Goal: Information Seeking & Learning: Learn about a topic

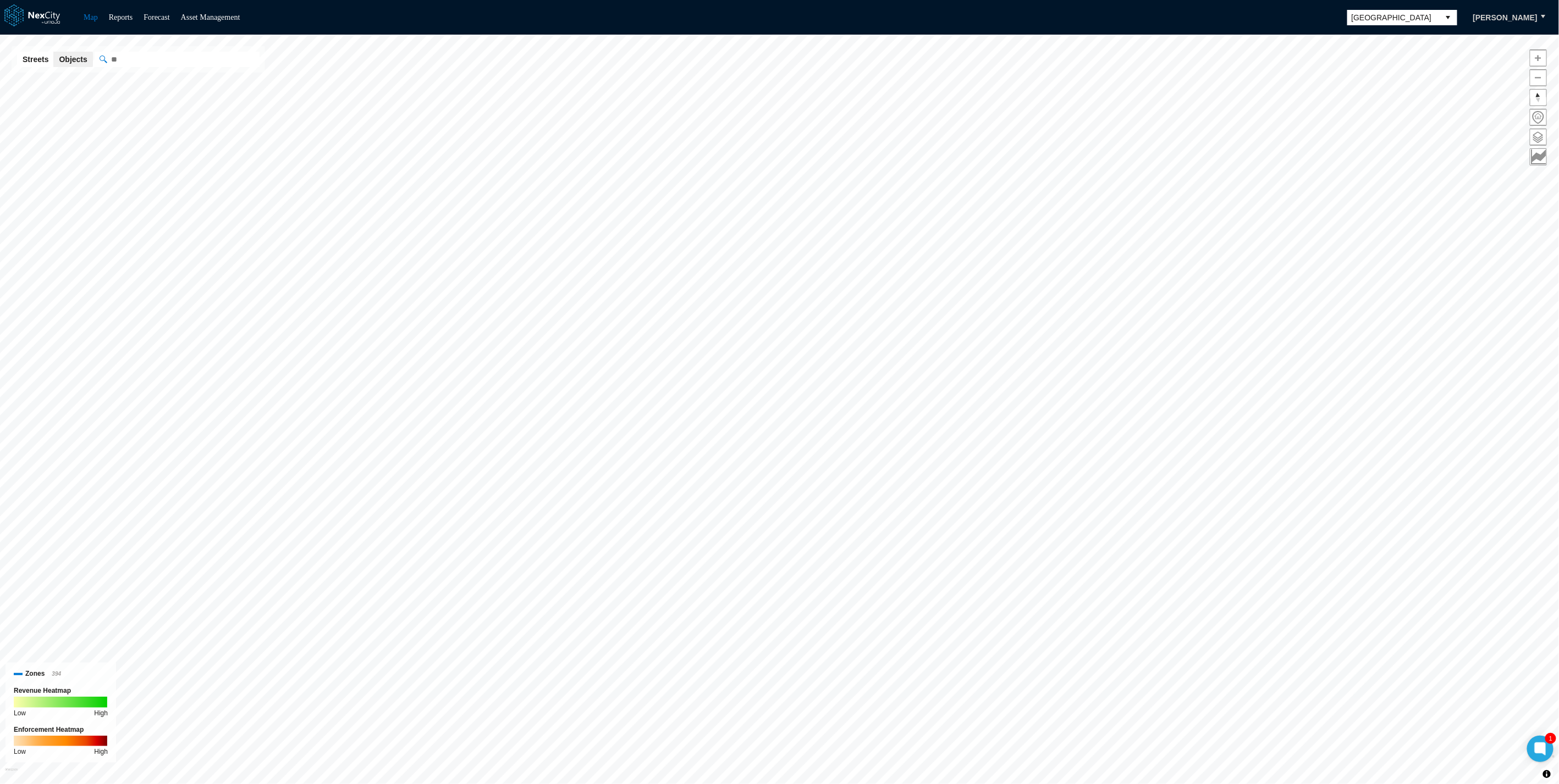
click at [34, 55] on button "Streets" at bounding box center [35, 59] width 37 height 15
click at [78, 11] on ul "Map Reports Forecast Asset Management" at bounding box center [161, 18] width 167 height 13
click at [84, 15] on ul "Map Reports Forecast Asset Management" at bounding box center [161, 18] width 167 height 13
click at [84, 15] on link "Map" at bounding box center [91, 18] width 14 height 8
click at [94, 17] on link "Map" at bounding box center [91, 18] width 14 height 8
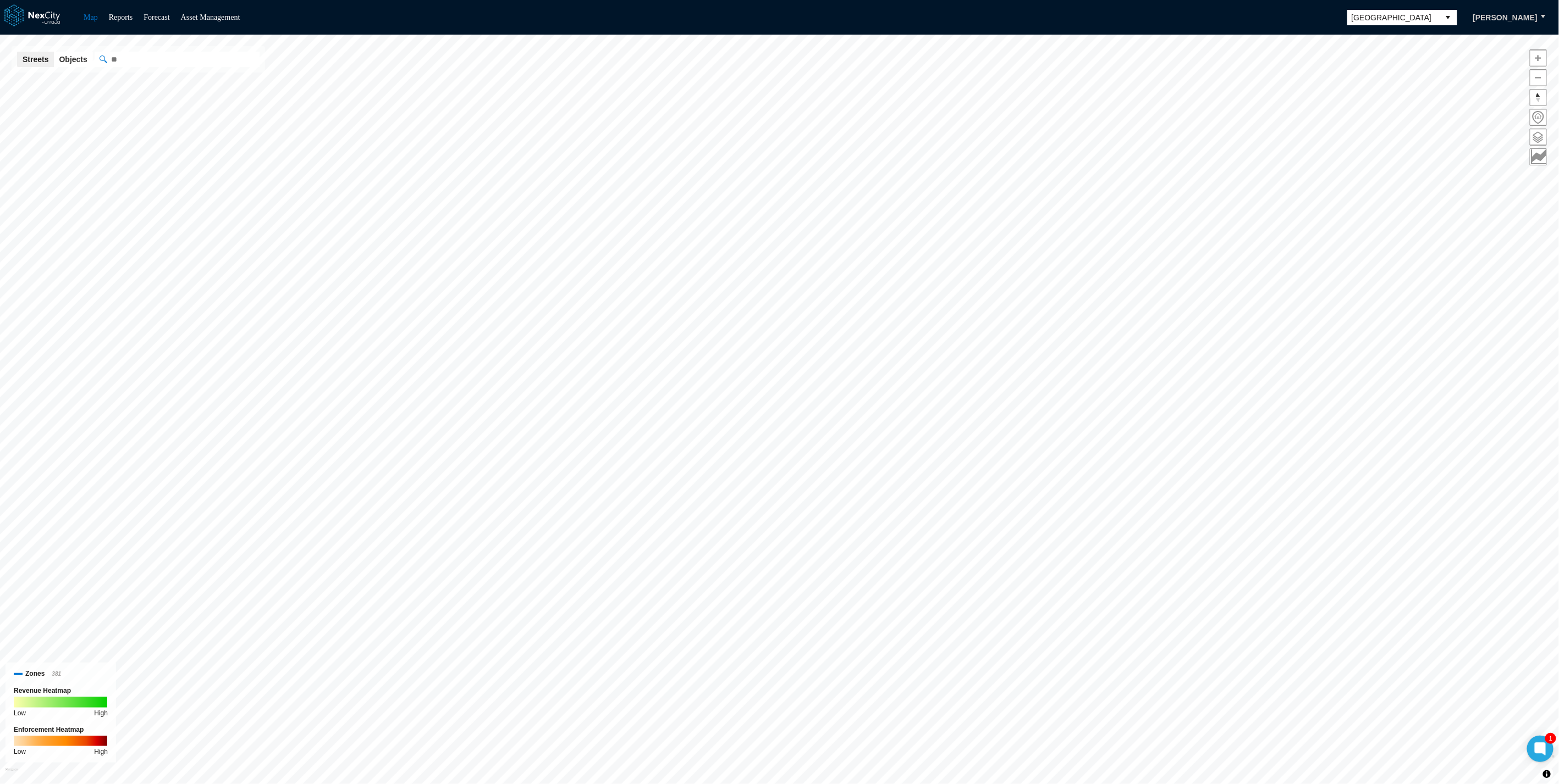
click at [23, 56] on button "Streets" at bounding box center [35, 59] width 37 height 15
click at [94, 13] on link "Map" at bounding box center [91, 18] width 14 height 8
drag, startPoint x: 212, startPoint y: 11, endPoint x: 109, endPoint y: 15, distance: 103.1
drag, startPoint x: 1392, startPoint y: 26, endPoint x: 1408, endPoint y: 15, distance: 19.4
click at [1150, 26] on div "Map Reports Forecast Asset Management Louisville Rick Neubauer" at bounding box center [780, 17] width 1559 height 35
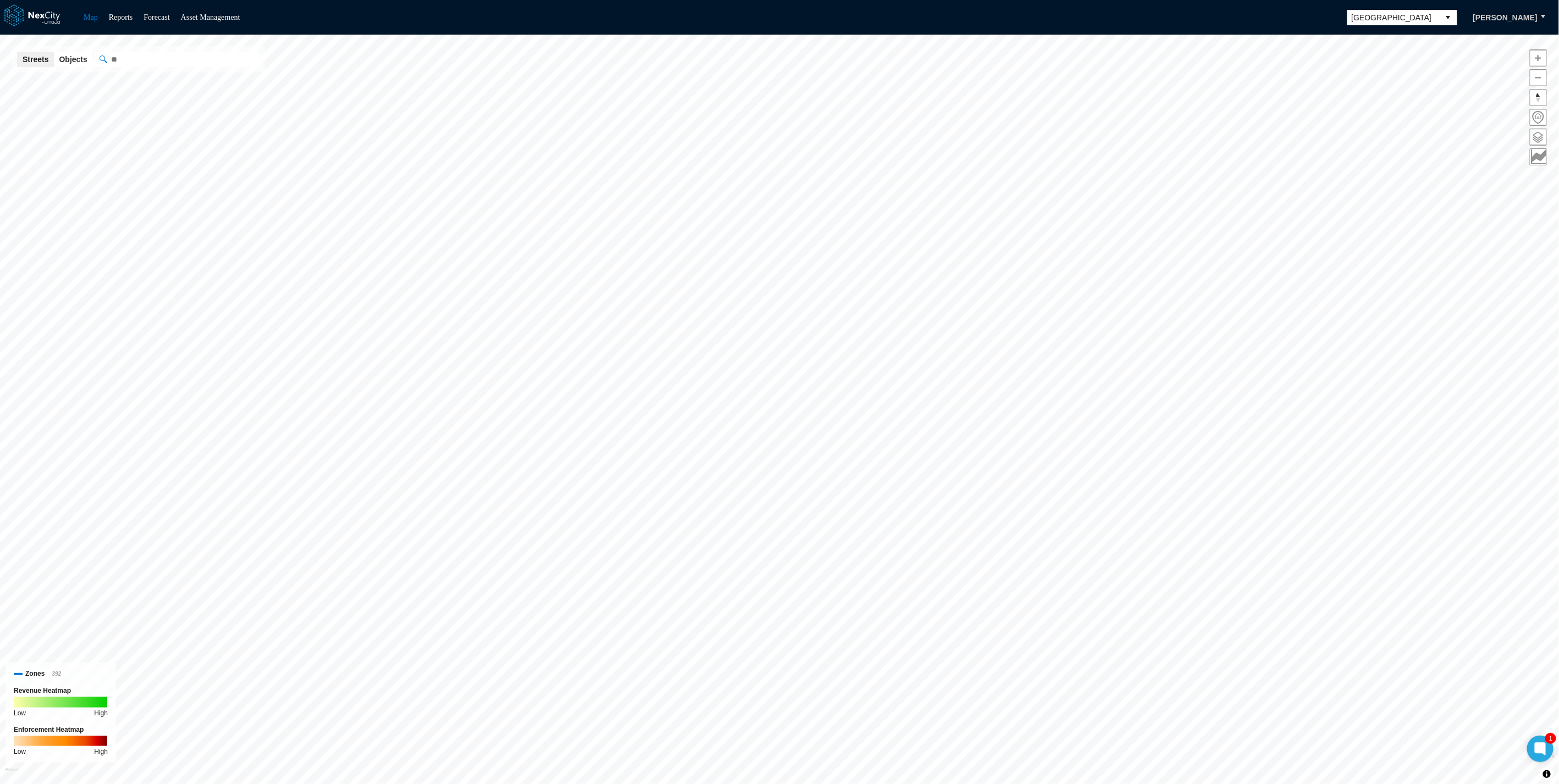
click at [1150, 15] on span "[GEOGRAPHIC_DATA]" at bounding box center [1393, 18] width 84 height 11
click at [1150, 53] on li "Buffalo" at bounding box center [1416, 54] width 110 height 20
click at [1150, 16] on span "Buffalo" at bounding box center [1393, 18] width 84 height 11
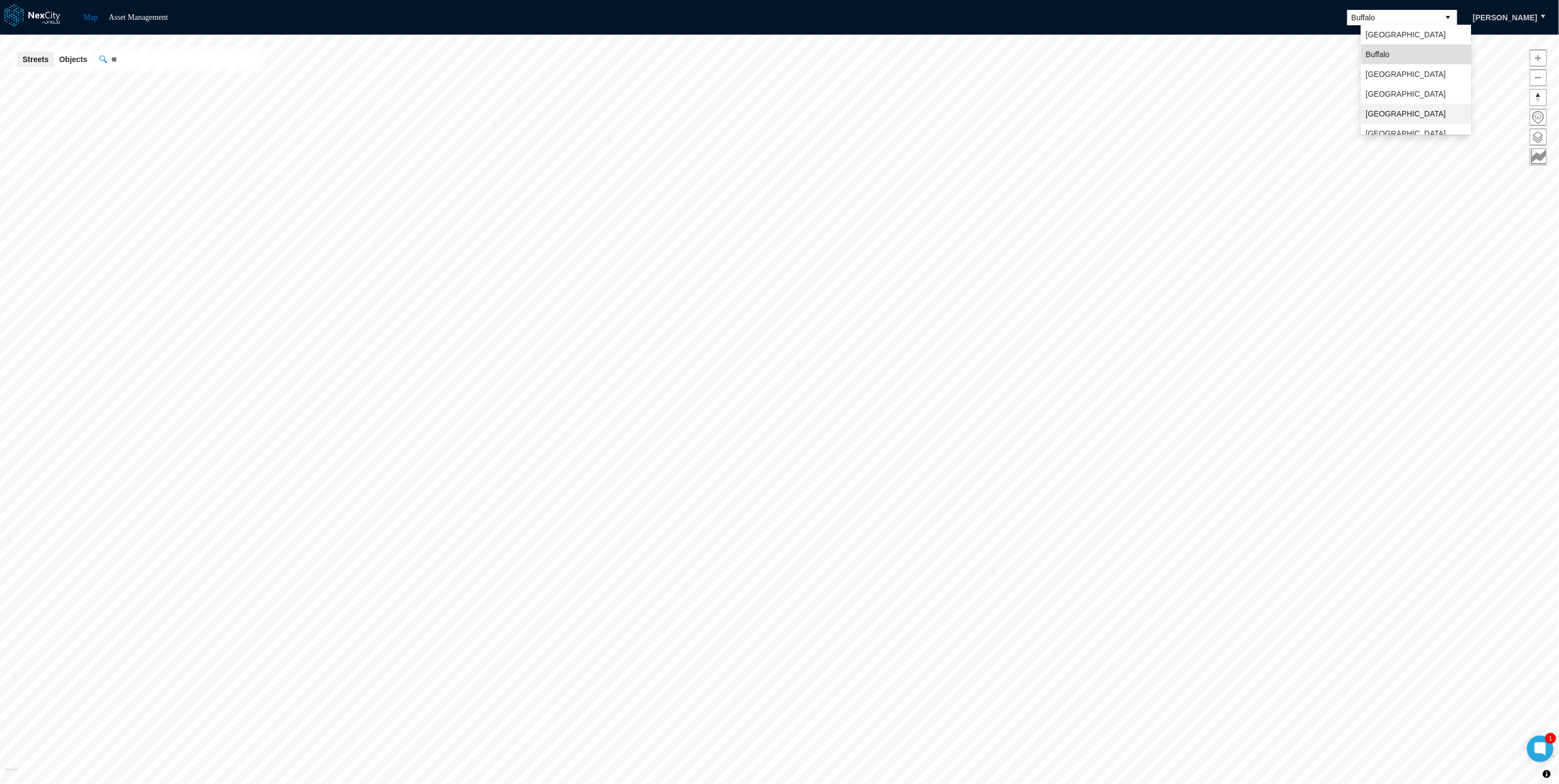
scroll to position [28, 0]
click at [1150, 111] on ul "Arlington Buffalo Louisville Minneapolis San Francisco San Jose Seattle" at bounding box center [1416, 71] width 110 height 149
click at [1150, 15] on span "Buffalo" at bounding box center [1393, 18] width 84 height 11
click at [1150, 106] on li "[GEOGRAPHIC_DATA][PERSON_NAME]" at bounding box center [1416, 111] width 110 height 31
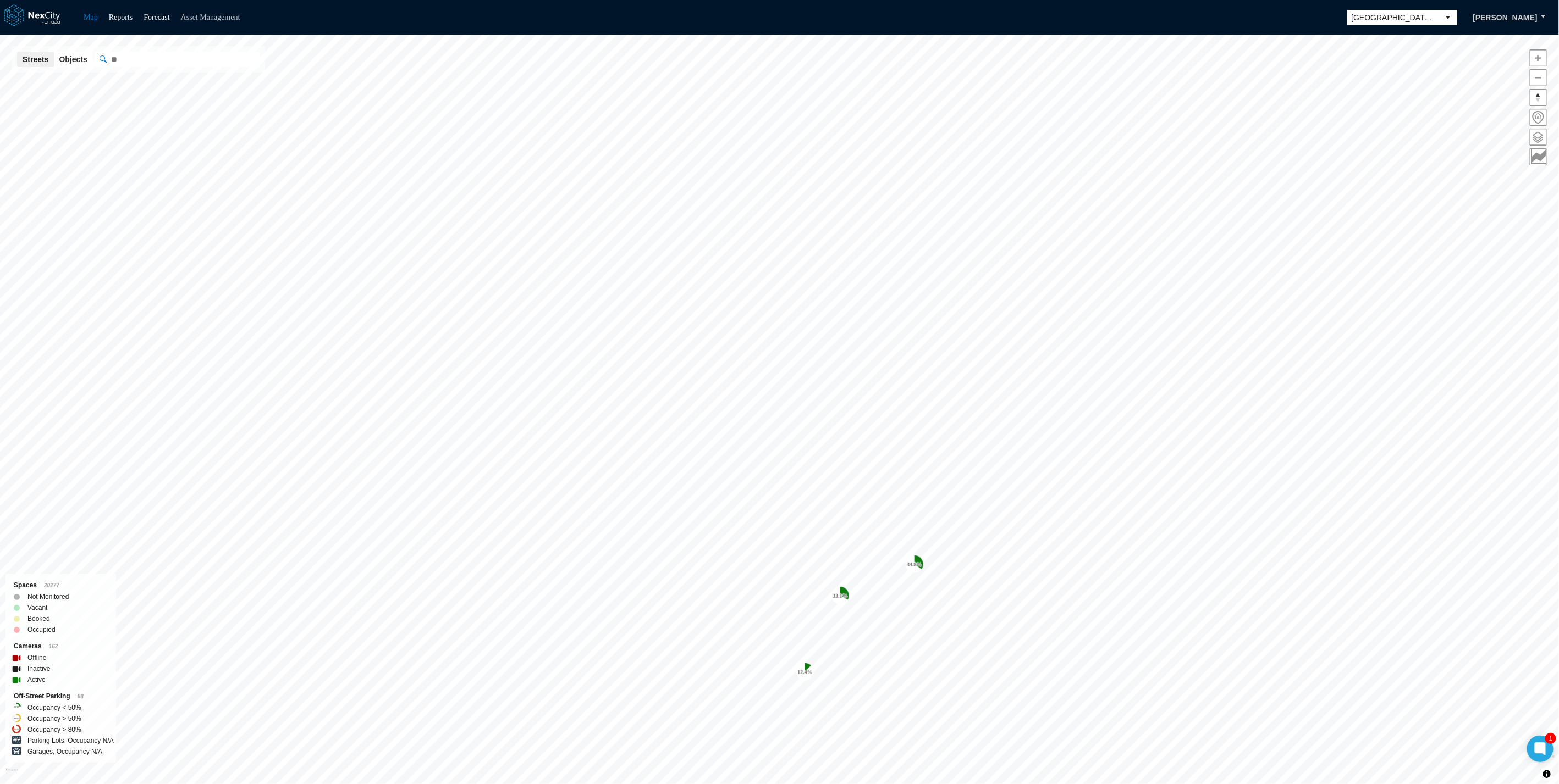
click at [216, 13] on link "Asset Management" at bounding box center [211, 18] width 59 height 8
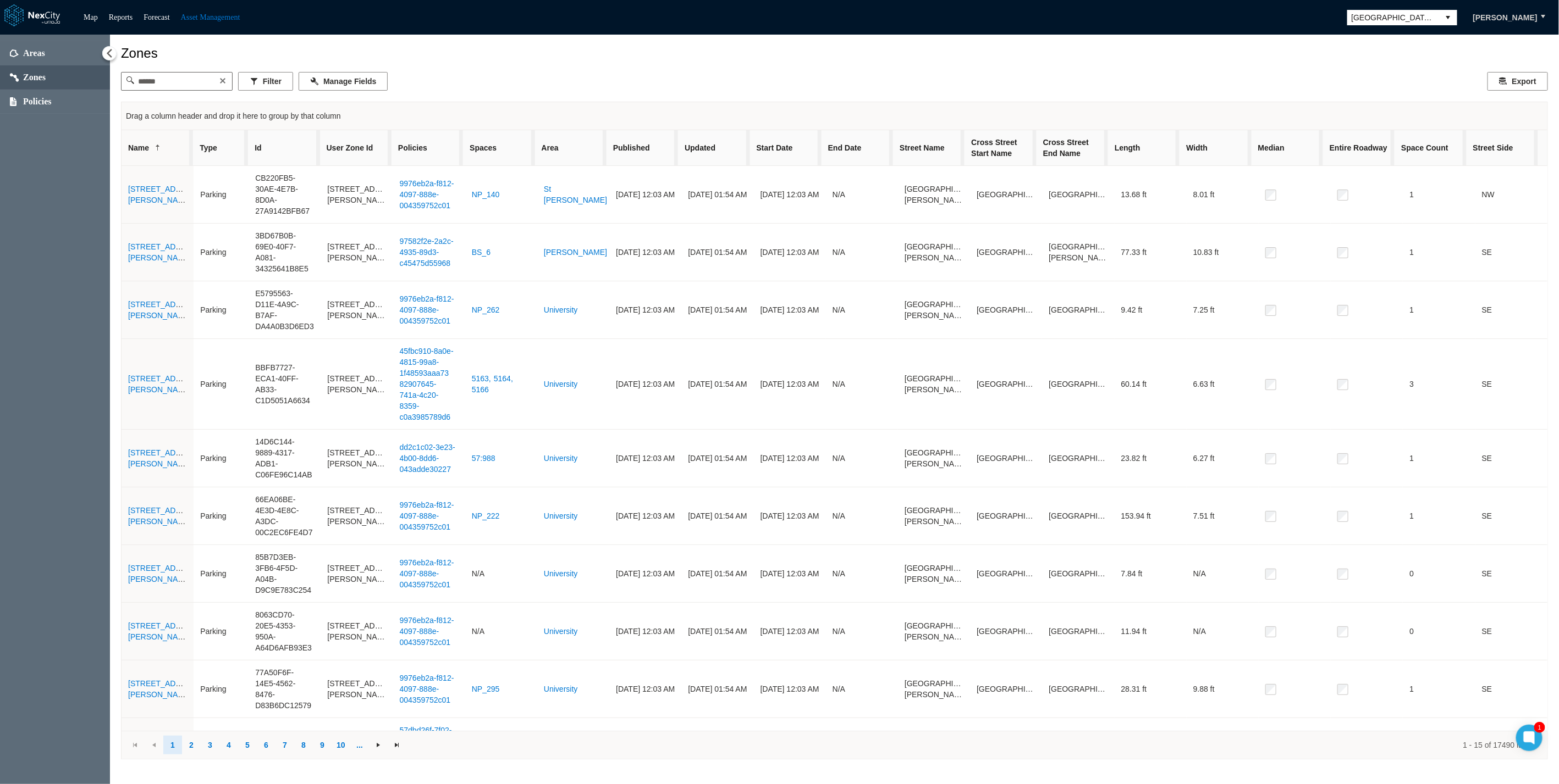
click at [51, 314] on div "Areas Zones Policies" at bounding box center [55, 409] width 110 height 750
click at [389, 55] on div "Zones" at bounding box center [834, 54] width 1426 height 15
click at [38, 45] on span "Areas" at bounding box center [55, 54] width 110 height 24
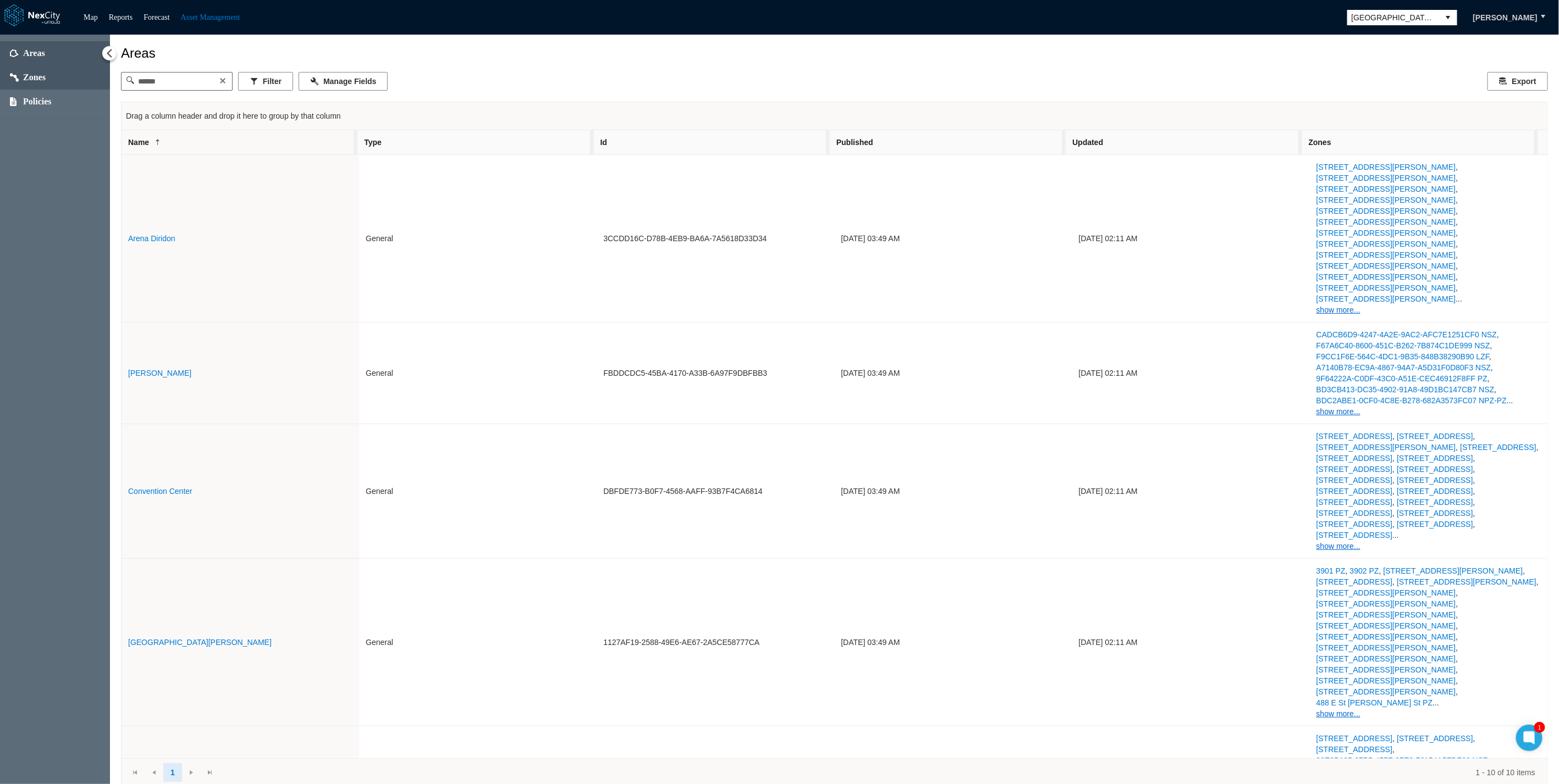
click at [46, 88] on span "Zones" at bounding box center [55, 77] width 110 height 24
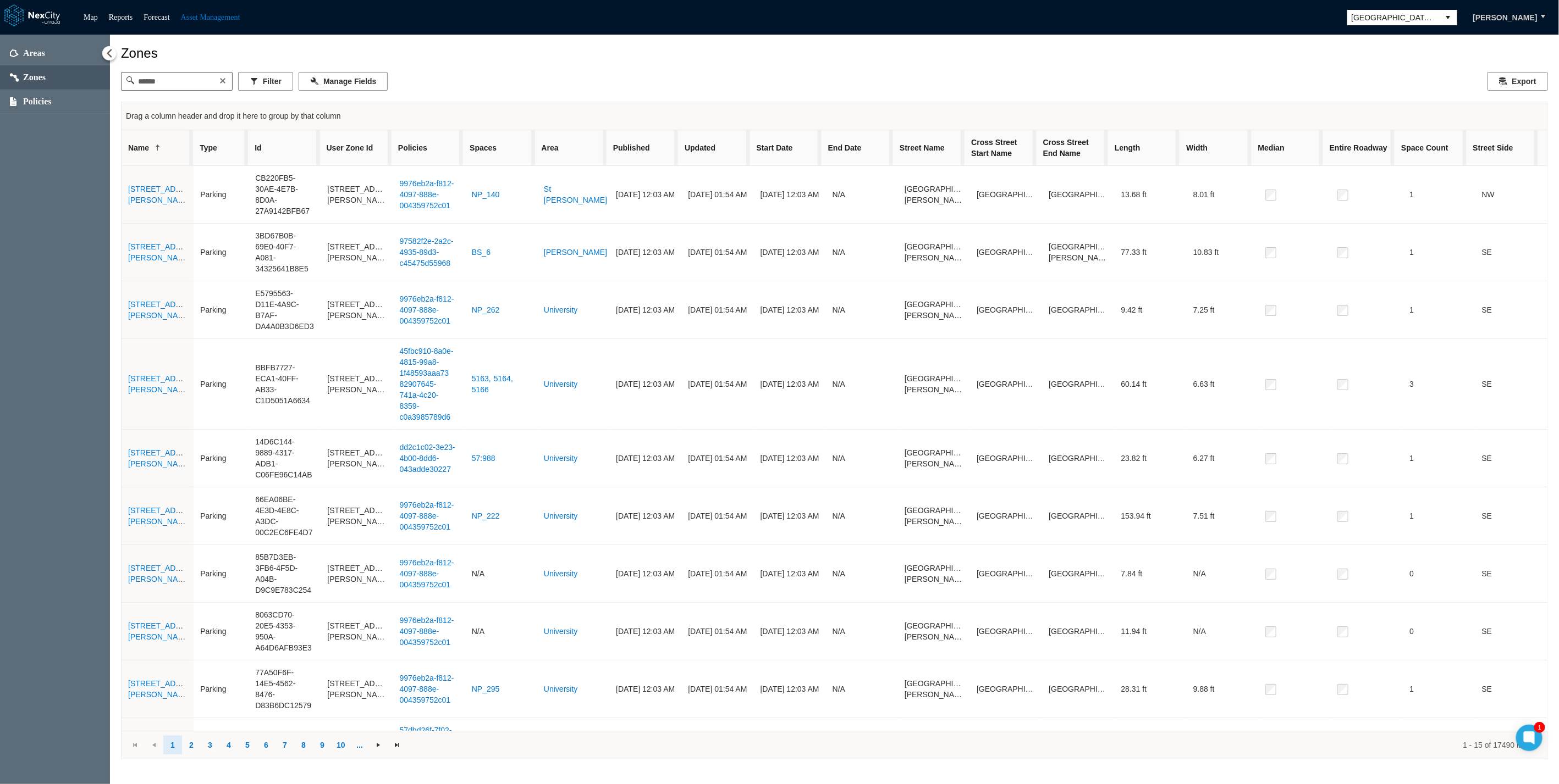
click at [831, 85] on div "Filter Manage Fields Export" at bounding box center [834, 81] width 1426 height 19
click at [532, 70] on div "Zones Filter Manage Fields Export Drag a column header and drop it here to grou…" at bounding box center [834, 404] width 1426 height 717
click at [24, 48] on span "Areas" at bounding box center [34, 54] width 22 height 11
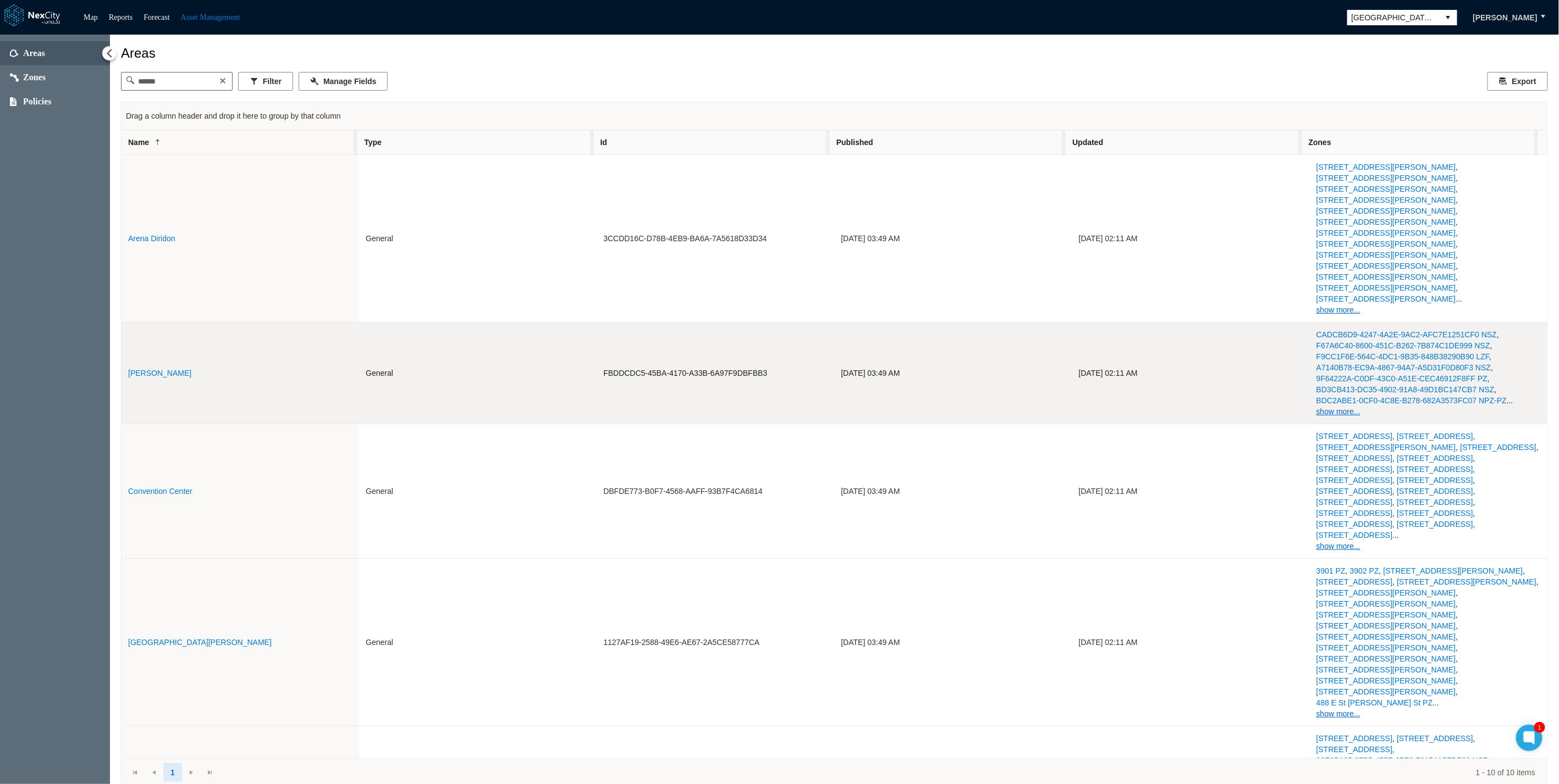
click at [146, 356] on link "Cesar Chavez" at bounding box center [160, 373] width 63 height 8
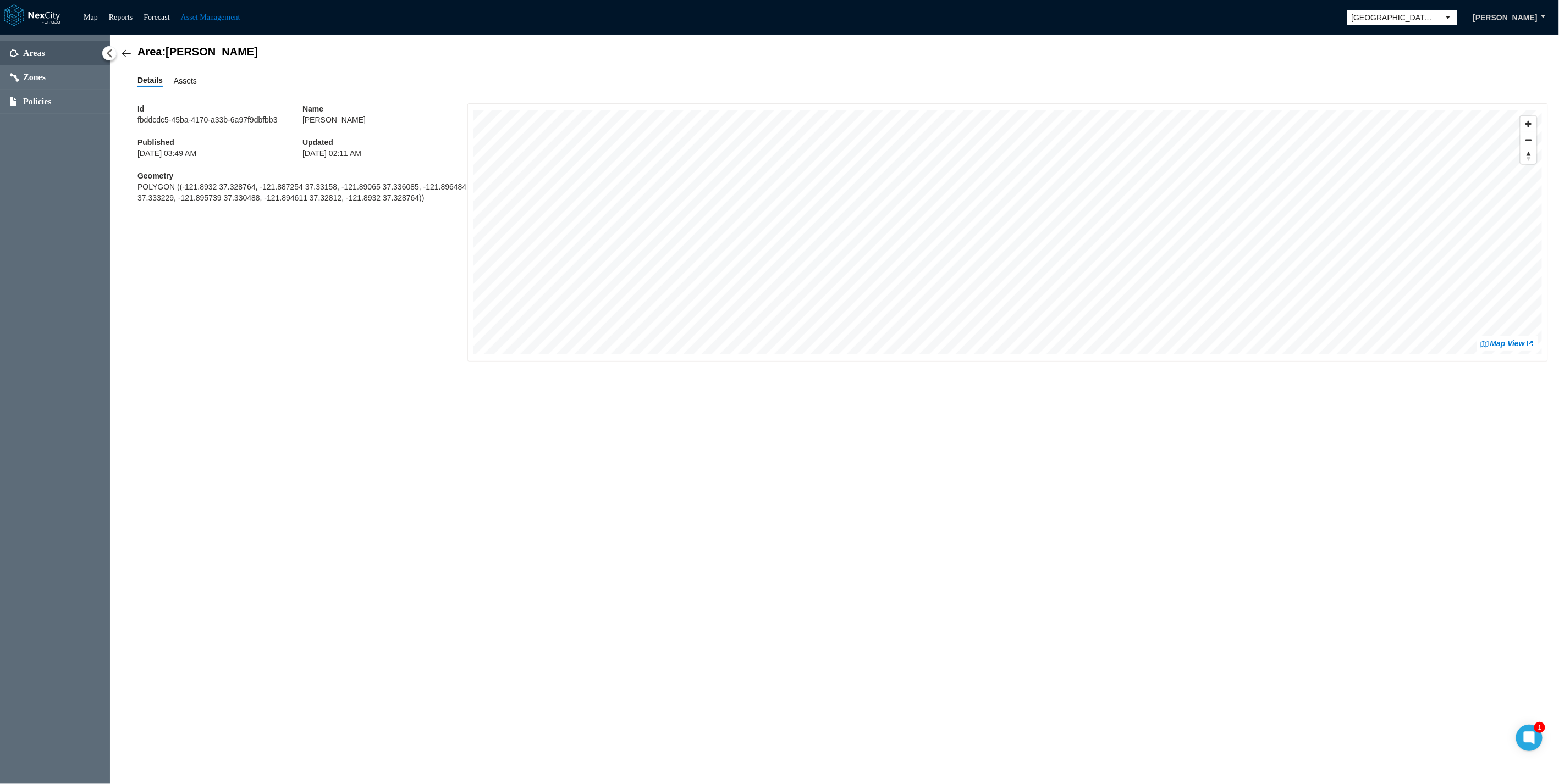
click at [187, 83] on span "Assets" at bounding box center [185, 80] width 23 height 12
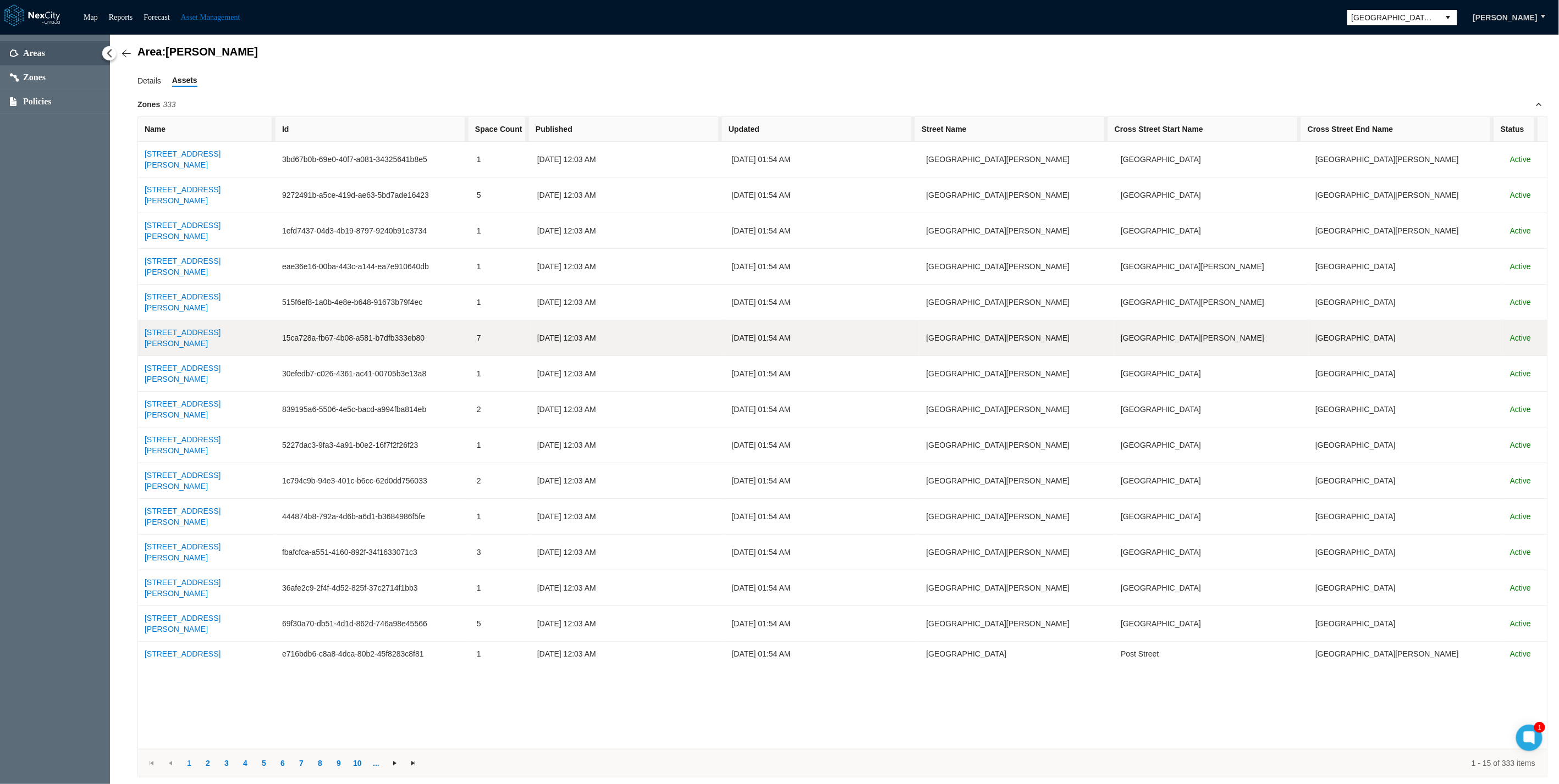
click at [207, 328] on link "126 W Santa Clara St NPZ-PZ" at bounding box center [183, 338] width 76 height 20
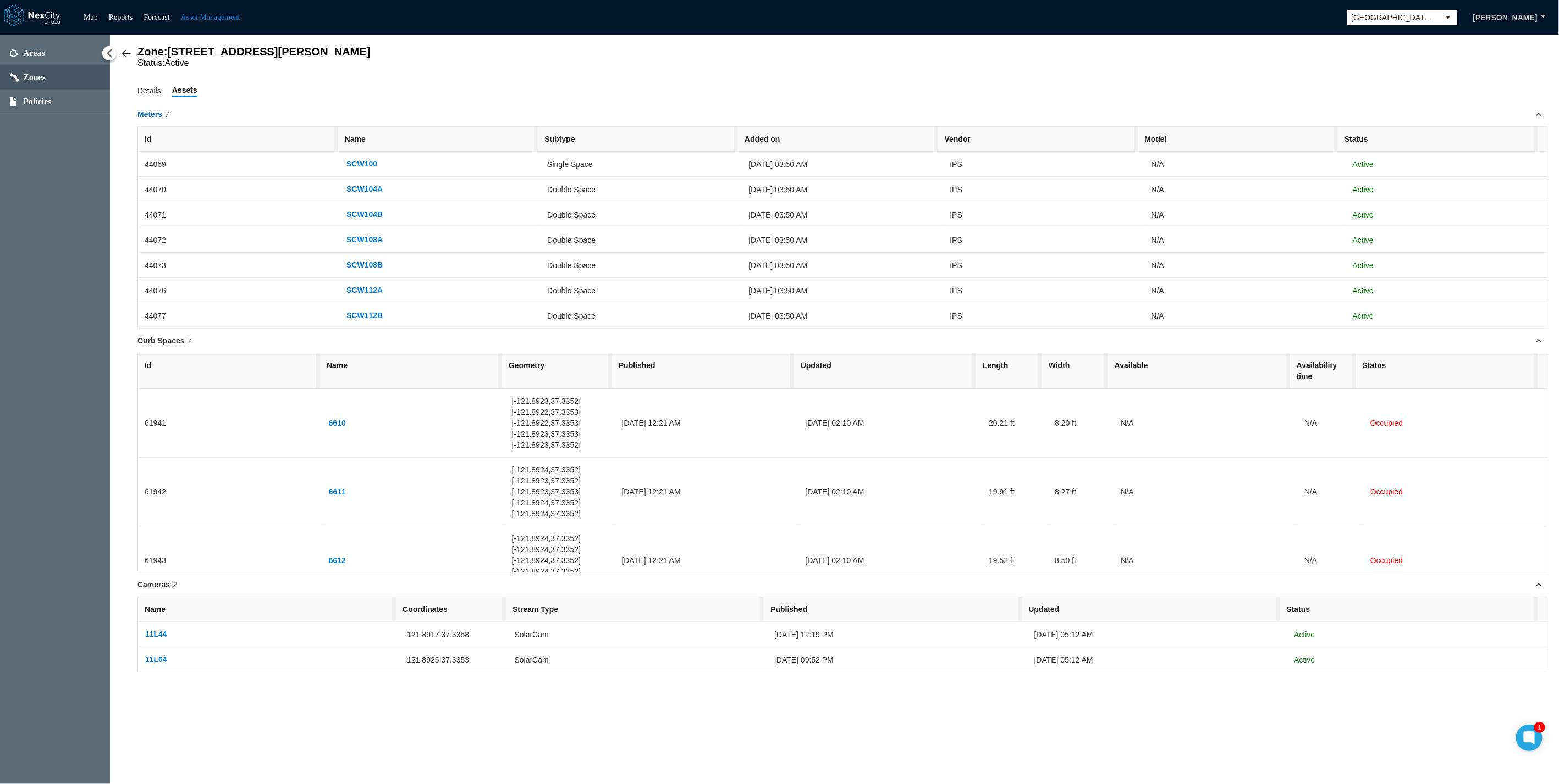
click at [149, 104] on span "Meters 7" at bounding box center [842, 114] width 1410 height 24
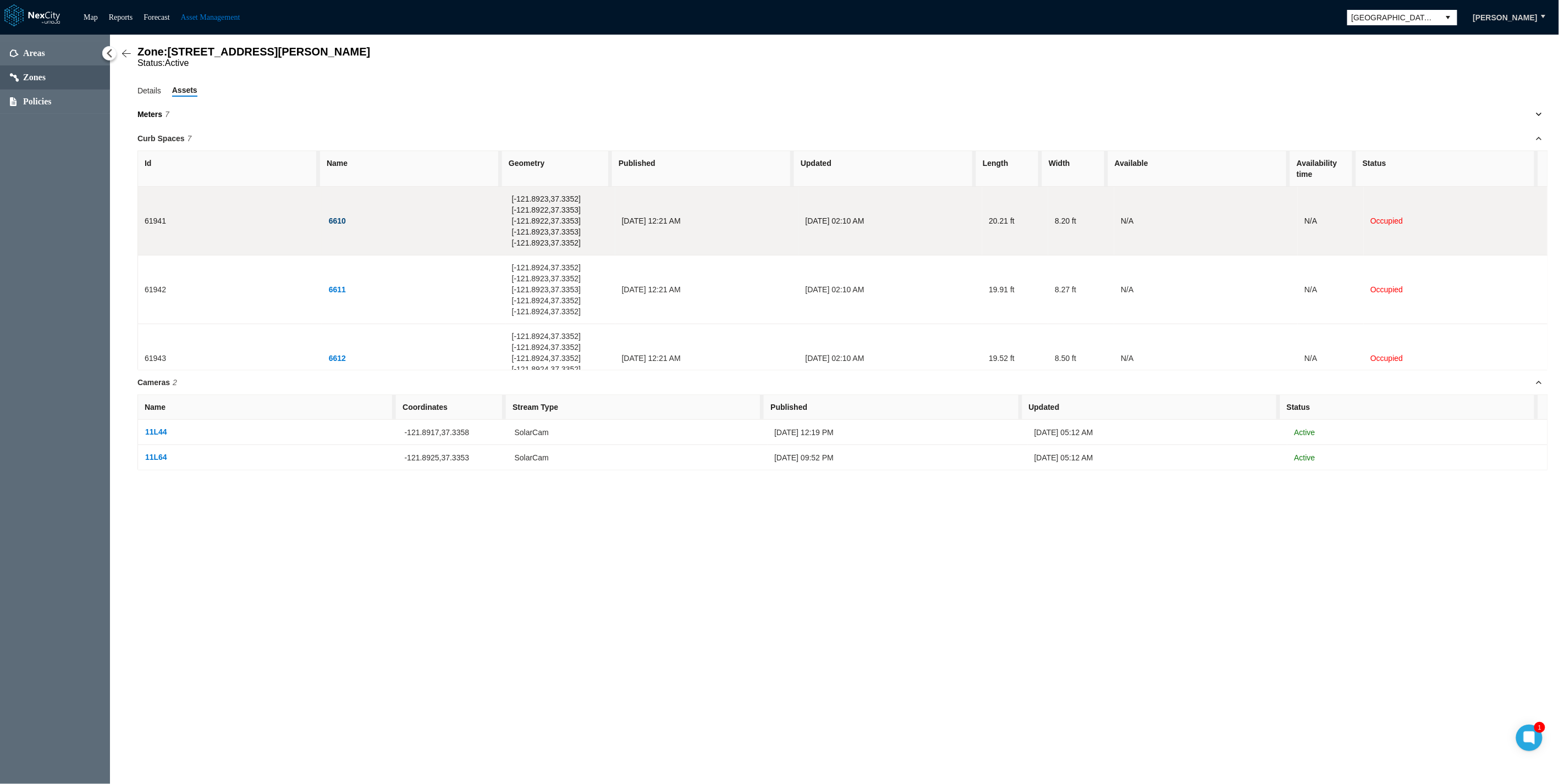
click at [334, 223] on button "6610" at bounding box center [338, 221] width 18 height 11
click at [339, 218] on button "6610" at bounding box center [338, 221] width 18 height 11
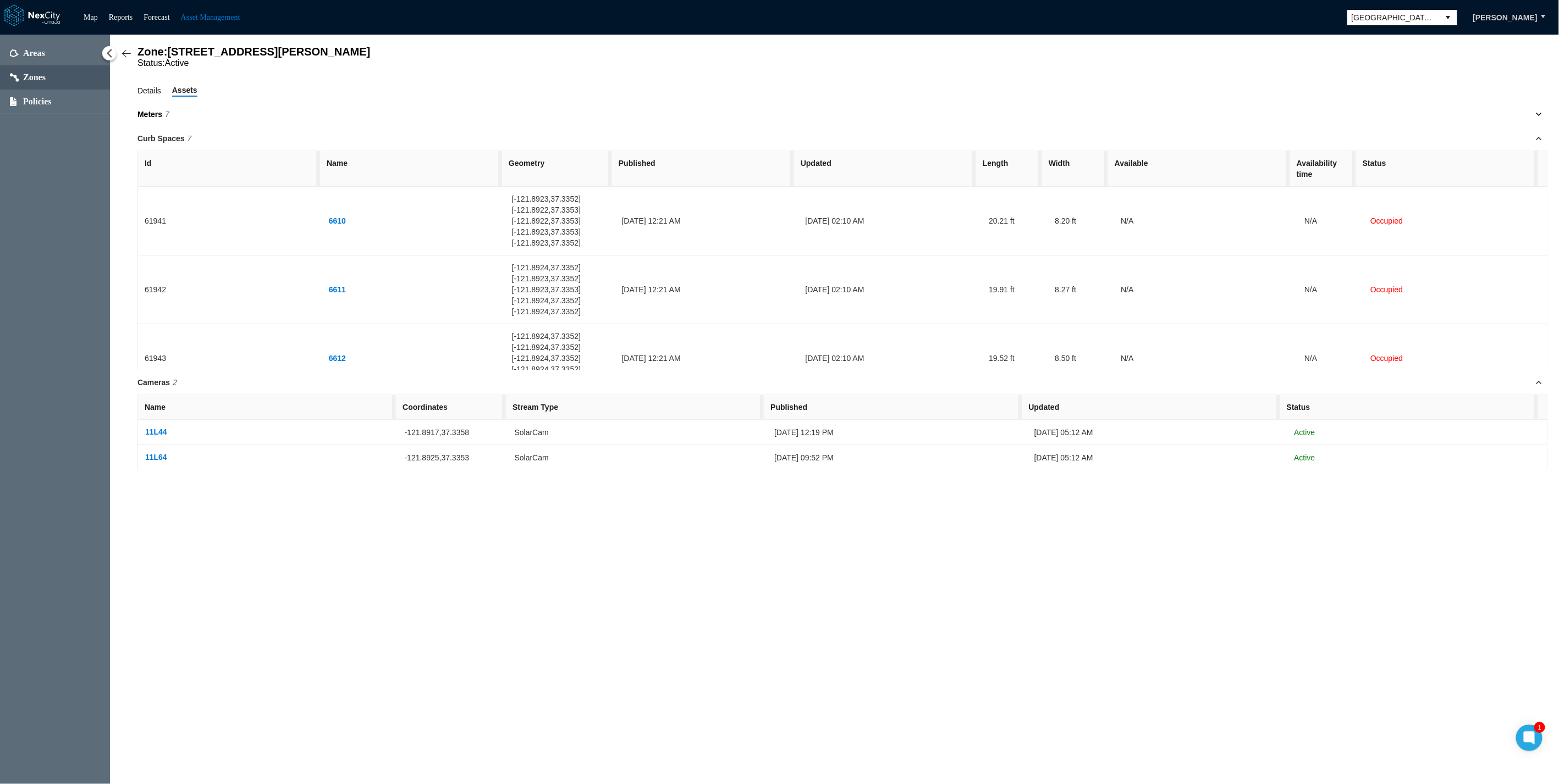
click at [156, 94] on span "Details" at bounding box center [149, 90] width 24 height 12
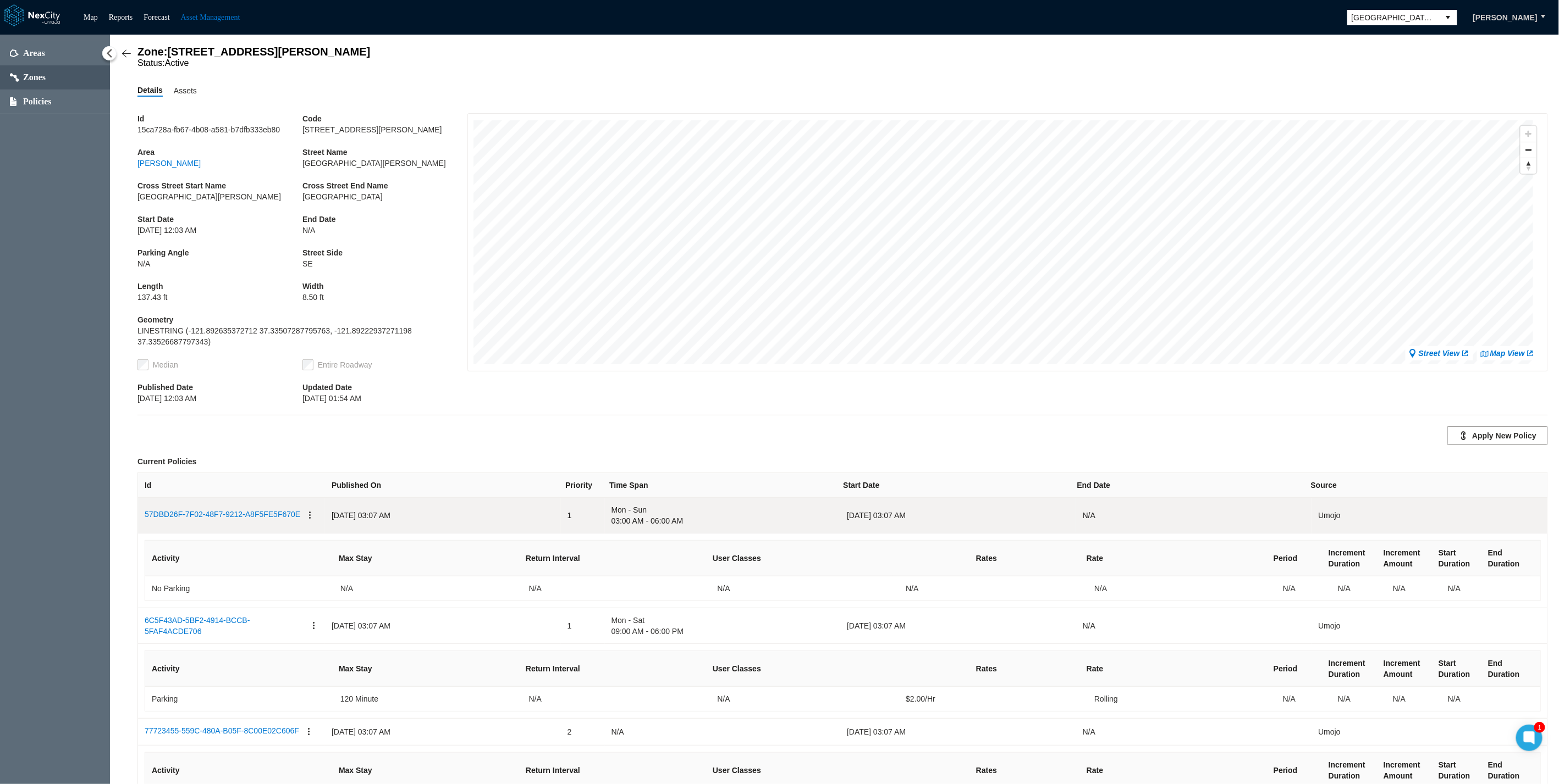
scroll to position [58, 0]
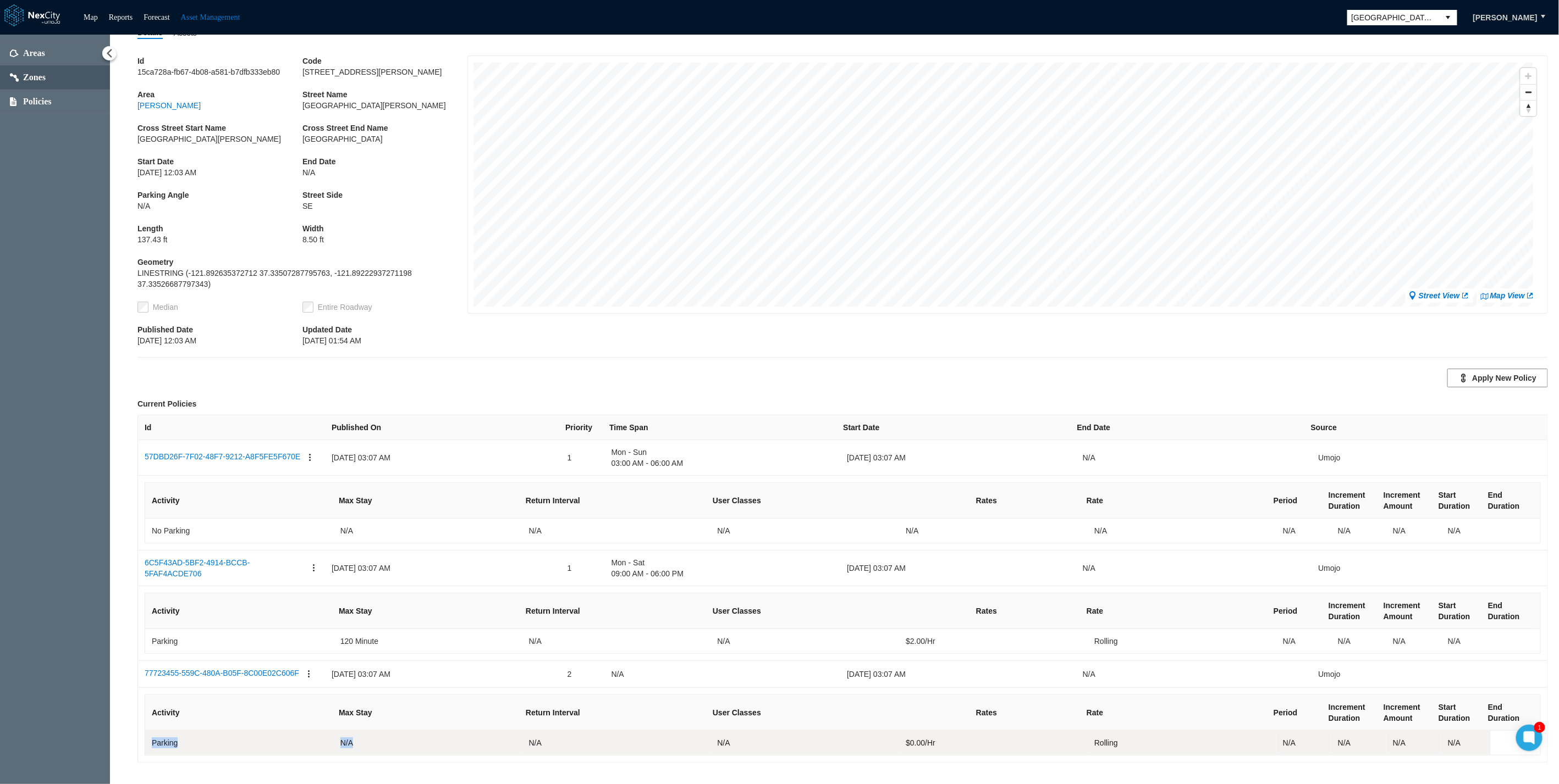
drag, startPoint x: 193, startPoint y: 747, endPoint x: 433, endPoint y: 733, distance: 240.4
click at [444, 356] on td "Activity Max Stay Return Interval User Classes Rates Rate Period Increment Dura…" at bounding box center [842, 725] width 1409 height 74
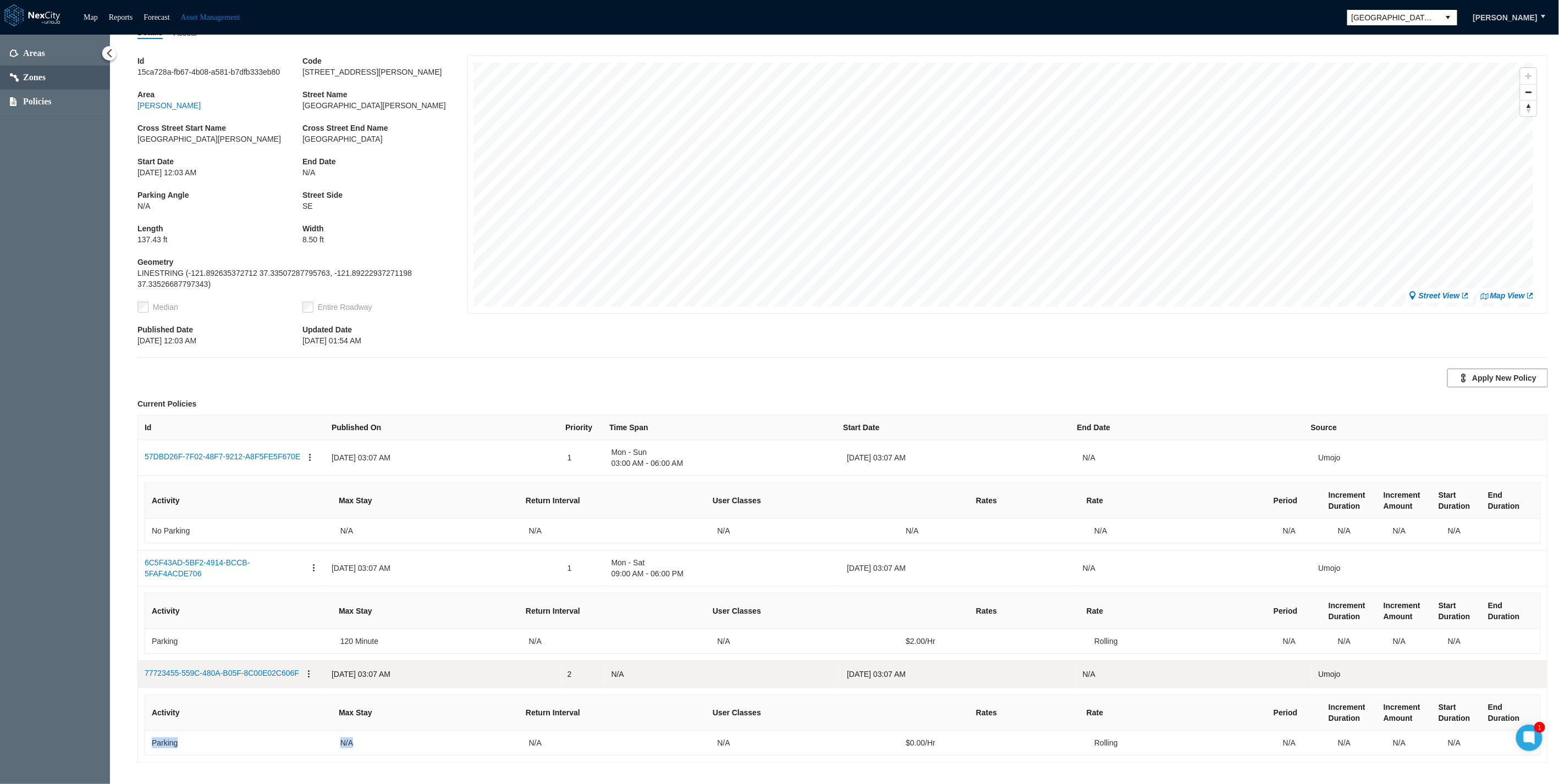
click at [258, 356] on link "77723455-559C-480A-B05F-8C00E02C606F" at bounding box center [221, 674] width 154 height 13
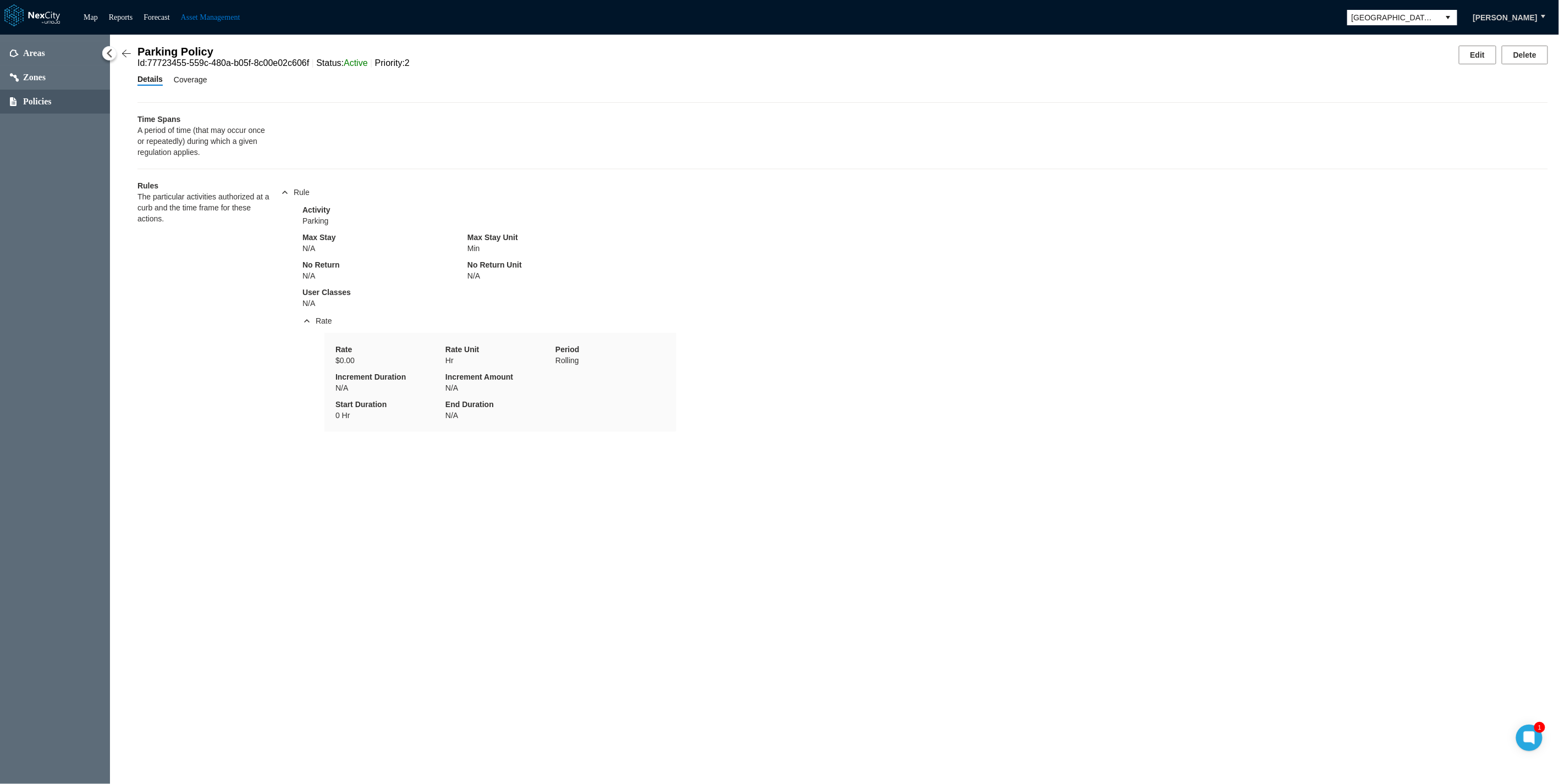
click at [185, 82] on span "Coverage" at bounding box center [191, 80] width 34 height 12
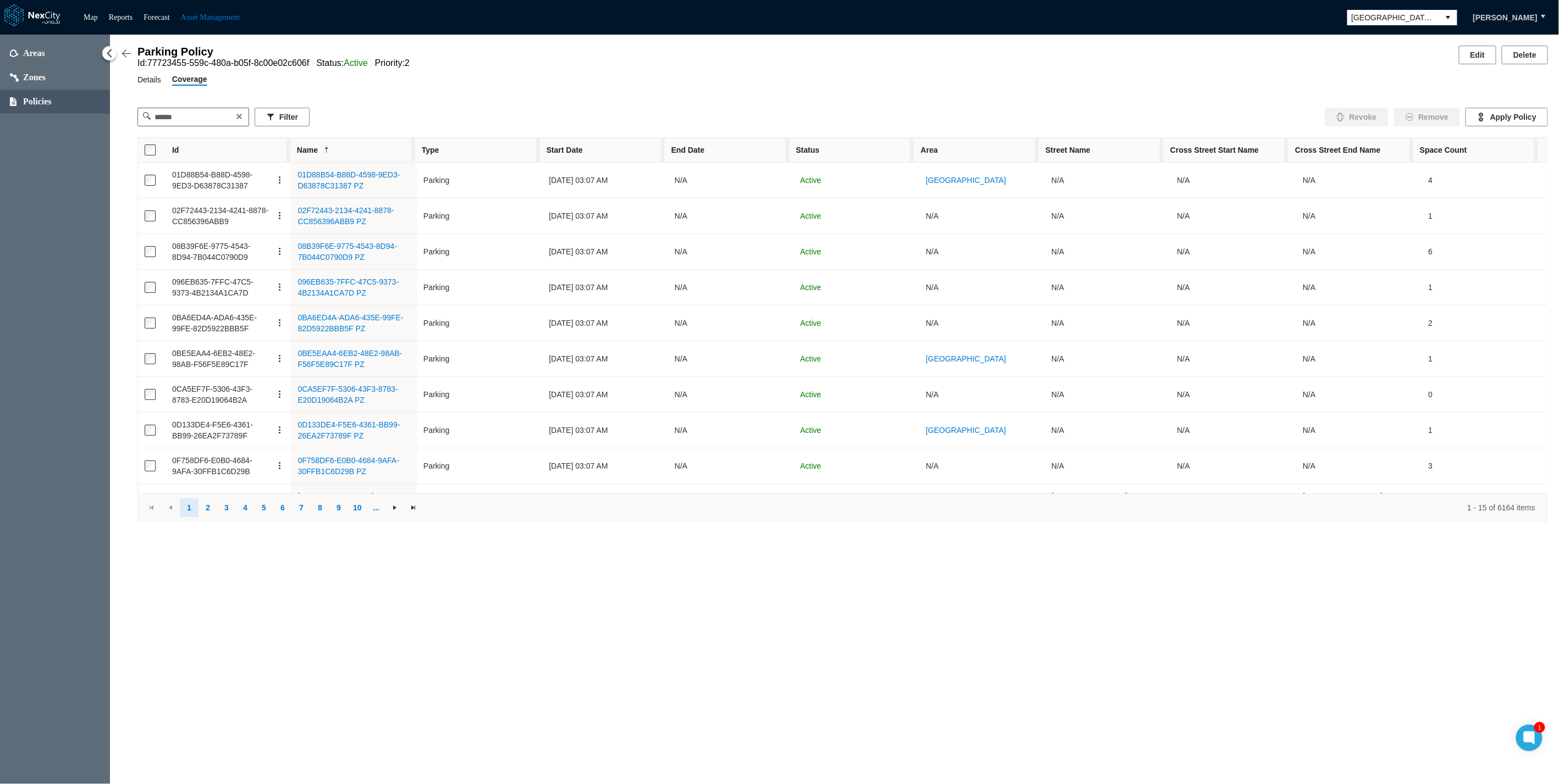
click at [147, 79] on span "Details" at bounding box center [149, 80] width 24 height 12
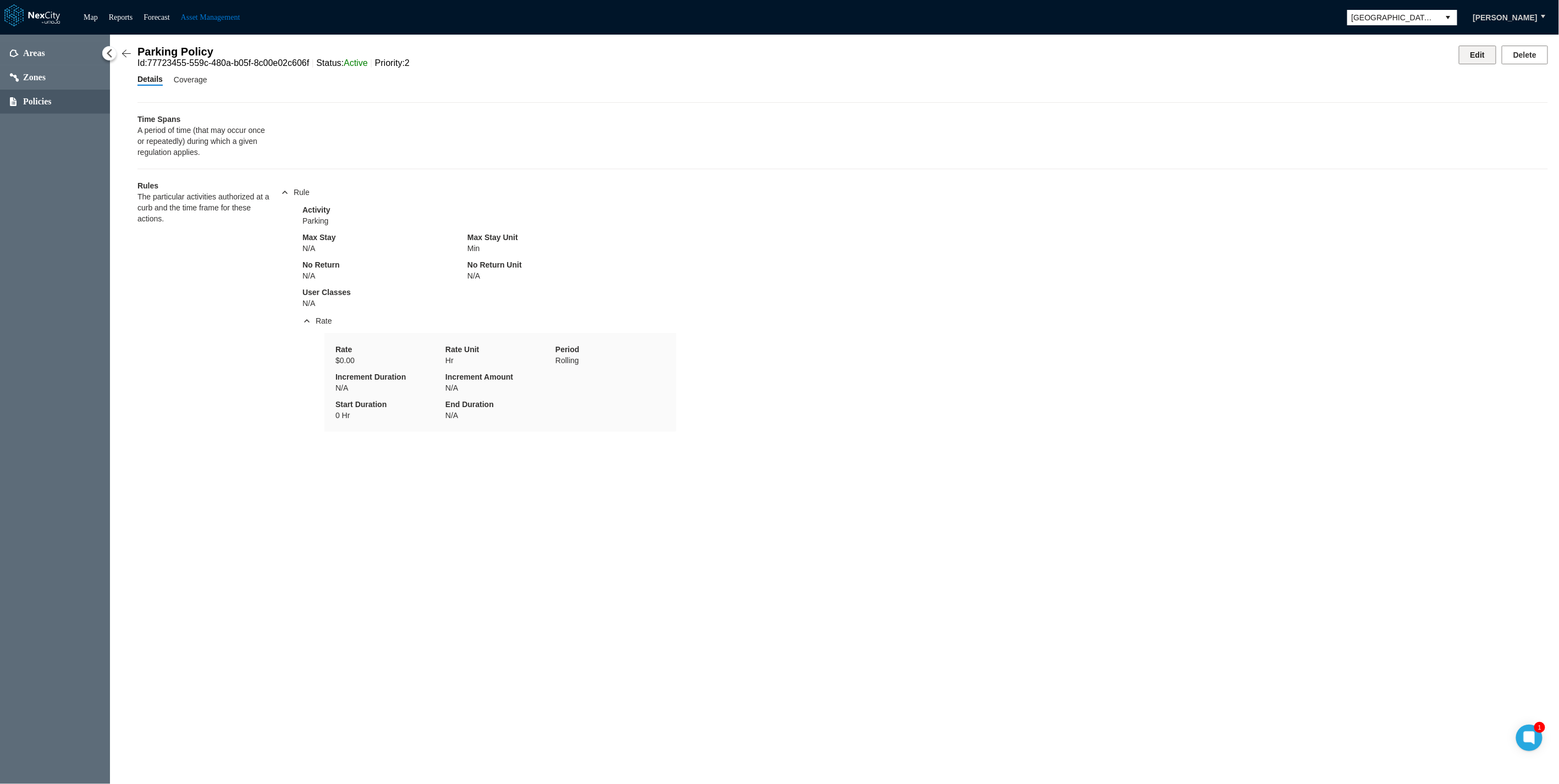
click at [1150, 61] on button "Edit" at bounding box center [1477, 55] width 37 height 19
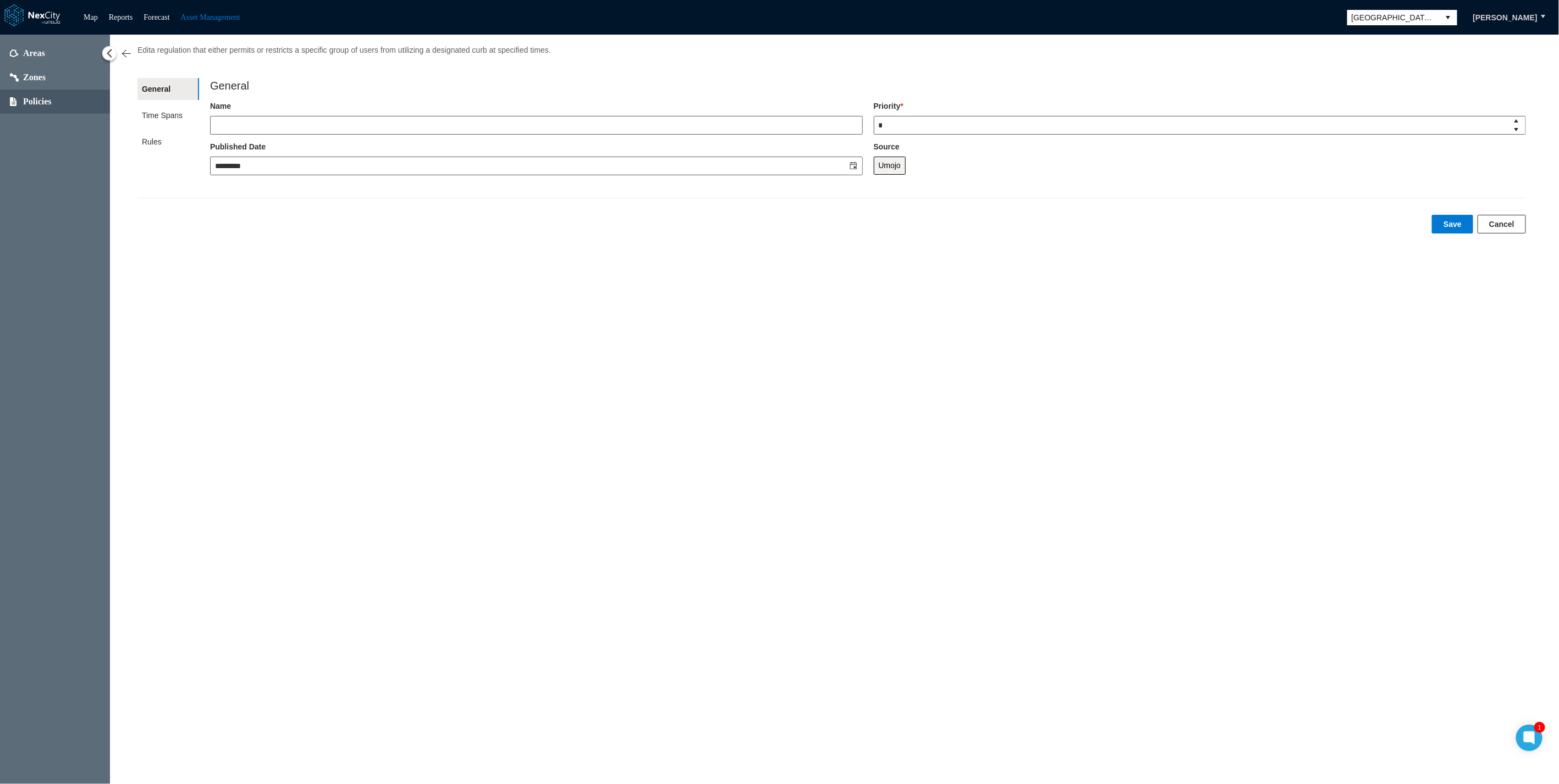
click at [130, 49] on img at bounding box center [127, 54] width 11 height 11
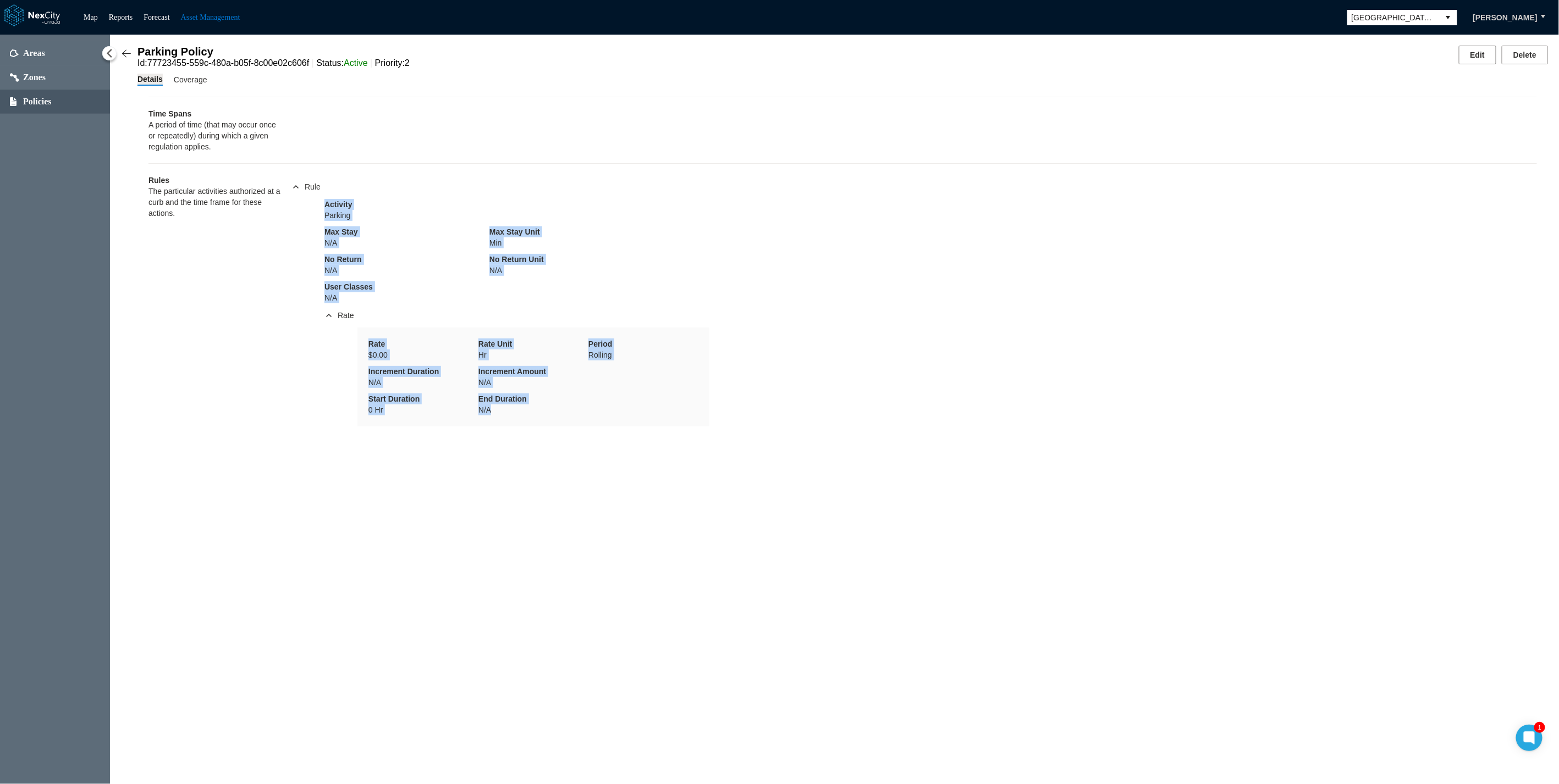
drag, startPoint x: 569, startPoint y: 421, endPoint x: 198, endPoint y: 249, distance: 408.9
click at [198, 249] on div "Rules The particular activities authorized at a curb and the time frame for the…" at bounding box center [843, 295] width 1388 height 263
click at [197, 246] on div "Rules The particular activities authorized at a curb and the time frame for the…" at bounding box center [214, 300] width 132 height 251
drag, startPoint x: 186, startPoint y: 199, endPoint x: 720, endPoint y: 436, distance: 584.2
click at [694, 356] on div "Parking Policy Id : 77723455-559c-480a-b05f-8c00e02c606f Status : Active Priori…" at bounding box center [834, 409] width 1449 height 749
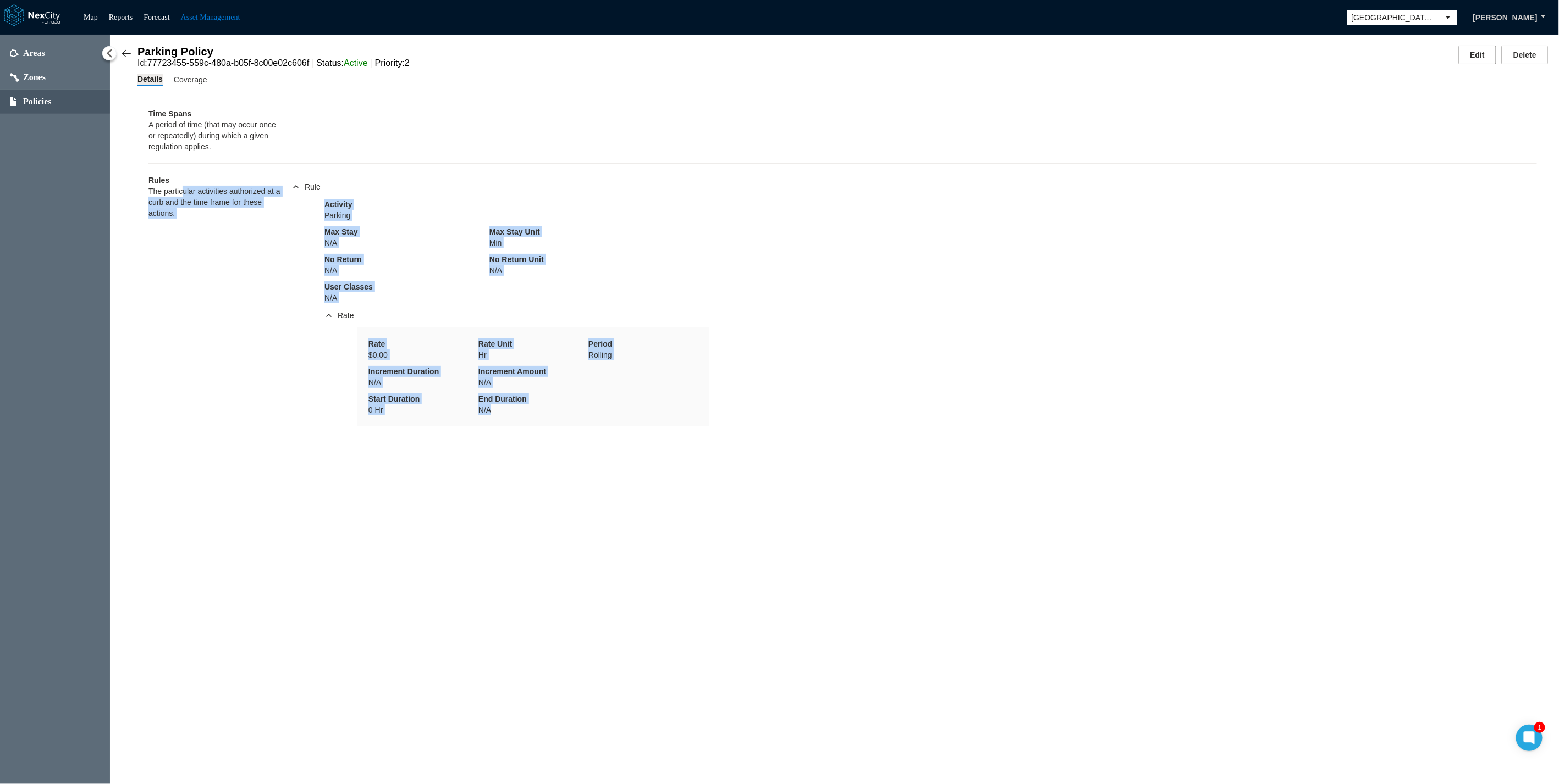
click at [732, 356] on div "Parking Policy Id : 77723455-559c-480a-b05f-8c00e02c606f Status : Active Priori…" at bounding box center [834, 409] width 1449 height 749
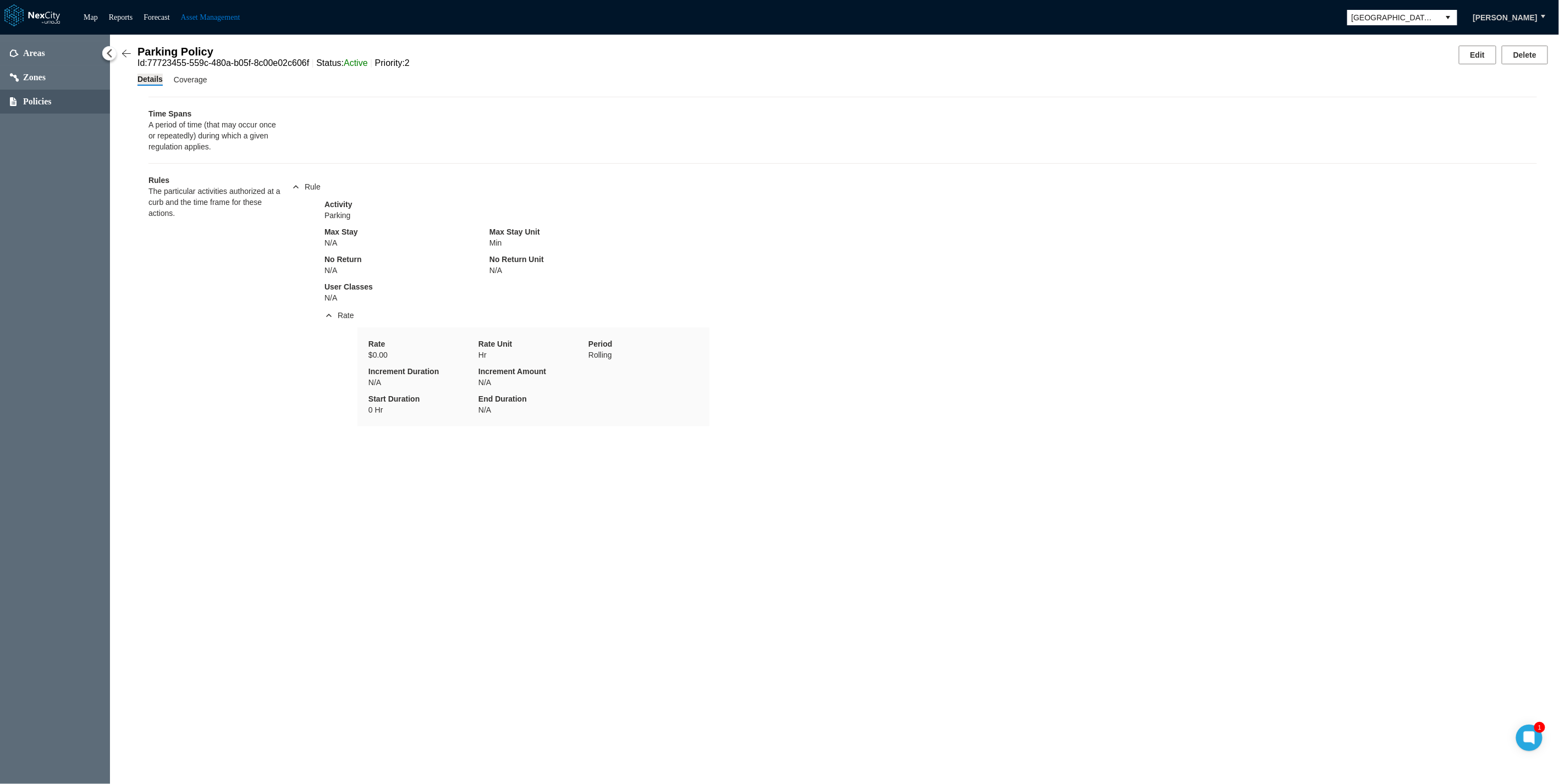
click at [140, 119] on div "Time Spans A period of time (that may occur once or repeatedly) during which a …" at bounding box center [842, 256] width 1410 height 341
click at [128, 49] on img at bounding box center [127, 54] width 11 height 11
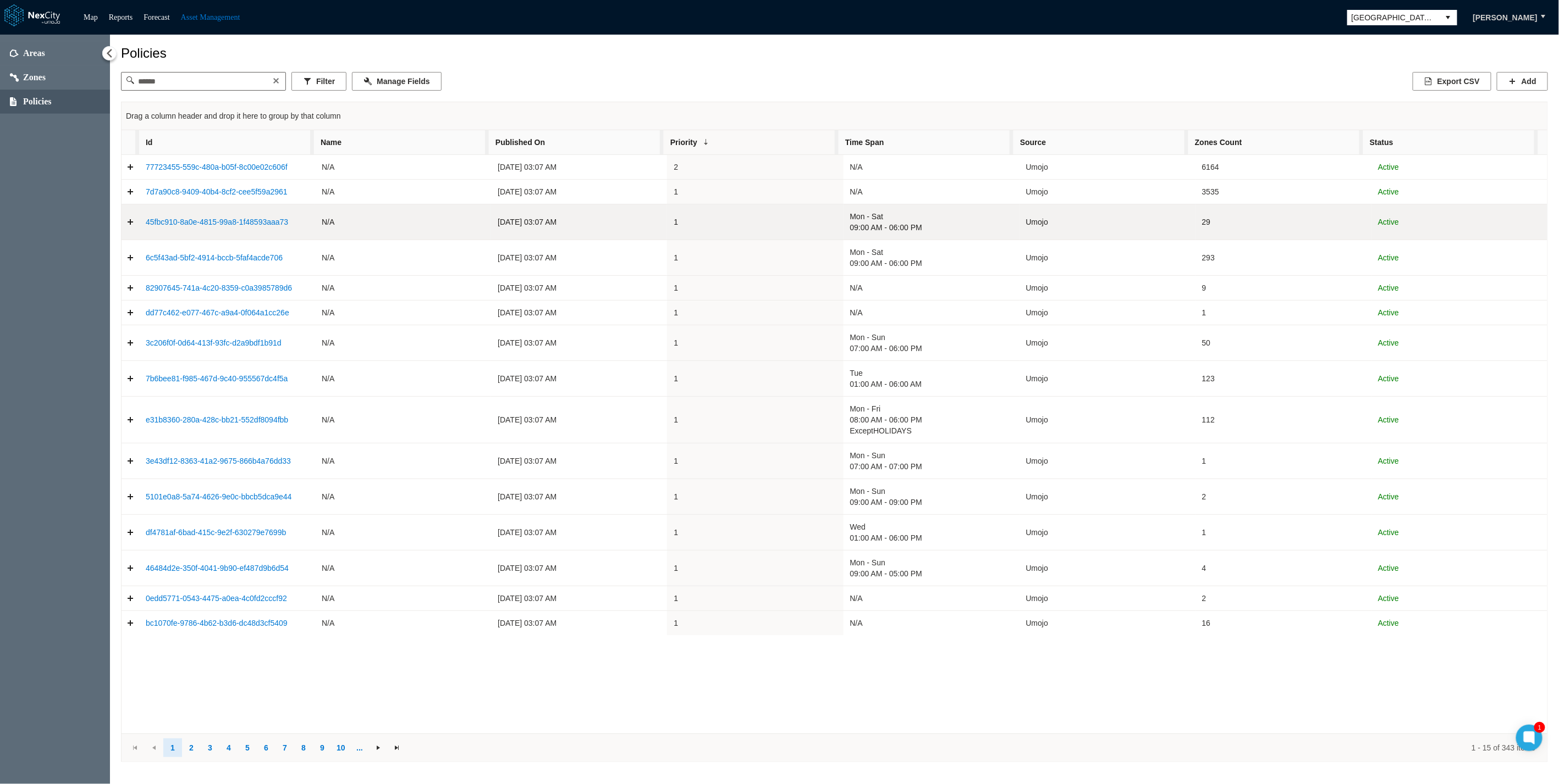
click at [177, 222] on link "45fbc910-8a0e-4815-99a8-1f48593aaa73" at bounding box center [217, 222] width 142 height 8
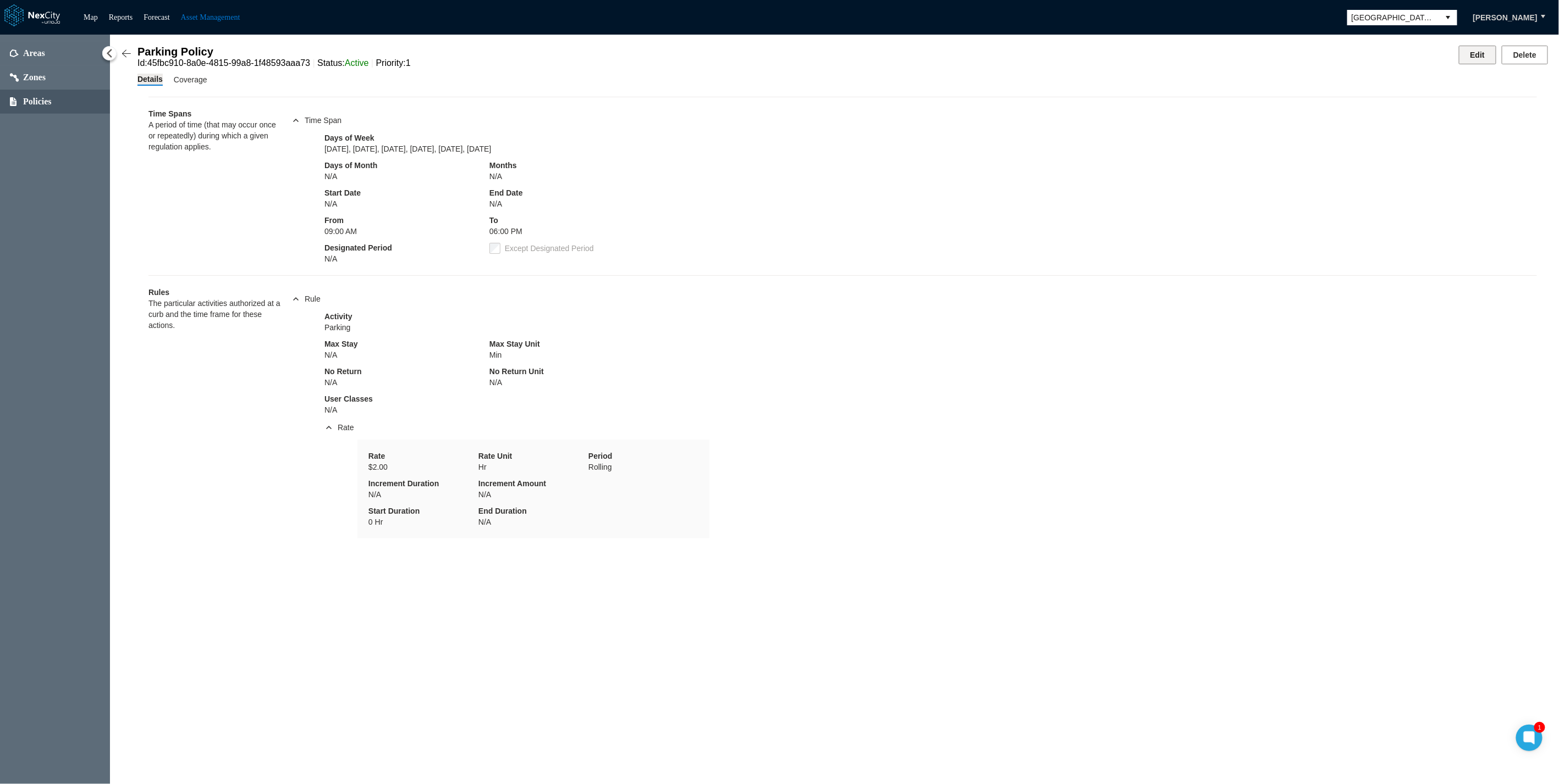
click at [1150, 56] on button "Edit" at bounding box center [1477, 55] width 37 height 19
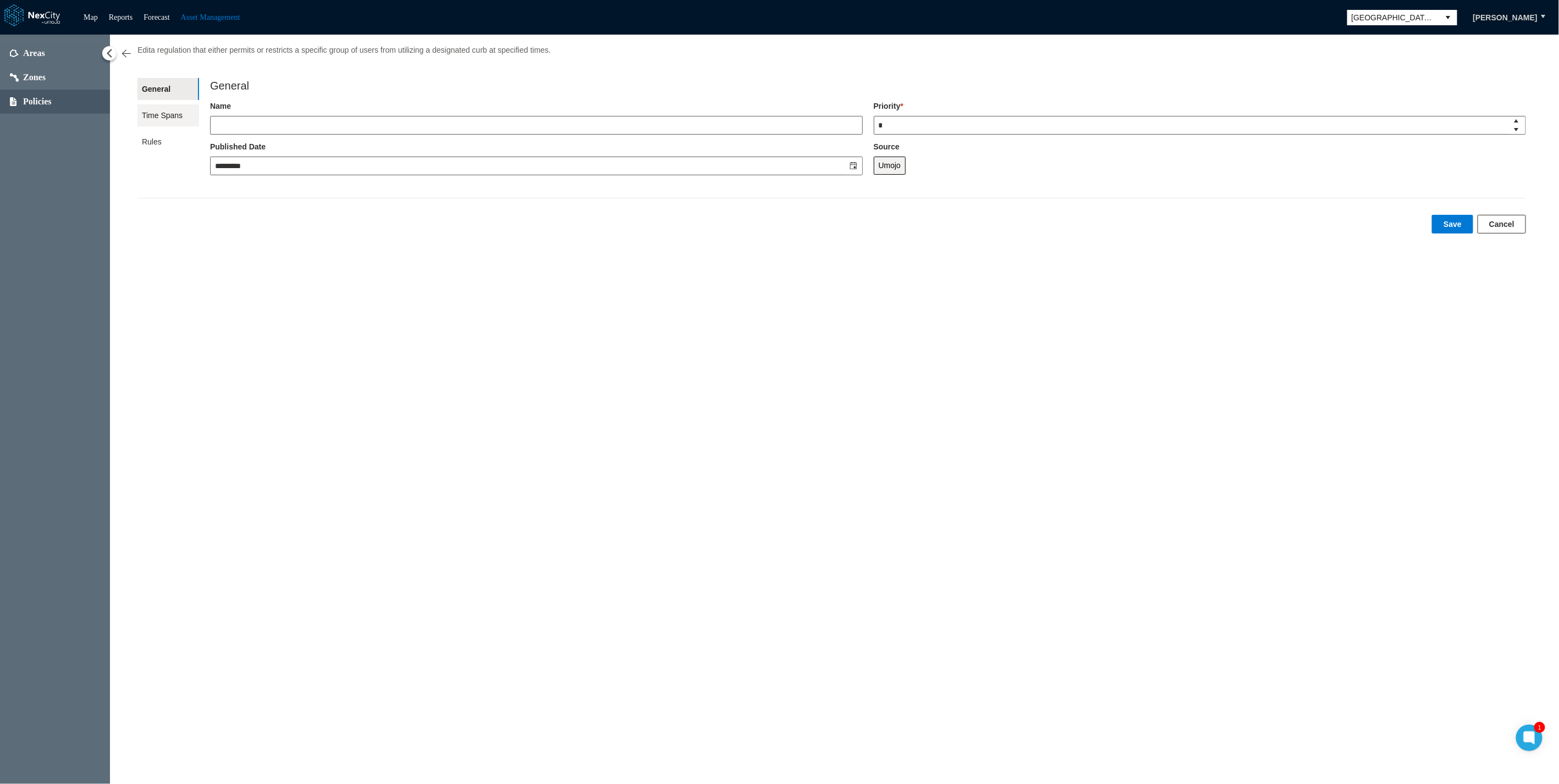
click at [160, 119] on span "Time Spans" at bounding box center [168, 115] width 61 height 22
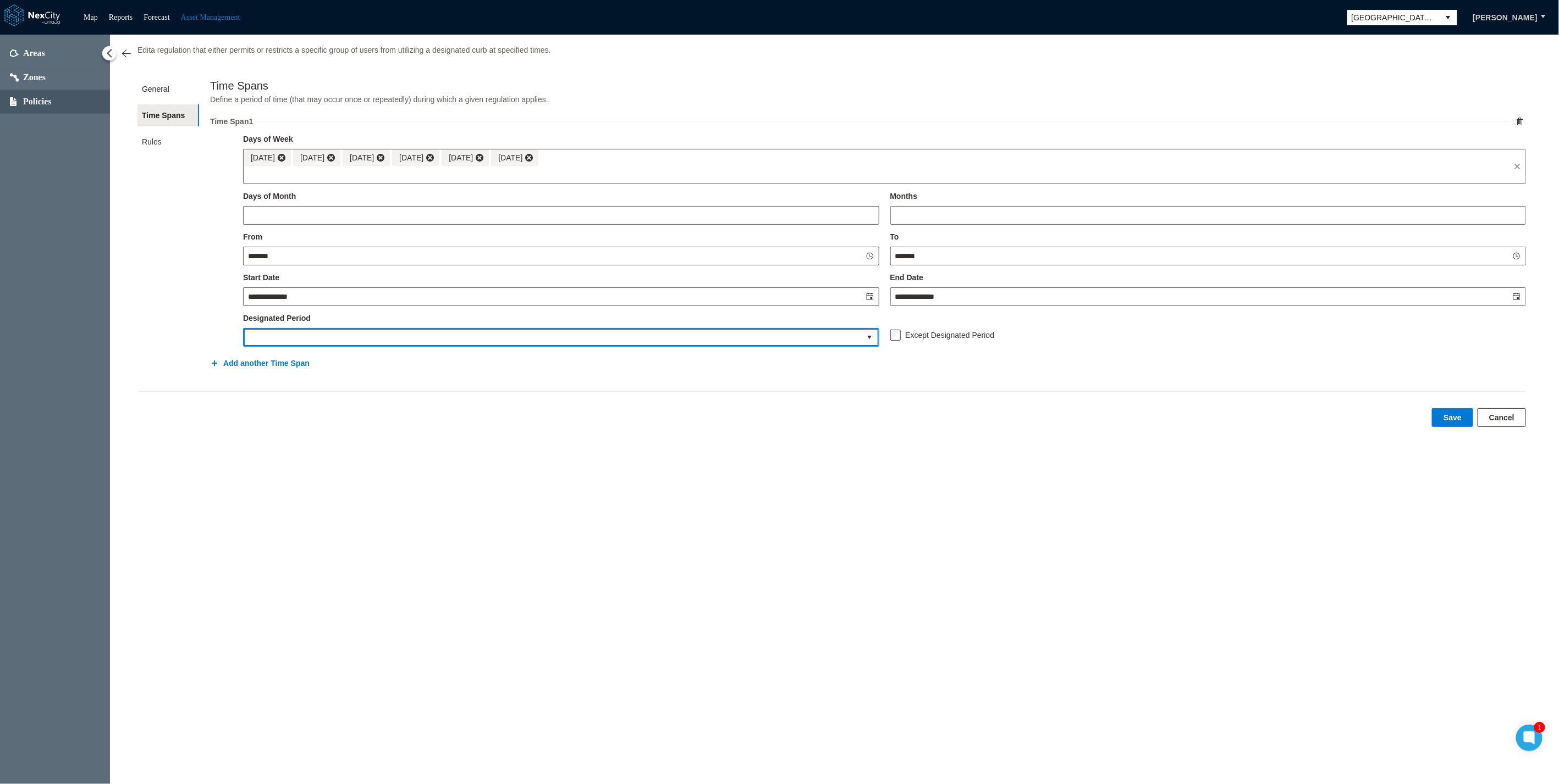
click at [281, 331] on input "text" at bounding box center [553, 337] width 617 height 18
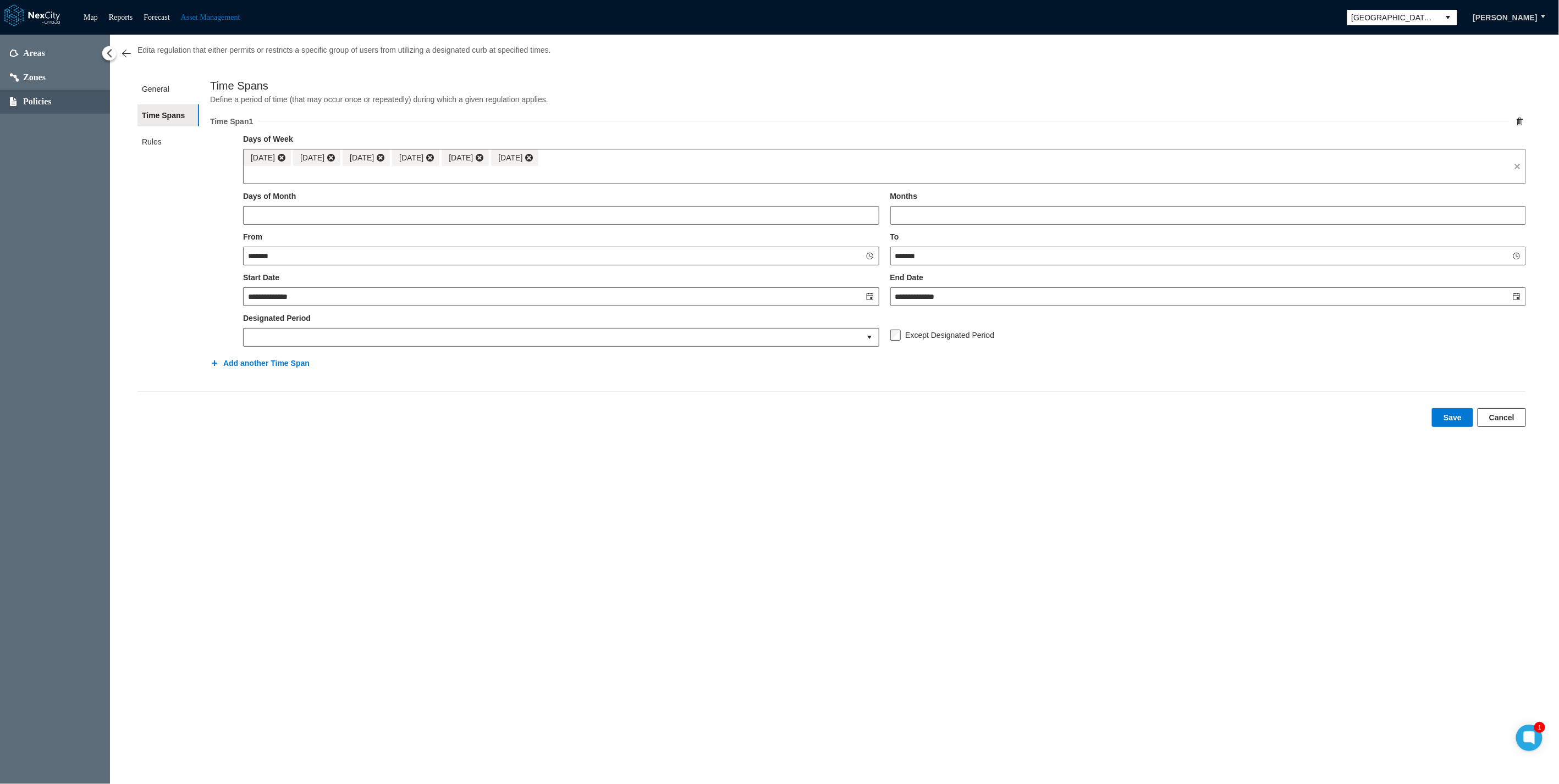
click at [1013, 356] on div "**********" at bounding box center [834, 409] width 1449 height 749
click at [1150, 356] on button "Cancel" at bounding box center [1501, 418] width 49 height 19
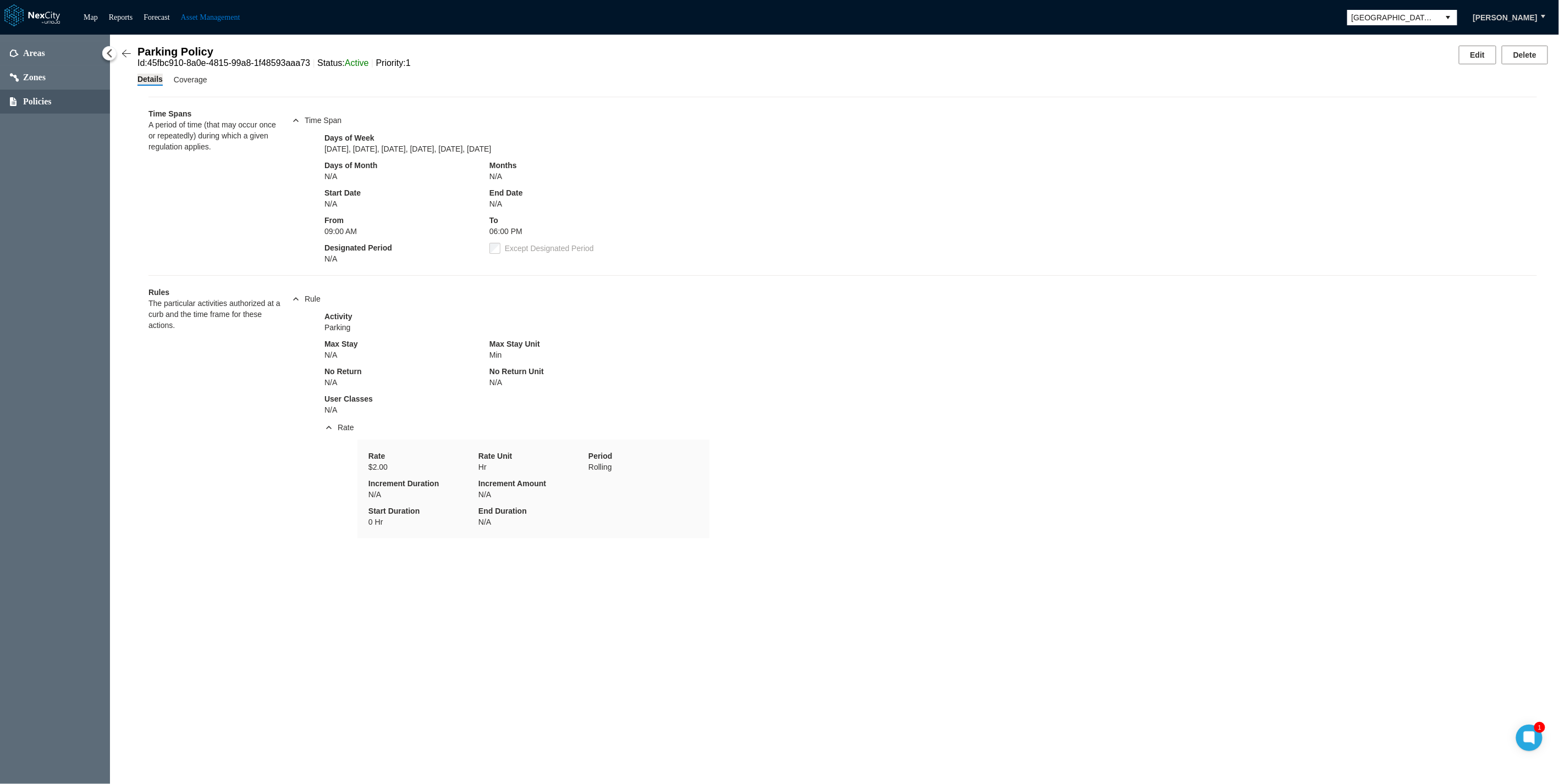
click at [151, 356] on div "Rules The particular activities authorized at a curb and the time frame for the…" at bounding box center [214, 412] width 132 height 251
click at [133, 356] on div "Parking Policy Id : 45fbc910-8a0e-4815-99a8-1f48593aaa73 Status : Active Priori…" at bounding box center [834, 409] width 1449 height 749
click at [129, 154] on div "Parking Policy Id : 45fbc910-8a0e-4815-99a8-1f48593aaa73 Status : Active Priori…" at bounding box center [834, 292] width 1426 height 493
drag, startPoint x: 952, startPoint y: 567, endPoint x: 951, endPoint y: 623, distance: 56.0
click at [952, 356] on div "Parking Policy Id : 45fbc910-8a0e-4815-99a8-1f48593aaa73 Status : Active Priori…" at bounding box center [834, 409] width 1449 height 749
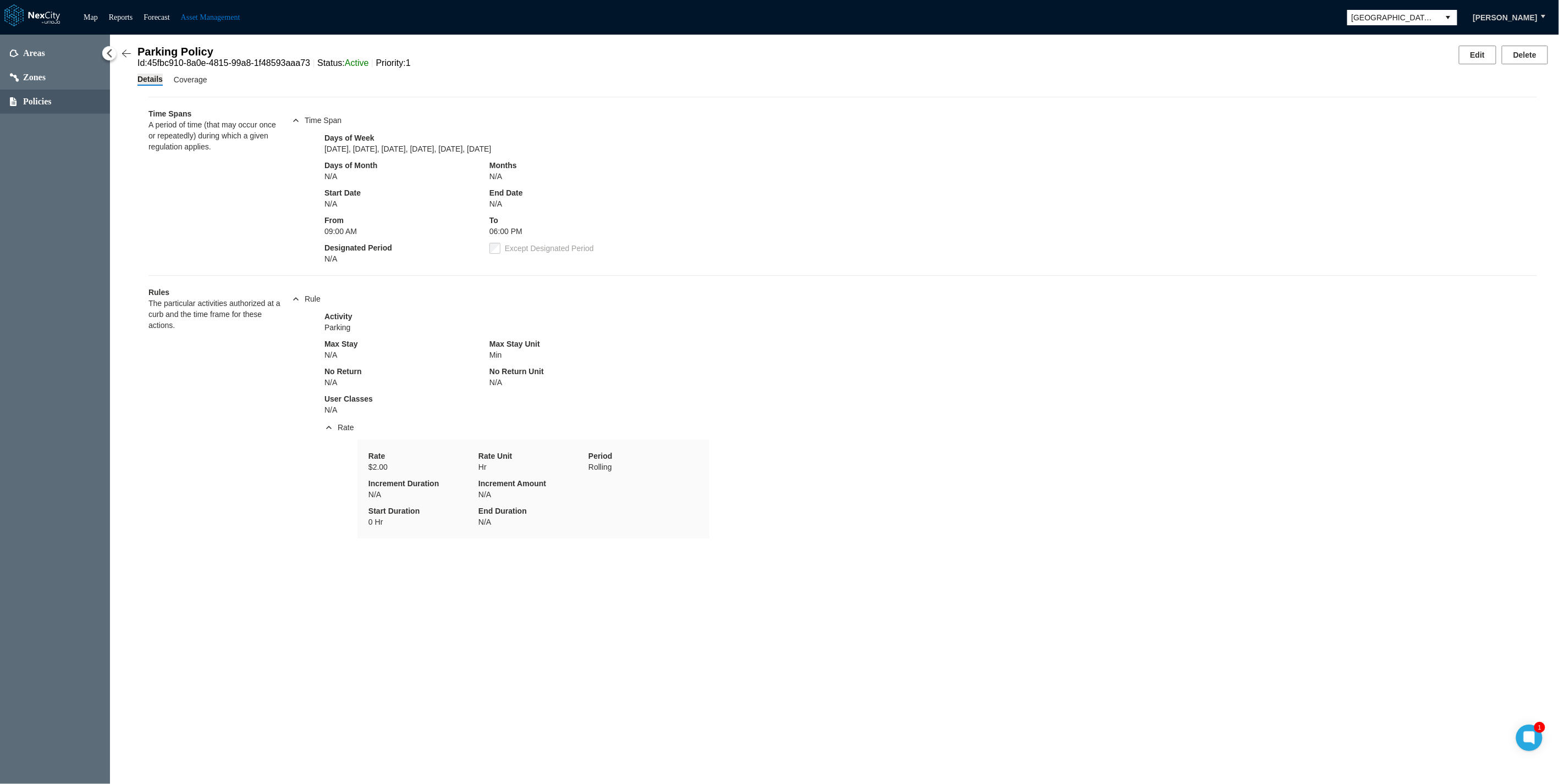
click at [78, 202] on div "Areas Zones Policies" at bounding box center [55, 409] width 110 height 749
click at [99, 17] on ul "Map Reports Forecast Asset Management" at bounding box center [161, 18] width 167 height 13
click at [89, 13] on link "Map" at bounding box center [91, 18] width 14 height 8
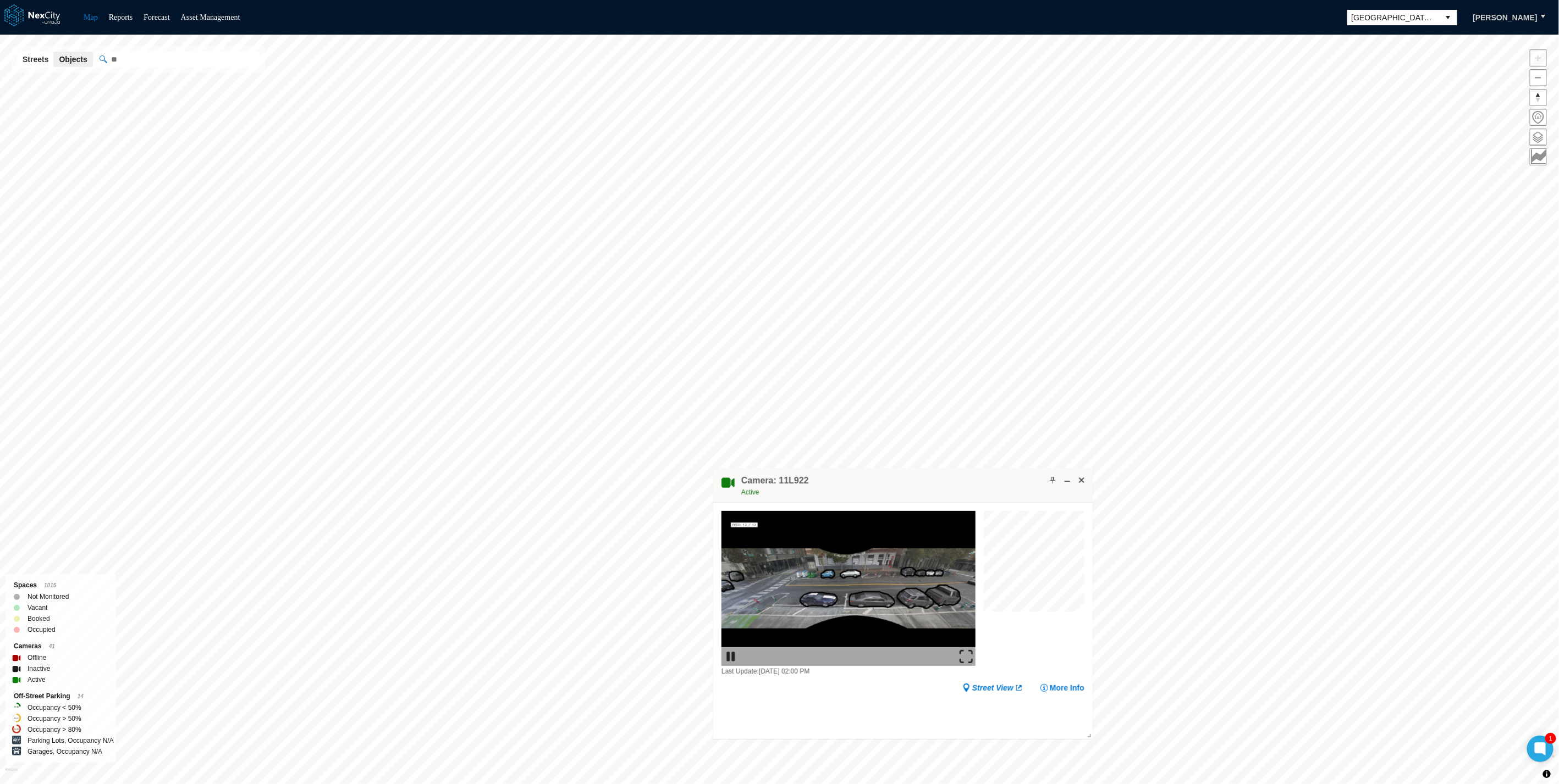
click at [964, 356] on img at bounding box center [966, 657] width 13 height 13
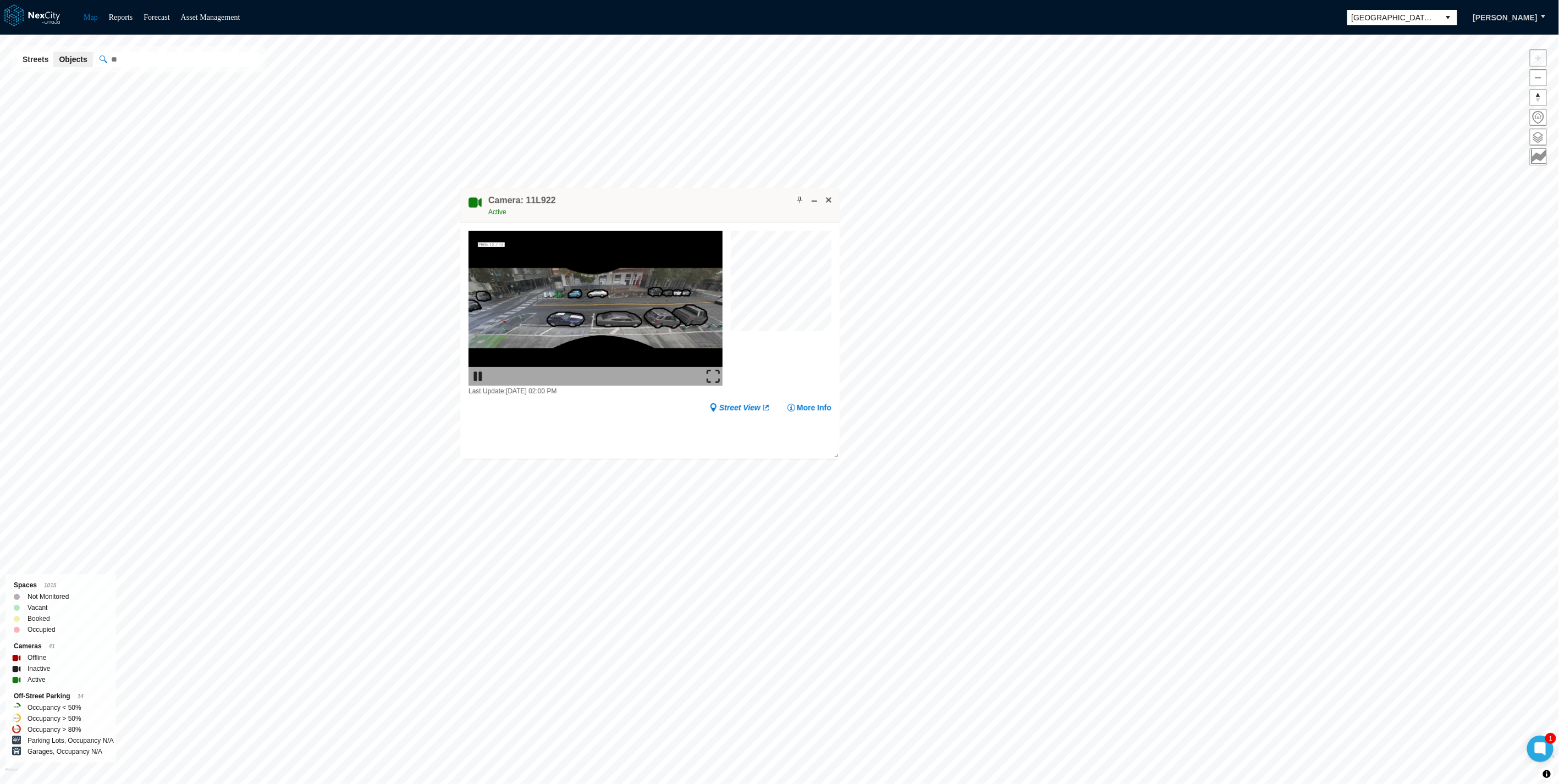
drag, startPoint x: 854, startPoint y: 492, endPoint x: 546, endPoint y: 141, distance: 467.0
click at [546, 188] on div "Camera: 11L922 Active" at bounding box center [650, 205] width 379 height 35
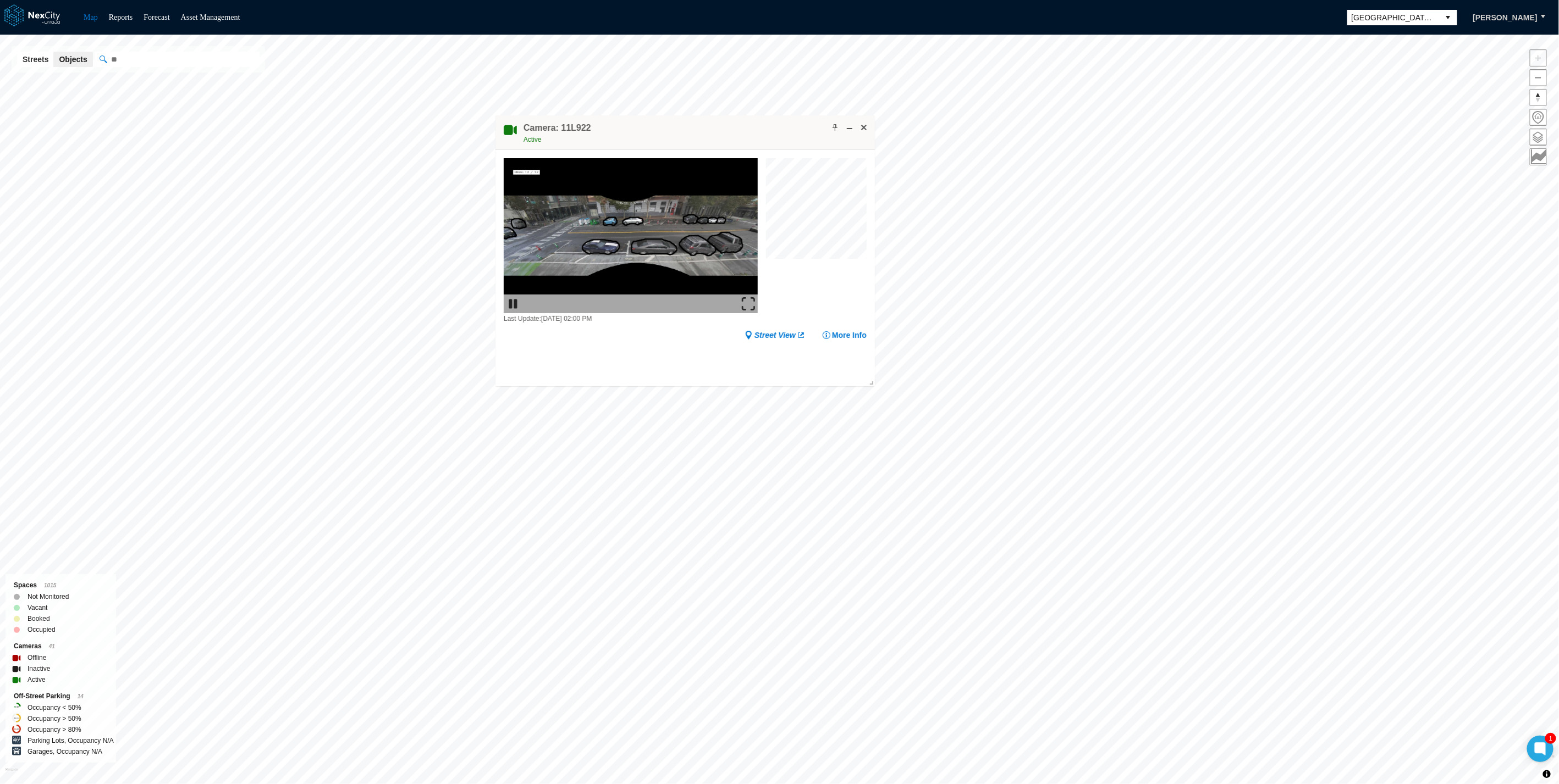
drag, startPoint x: 567, startPoint y: 133, endPoint x: 662, endPoint y: 130, distance: 95.0
click at [660, 132] on div "Camera: 11L922 Active" at bounding box center [685, 132] width 379 height 35
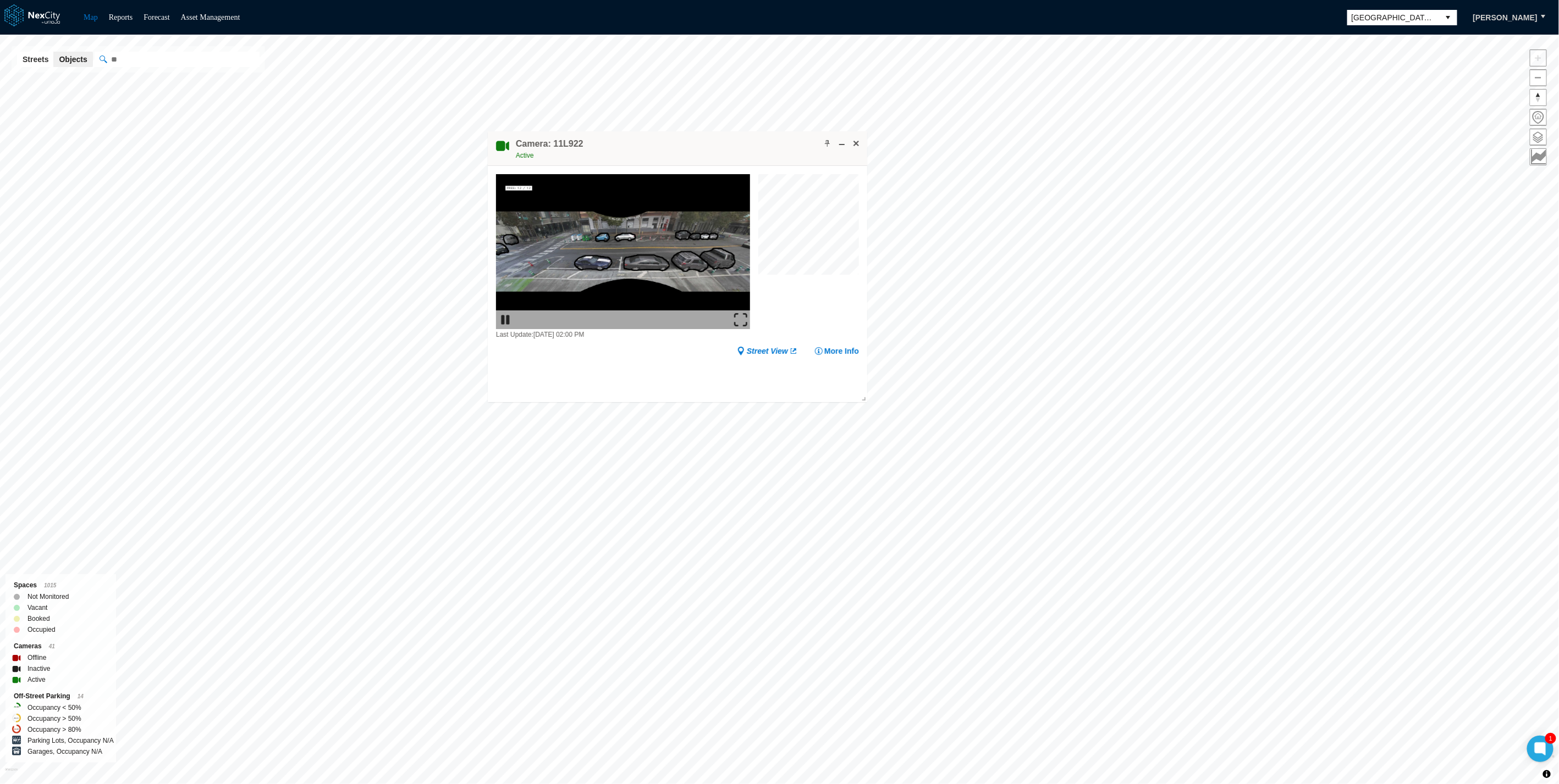
drag, startPoint x: 622, startPoint y: 135, endPoint x: 612, endPoint y: 151, distance: 18.9
click at [612, 151] on div "Camera: 11L922 Active" at bounding box center [677, 148] width 379 height 35
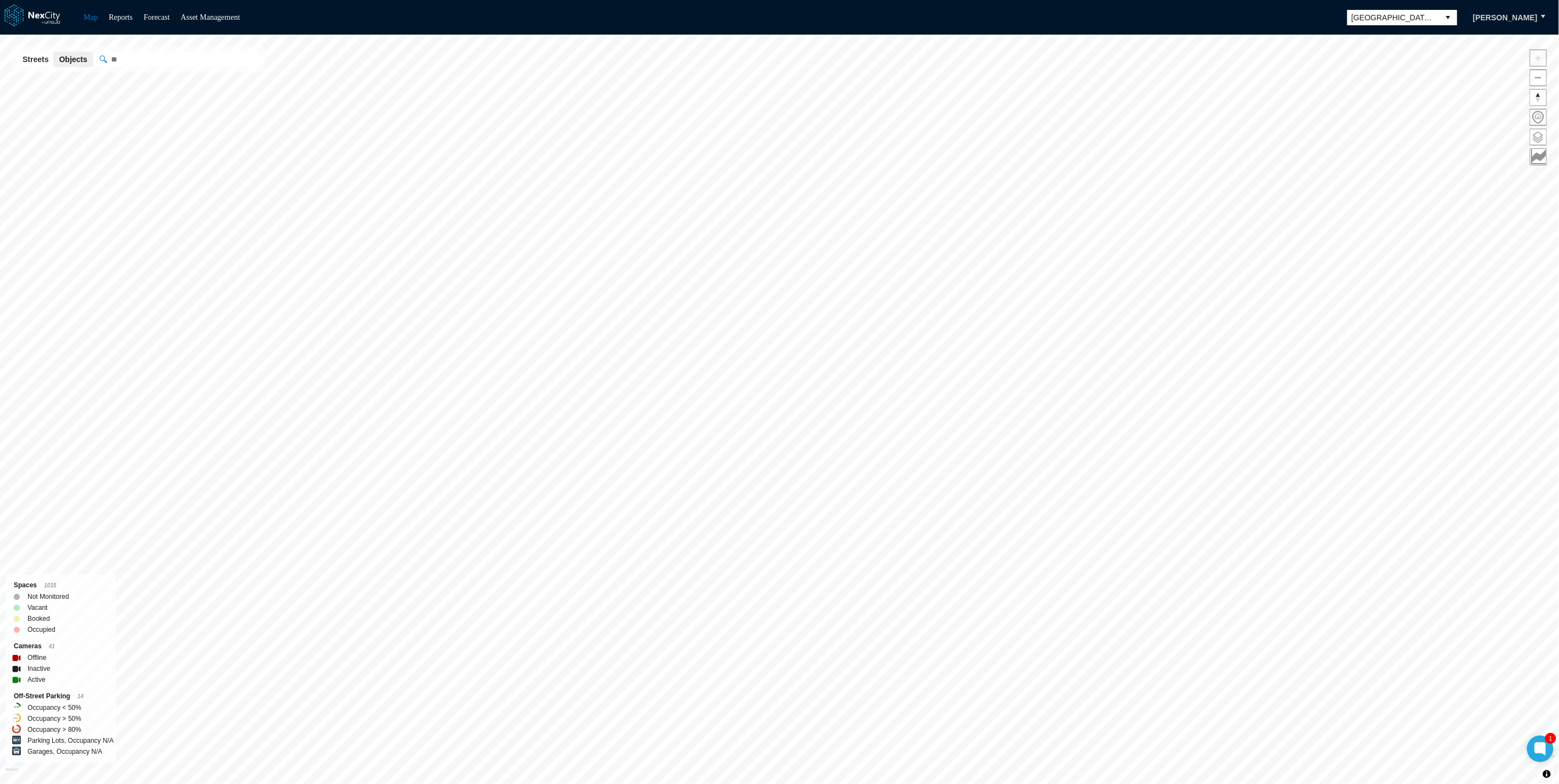
click at [1150, 136] on span at bounding box center [1538, 137] width 16 height 16
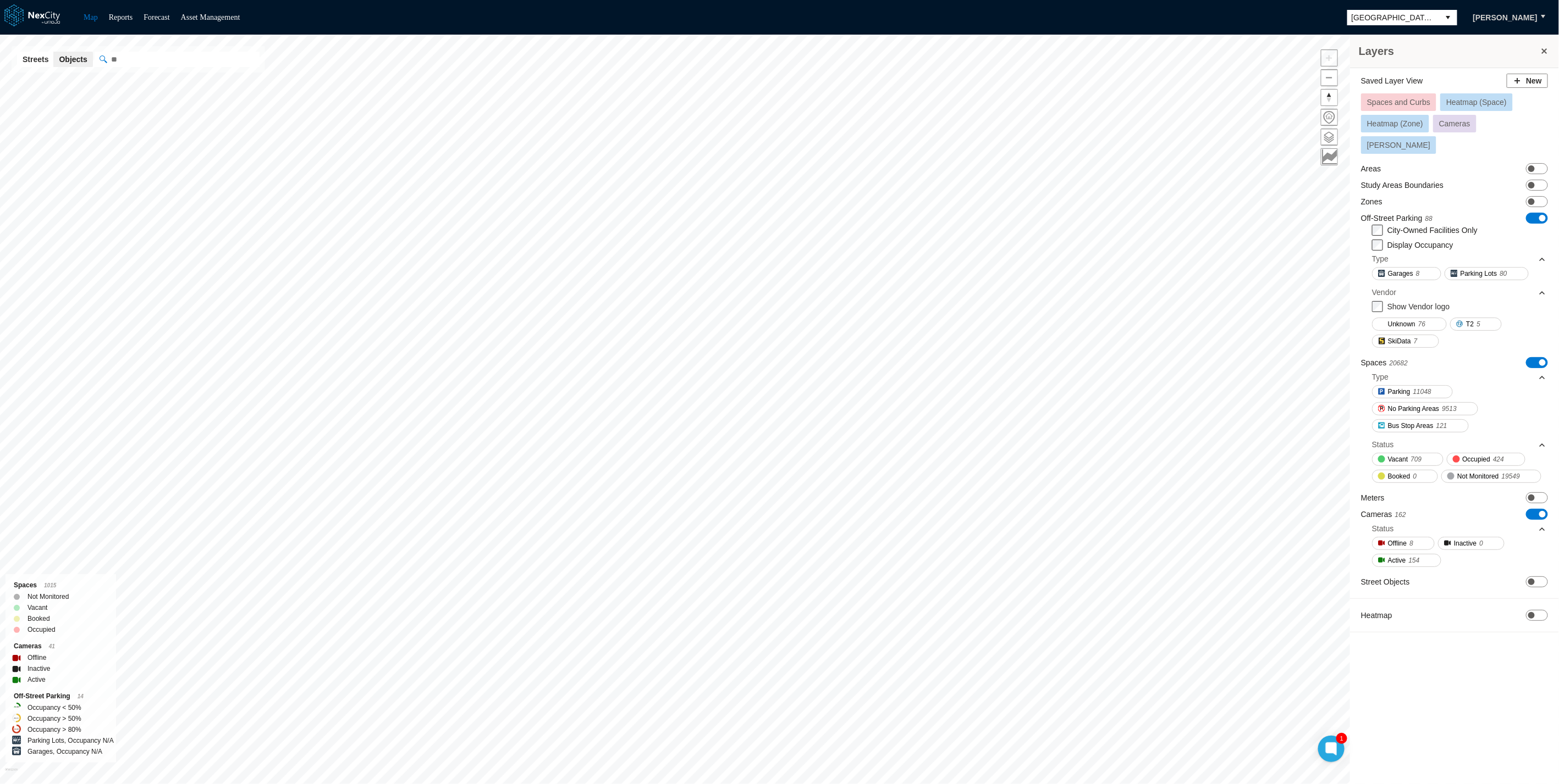
click at [1150, 46] on h3 "Layers" at bounding box center [1449, 51] width 180 height 15
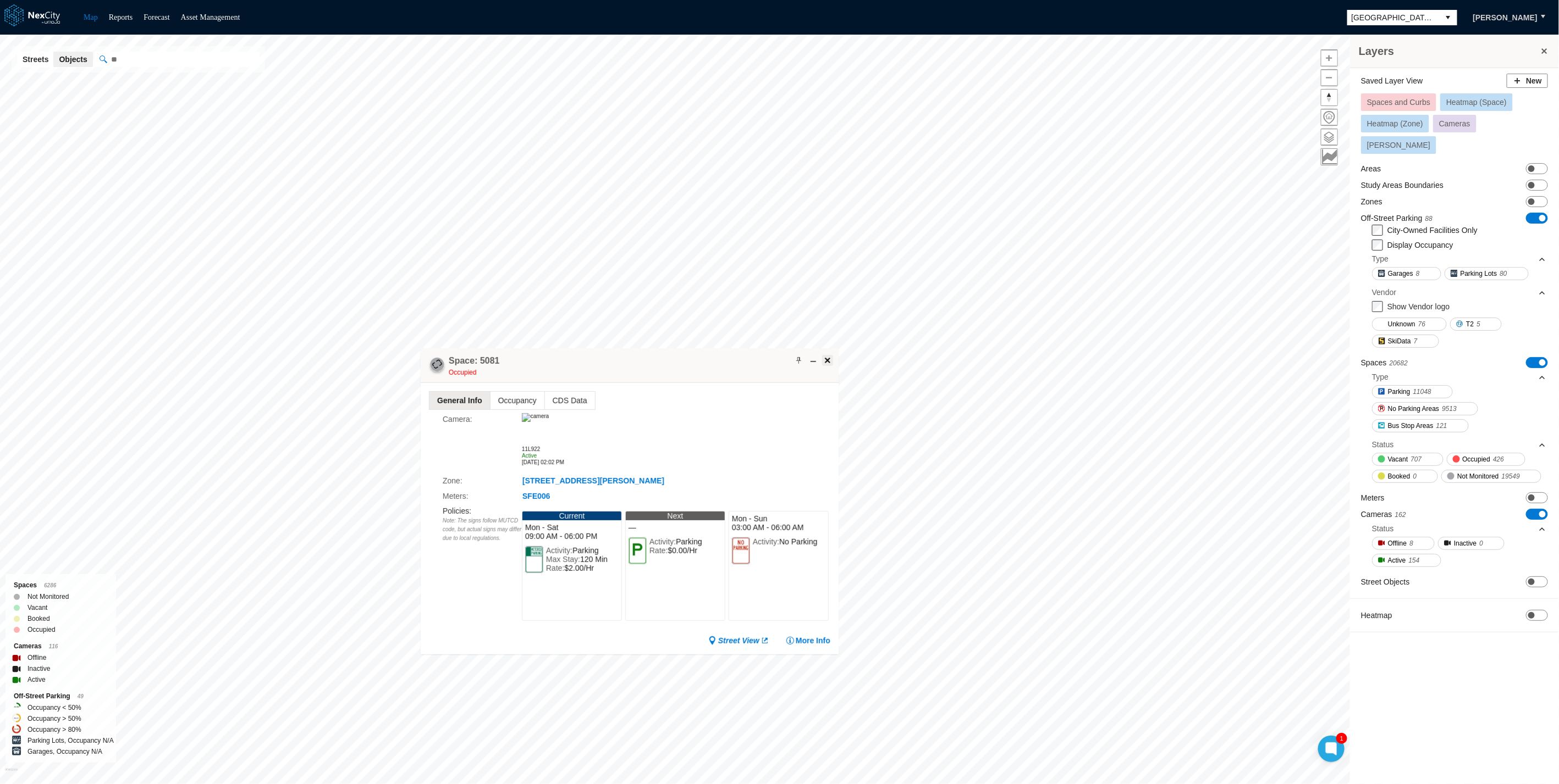
click at [828, 356] on span at bounding box center [827, 361] width 8 height 8
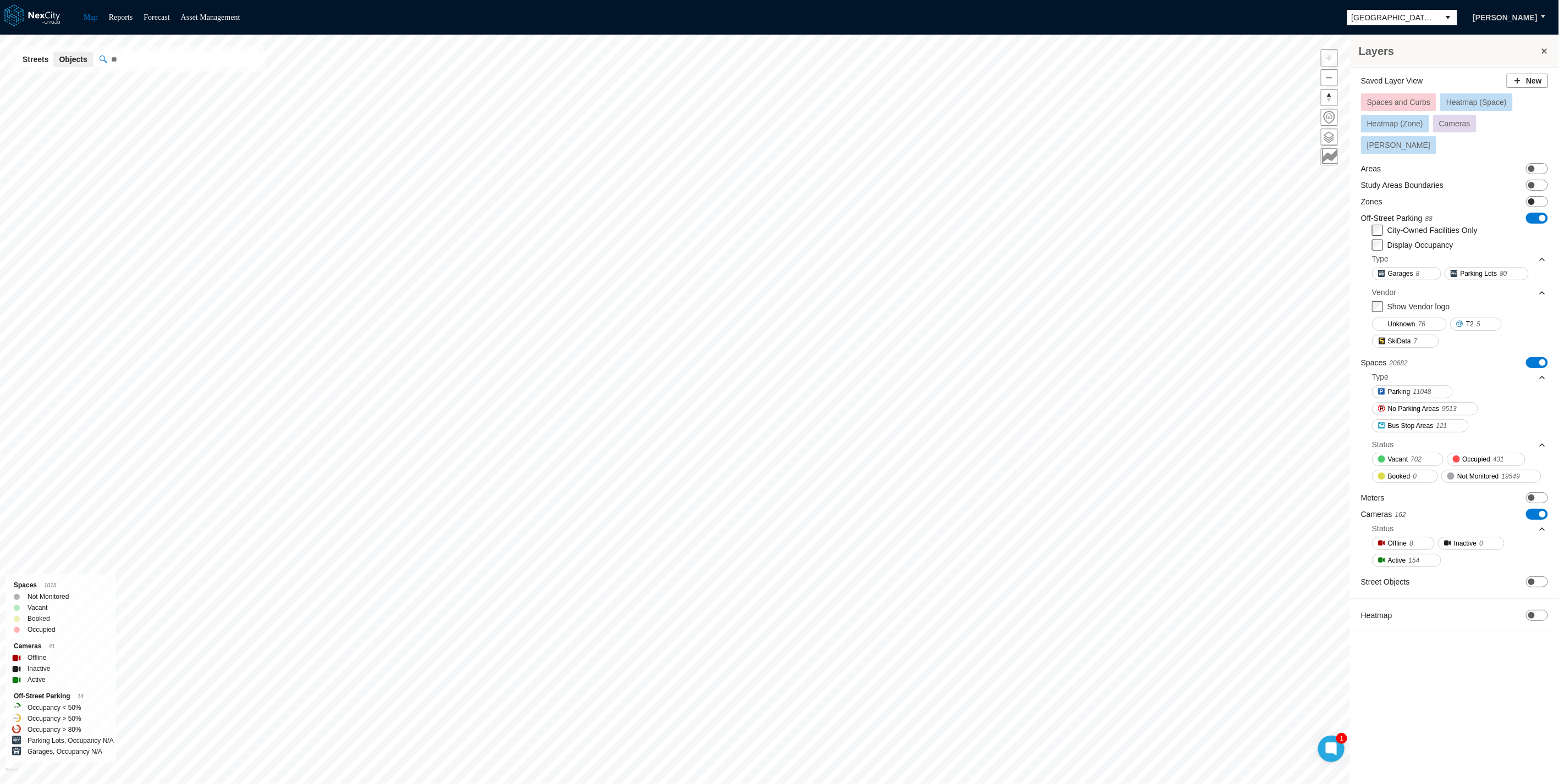
click at [1150, 197] on span "ON OFF" at bounding box center [1536, 202] width 22 height 11
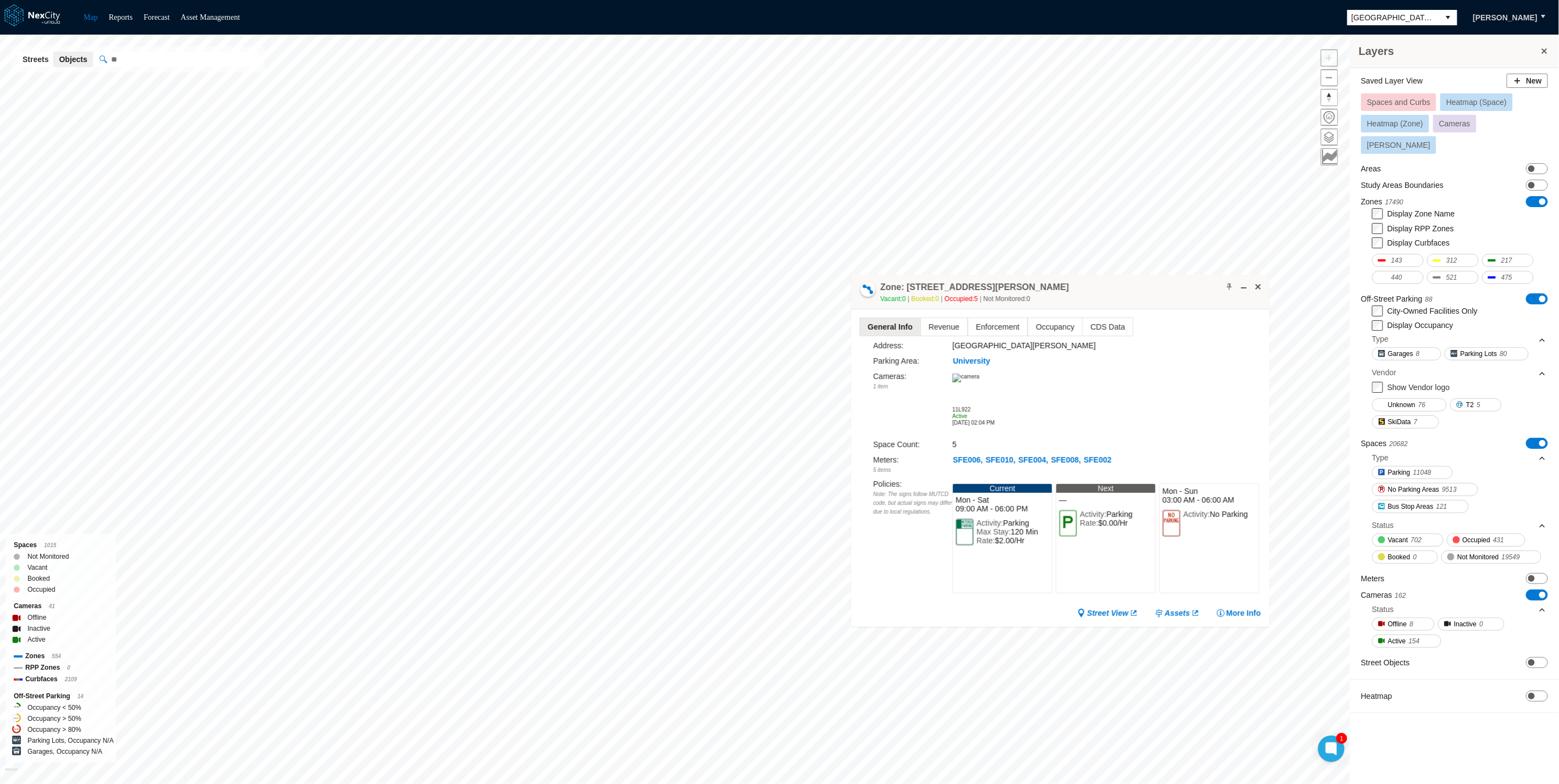
drag, startPoint x: 1090, startPoint y: 301, endPoint x: 594, endPoint y: 170, distance: 513.0
click at [851, 275] on div "Zone: 18 E San Fernando St NPZ-PZ Vacant: 0 Booked: 0 Occupied: 5 Not Monitored…" at bounding box center [1060, 292] width 418 height 35
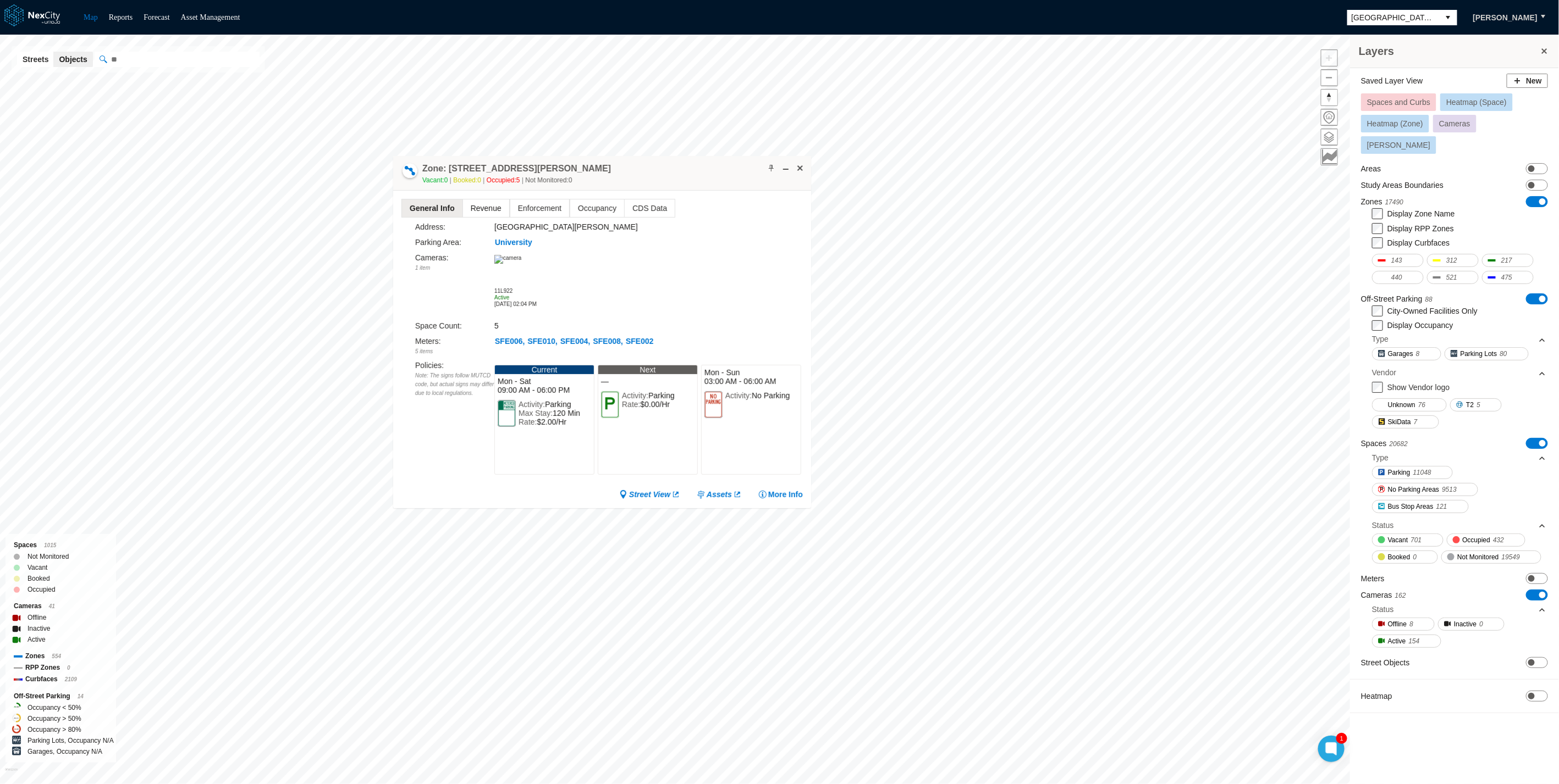
click at [486, 199] on span "Revenue" at bounding box center [486, 208] width 47 height 18
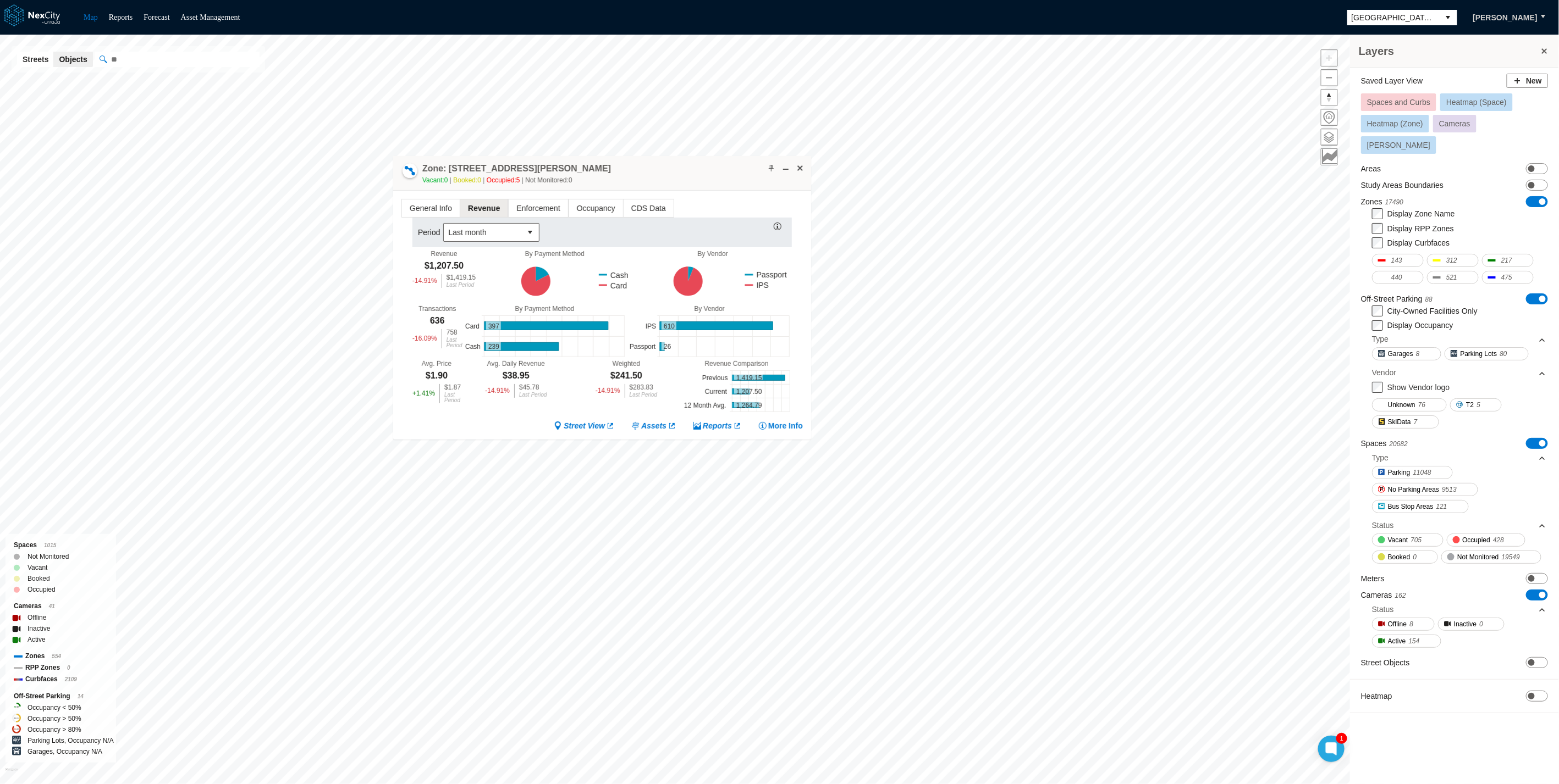
click at [455, 356] on div "Street View Assets Reports More Info" at bounding box center [601, 426] width 401 height 11
click at [652, 258] on icon at bounding box center [713, 281] width 159 height 47
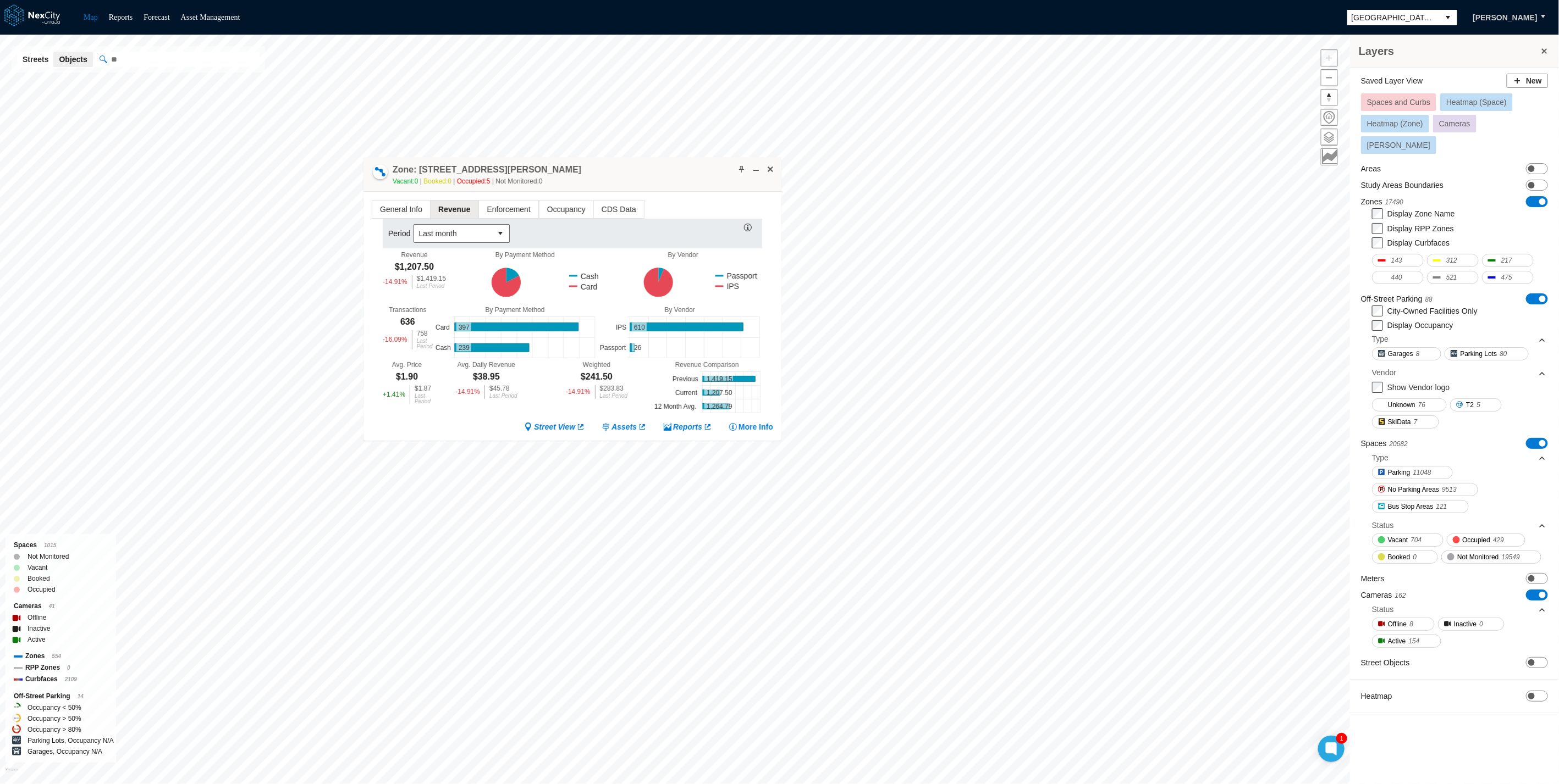
drag, startPoint x: 632, startPoint y: 168, endPoint x: 603, endPoint y: 168, distance: 29.0
click at [603, 168] on div "Zone: 18 E San Fernando St NPZ-PZ Vacant: 0 Booked: 0 Occupied: 5 Not Monitored…" at bounding box center [572, 174] width 418 height 35
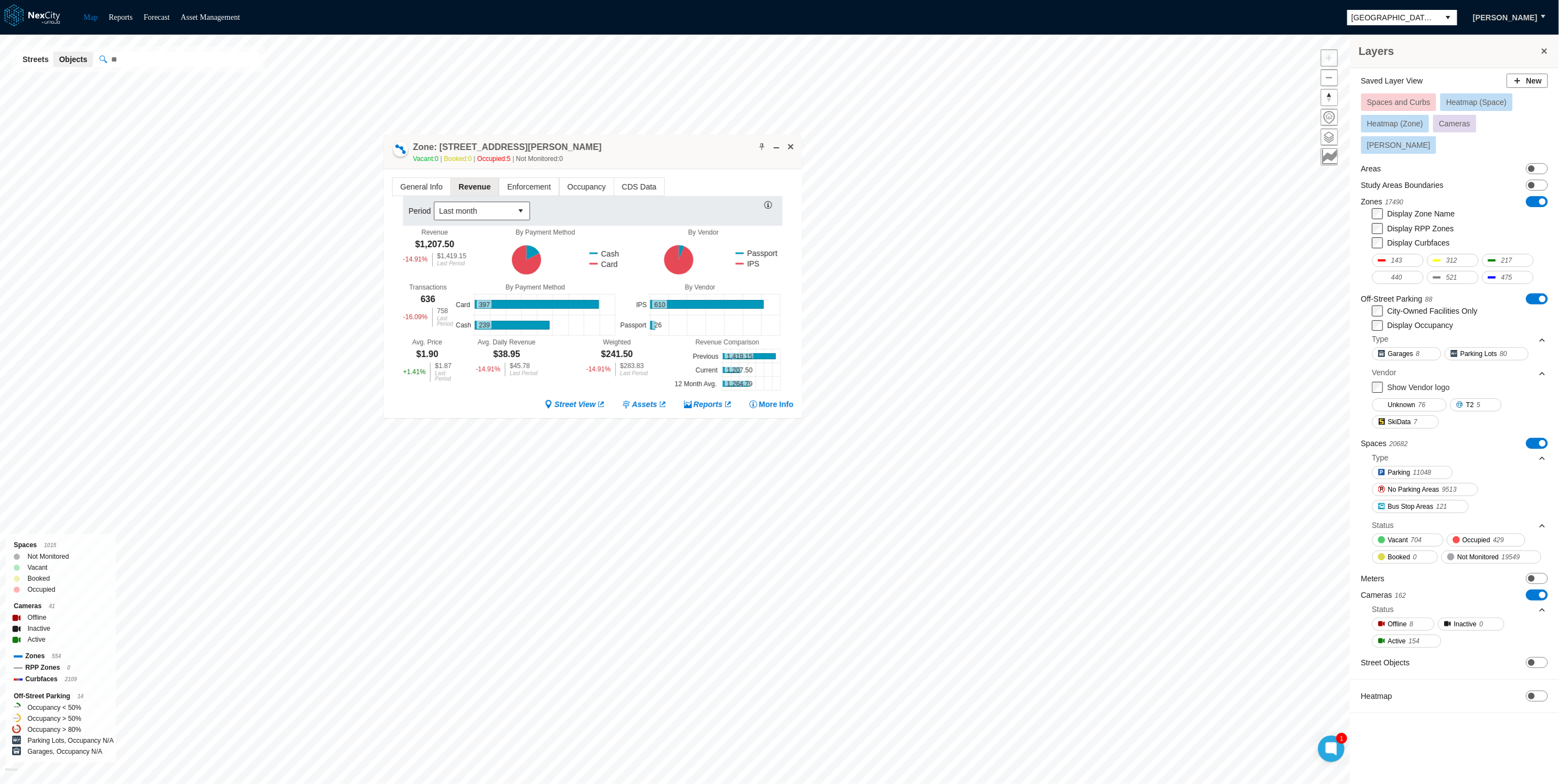
drag, startPoint x: 603, startPoint y: 168, endPoint x: 625, endPoint y: 143, distance: 33.3
click at [625, 143] on div "Zone: 18 E San Fernando St NPZ-PZ Vacant: 0 Booked: 0 Occupied: 5 Not Monitored…" at bounding box center [593, 151] width 418 height 35
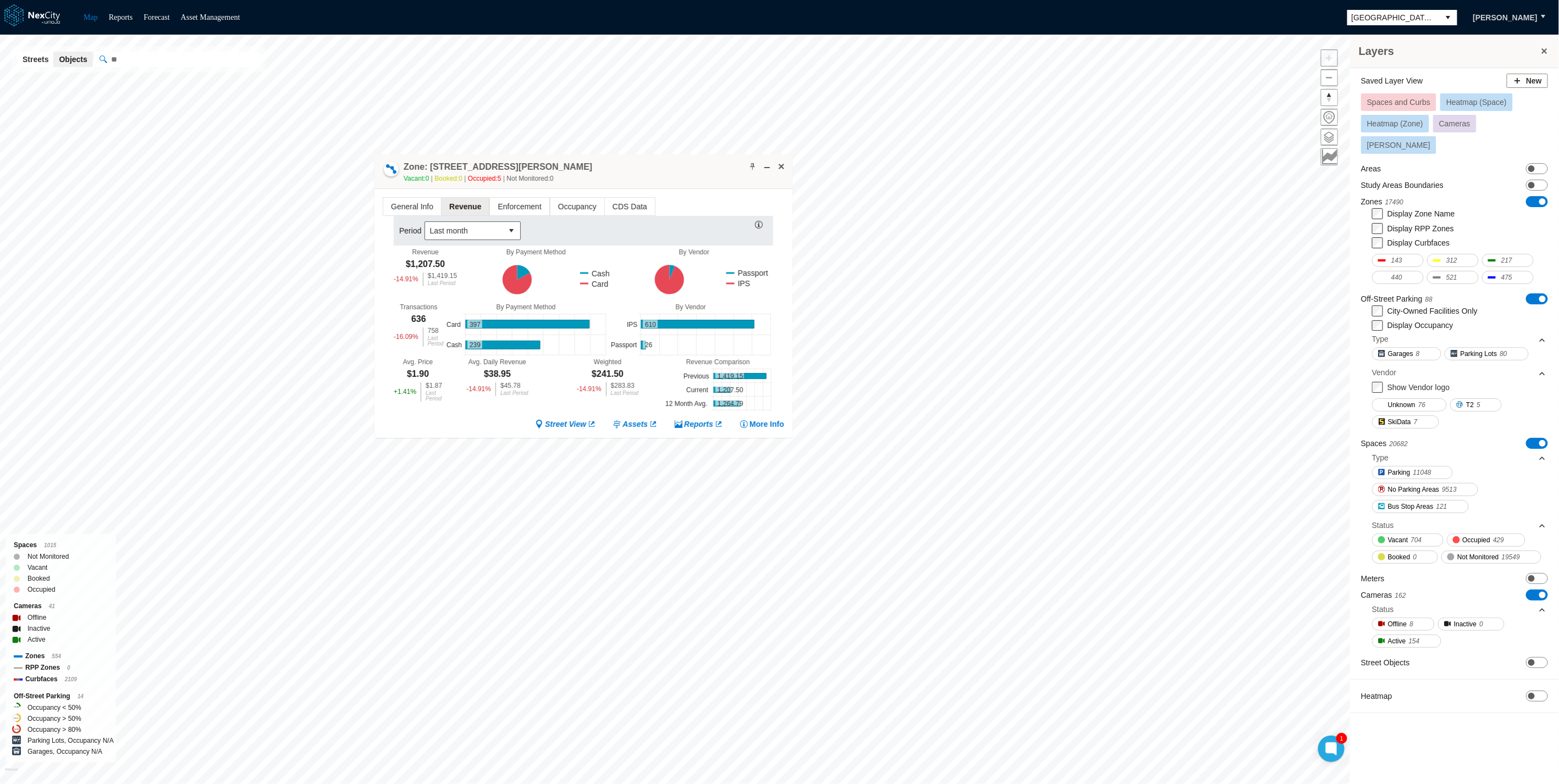
drag, startPoint x: 625, startPoint y: 143, endPoint x: 610, endPoint y: 171, distance: 31.8
click at [610, 171] on div "Zone: 18 E San Fernando St NPZ-PZ Vacant: 0 Booked: 0 Occupied: 5 Not Monitored…" at bounding box center [583, 171] width 418 height 35
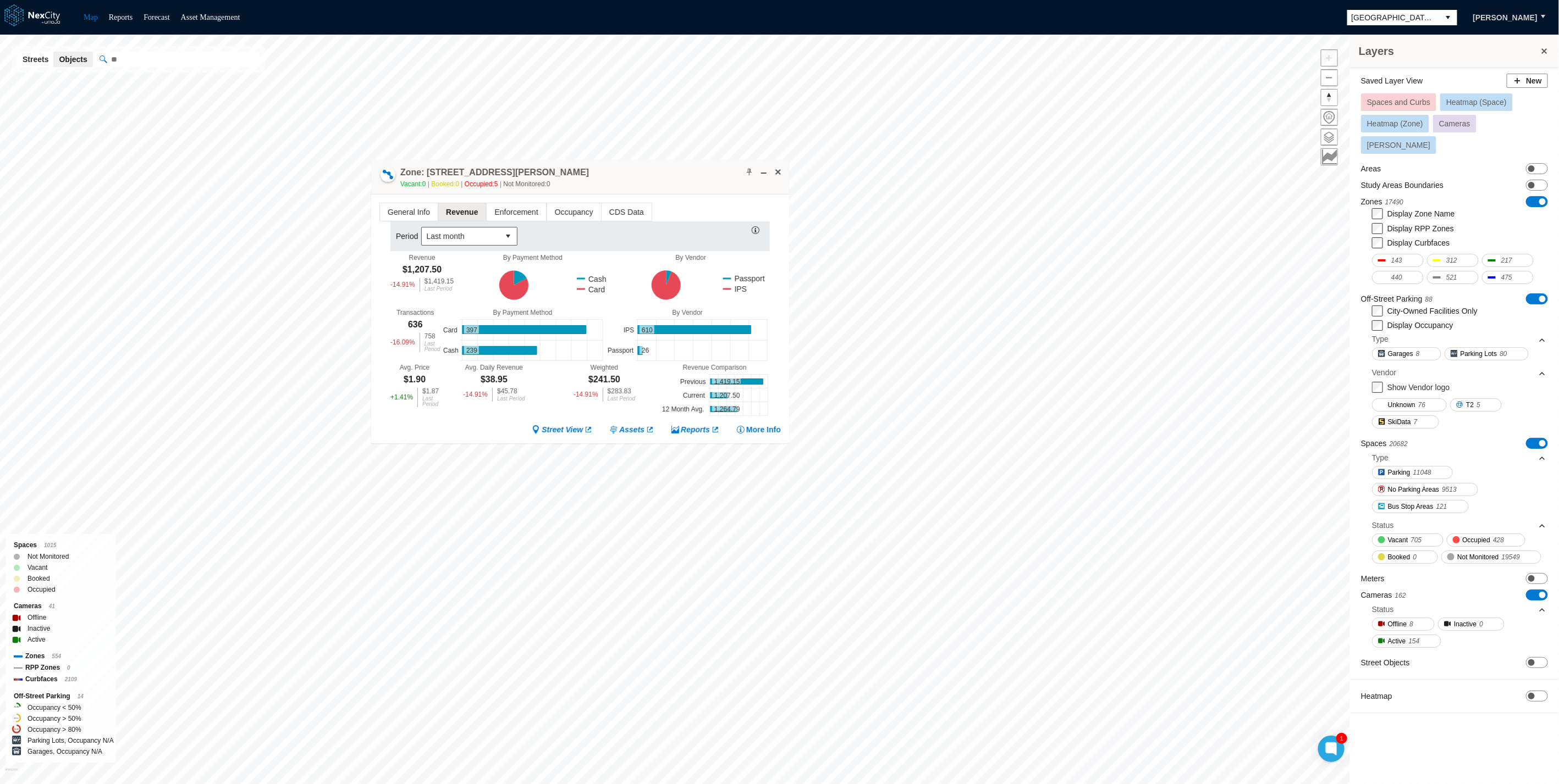
click at [598, 240] on div "Period Last month" at bounding box center [580, 236] width 379 height 30
click at [677, 211] on ul "General Info Revenue Enforcement Occupancy CDS Data" at bounding box center [579, 212] width 401 height 19
click at [643, 172] on div "Zone: 18 E San Fernando St NPZ-PZ Vacant: 0 Booked: 0 Occupied: 5 Not Monitored…" at bounding box center [580, 177] width 418 height 35
click at [619, 286] on icon at bounding box center [691, 285] width 159 height 47
click at [588, 234] on div "Period Last month" at bounding box center [580, 236] width 379 height 30
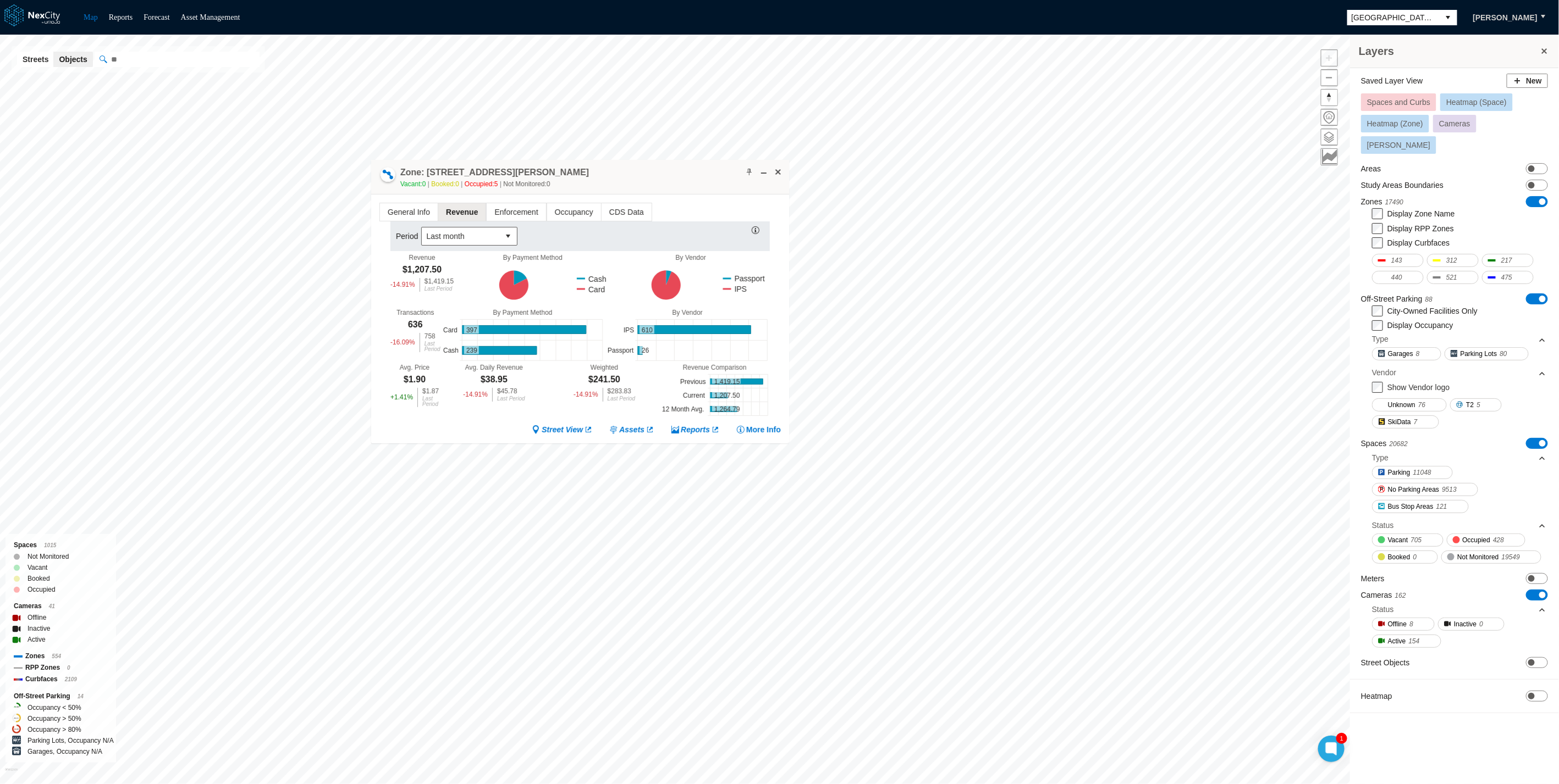
click at [612, 312] on div "By Vendor" at bounding box center [687, 312] width 165 height 8
click at [622, 341] on icon at bounding box center [687, 340] width 165 height 47
click at [617, 325] on icon at bounding box center [687, 340] width 165 height 47
click at [616, 296] on icon at bounding box center [691, 285] width 159 height 47
click at [616, 312] on div "By Vendor" at bounding box center [687, 312] width 165 height 8
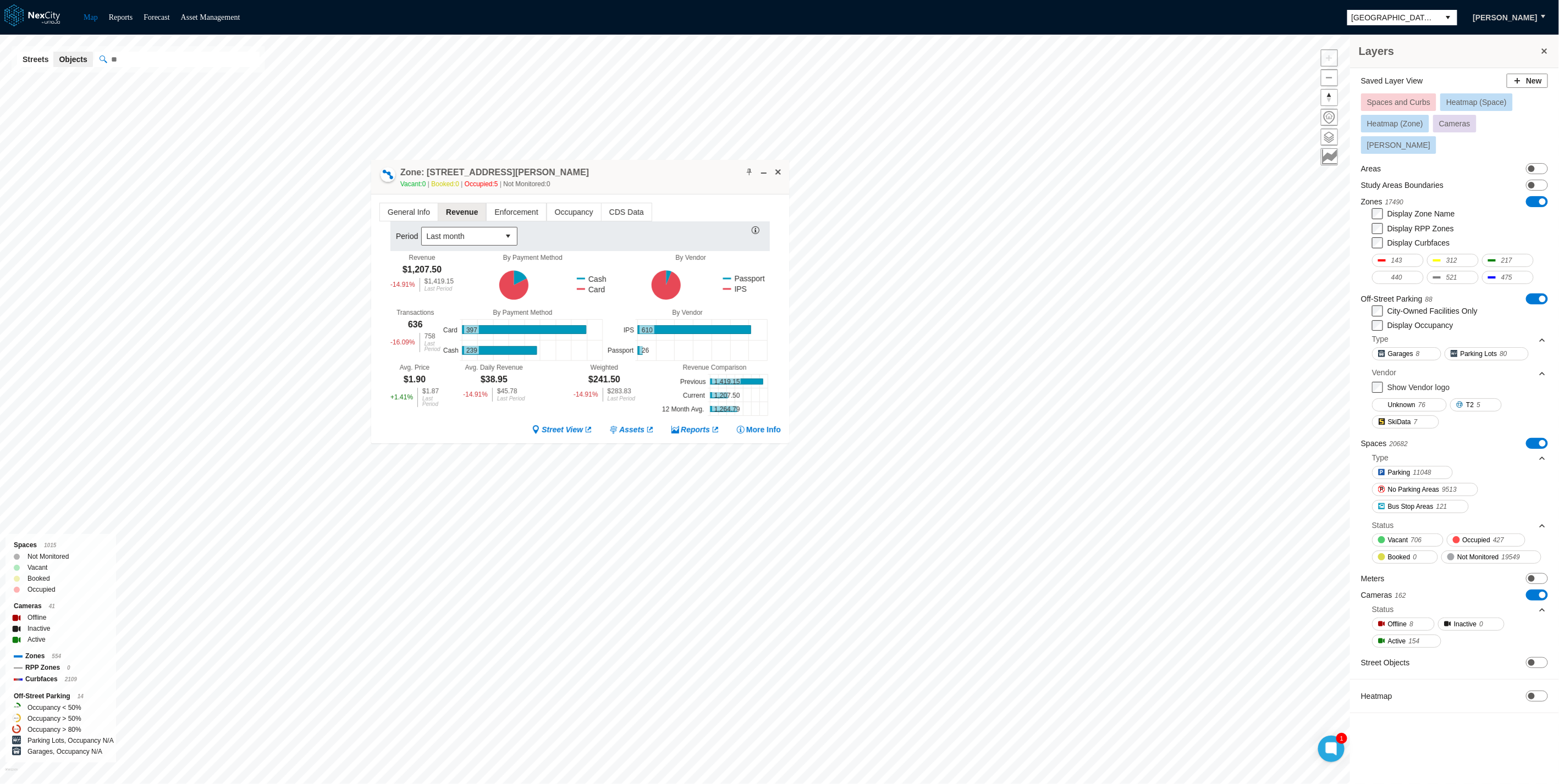
click at [629, 226] on div "Period Last month" at bounding box center [580, 236] width 379 height 30
click at [476, 351] on icon at bounding box center [471, 350] width 15 height 8
click at [464, 295] on icon at bounding box center [534, 285] width 159 height 47
click at [515, 210] on span "Enforcement" at bounding box center [515, 212] width 58 height 18
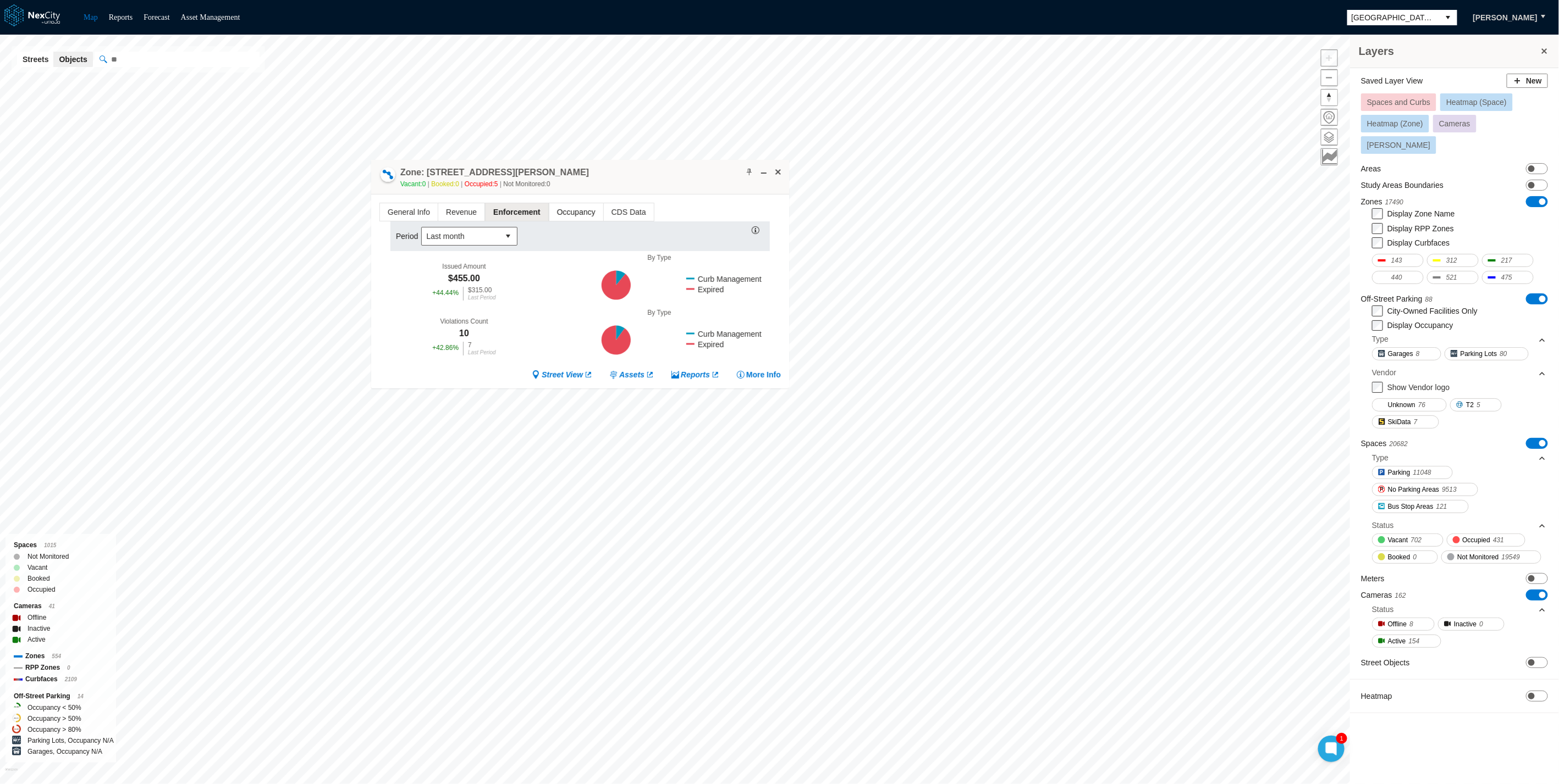
click at [561, 209] on span "Occupancy" at bounding box center [576, 212] width 54 height 18
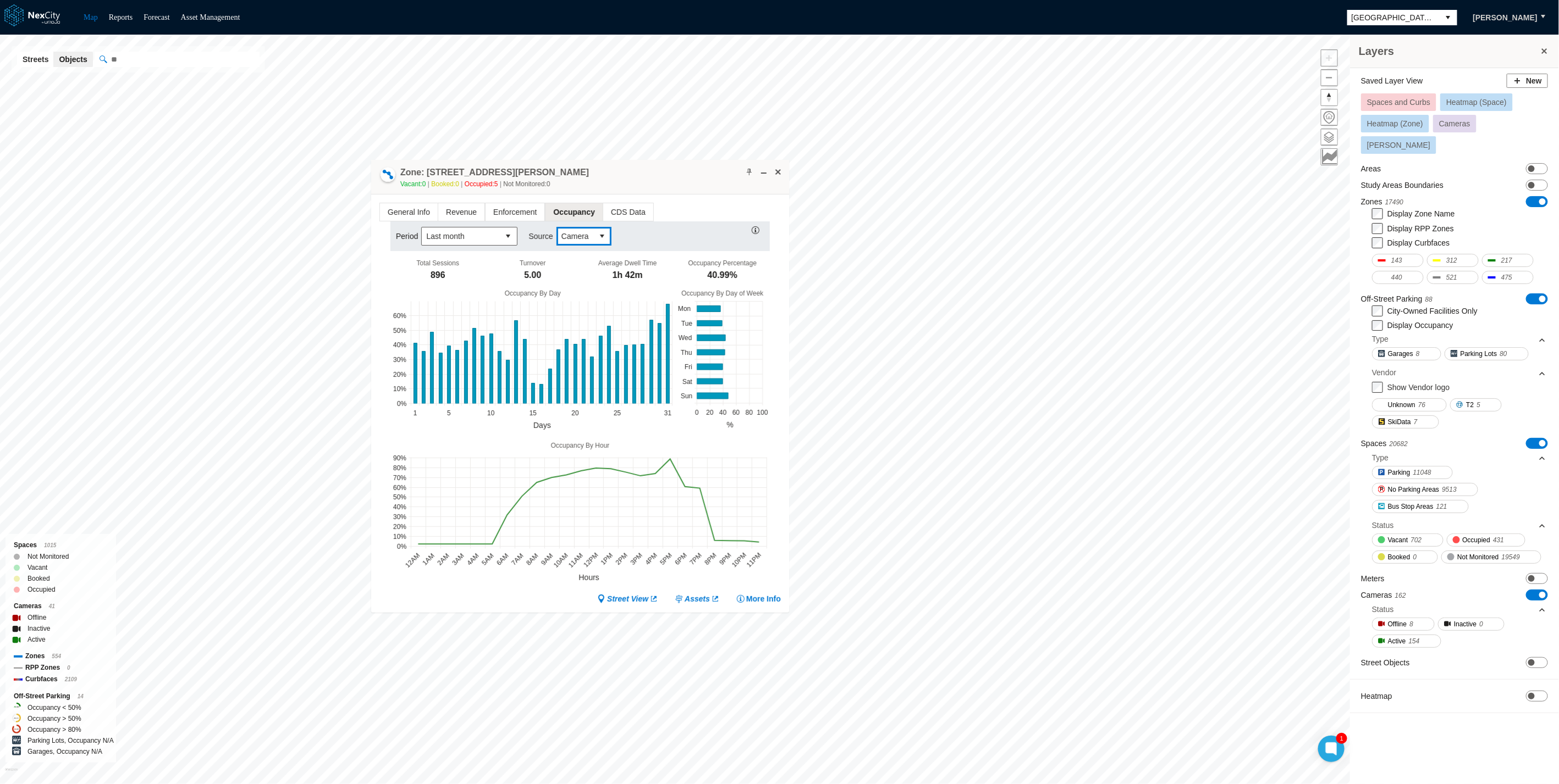
click at [584, 231] on span "Camera" at bounding box center [574, 237] width 27 height 11
click at [561, 276] on span "Transactional" at bounding box center [582, 274] width 47 height 11
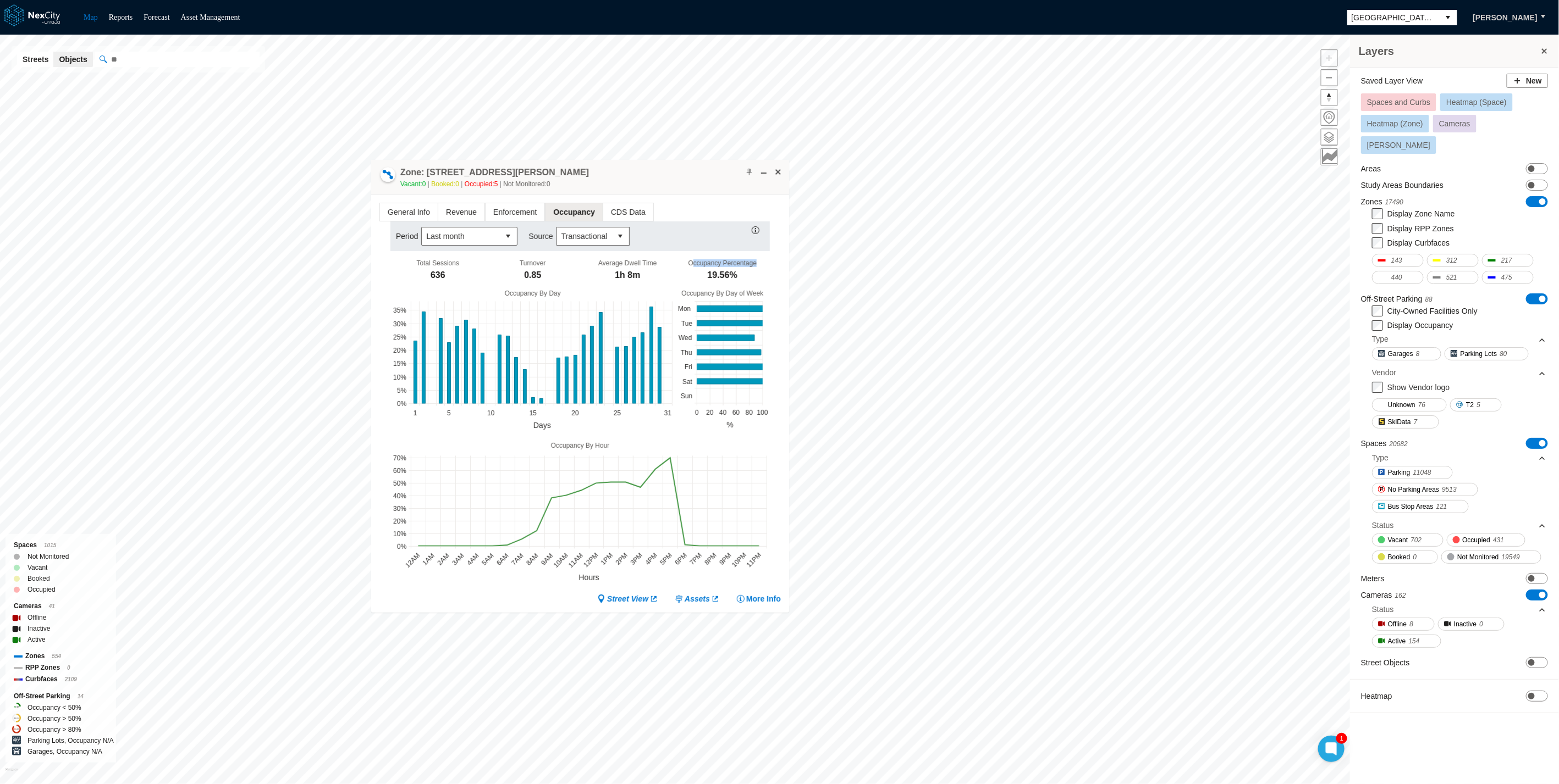
drag, startPoint x: 759, startPoint y: 279, endPoint x: 694, endPoint y: 271, distance: 65.5
click at [694, 271] on div "Occupancy Percentage 19.56%" at bounding box center [722, 271] width 95 height 24
click at [589, 228] on span "Transactional" at bounding box center [584, 236] width 55 height 18
click at [694, 193] on div "Zone: 18 E San Fernando St NPZ-PZ Vacant: 0 Booked: 0 Occupied: 5 Not Monitored…" at bounding box center [580, 177] width 418 height 35
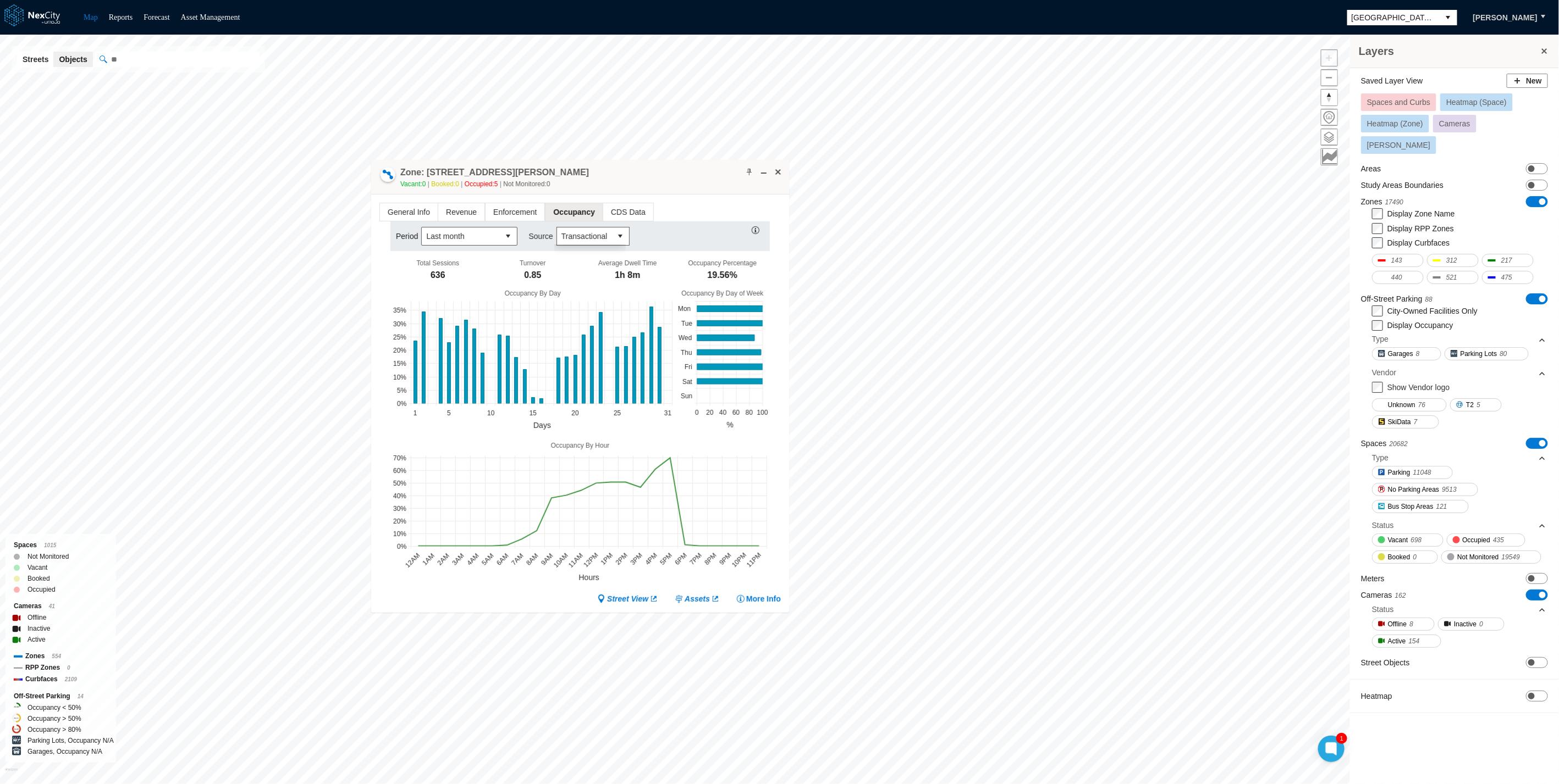
click at [692, 221] on div "Period Last month Source Transactional" at bounding box center [580, 236] width 379 height 30
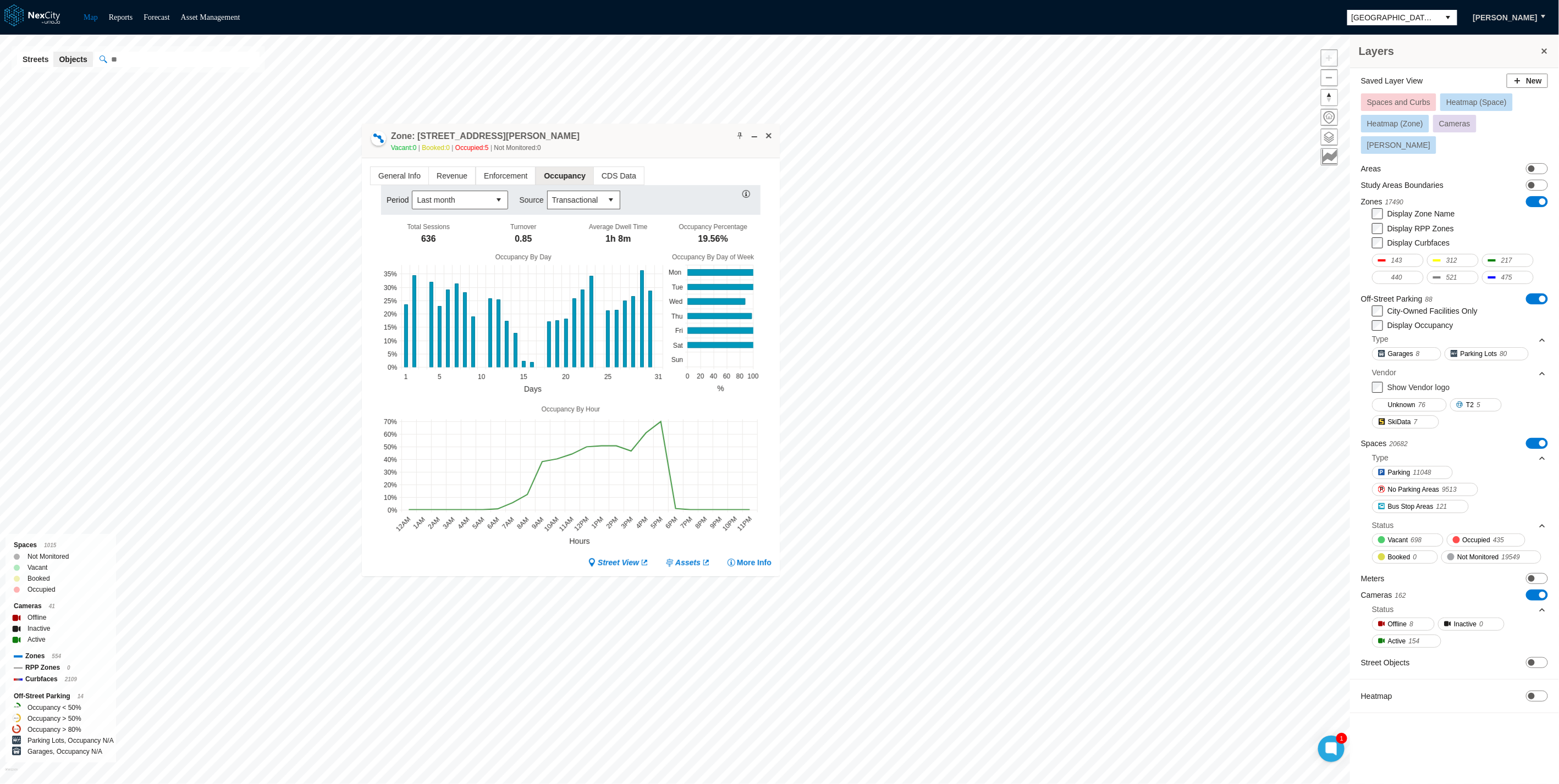
drag, startPoint x: 656, startPoint y: 178, endPoint x: 639, endPoint y: 114, distance: 66.2
click at [639, 124] on div "Zone: 18 E San Fernando St NPZ-PZ Vacant: 0 Booked: 0 Occupied: 5 Not Monitored…" at bounding box center [570, 141] width 418 height 35
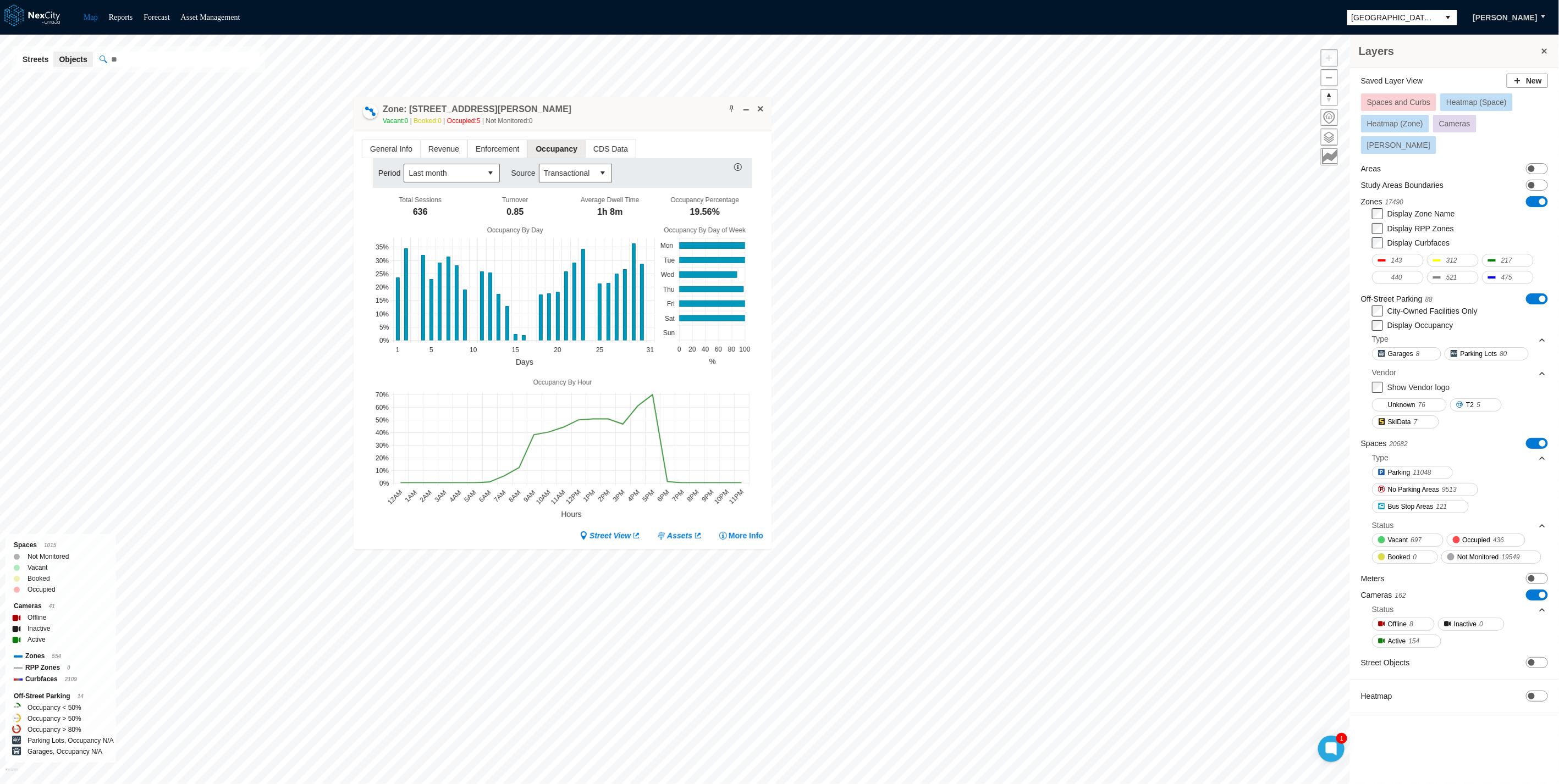
click at [433, 356] on div "Street View Assets More Info" at bounding box center [562, 537] width 401 height 11
click at [663, 161] on div "Period Last month Source Transactional" at bounding box center [562, 173] width 379 height 30
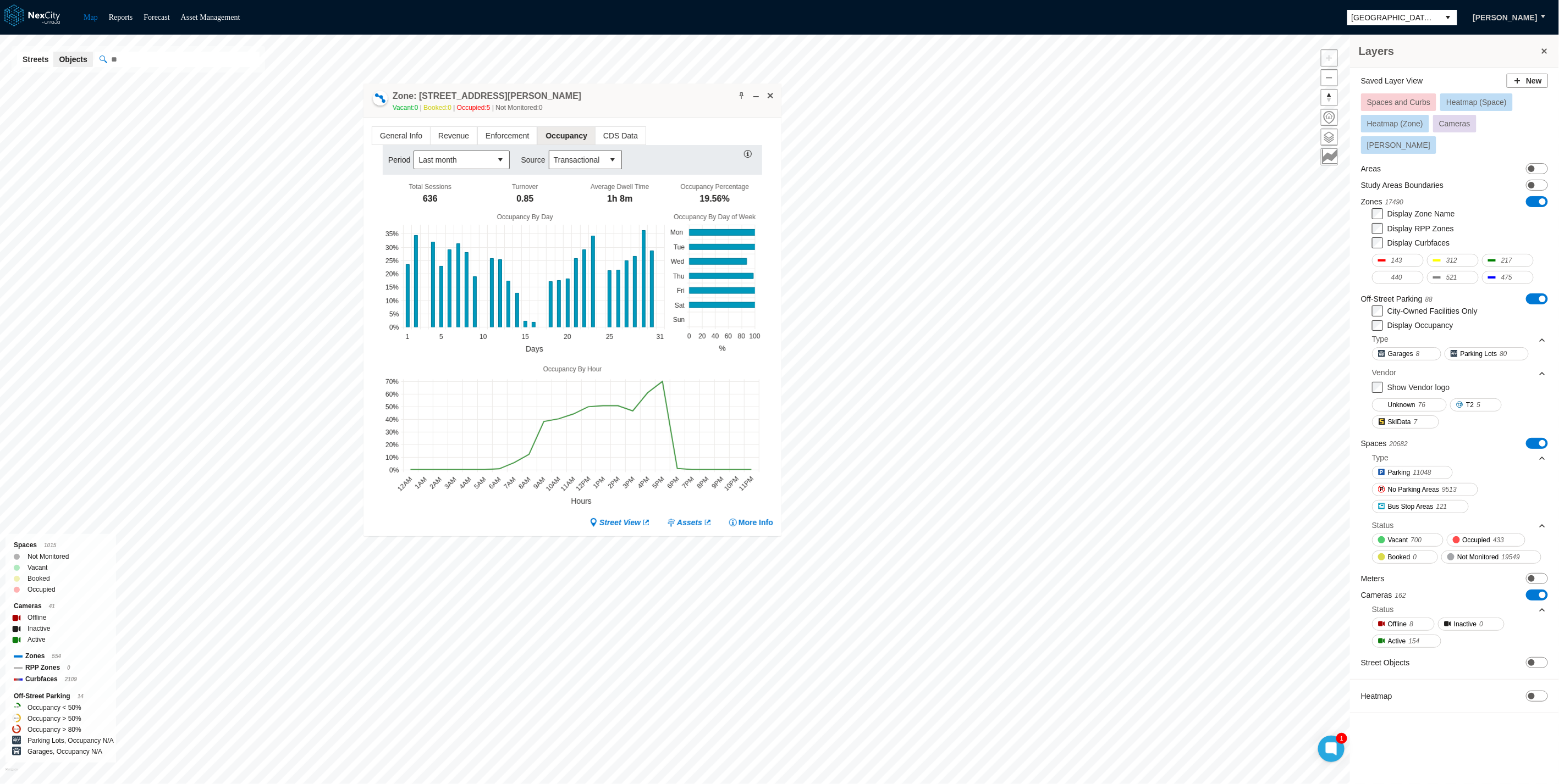
drag, startPoint x: 549, startPoint y: 108, endPoint x: 526, endPoint y: 86, distance: 31.8
click at [526, 86] on div "Zone: 18 E San Fernando St NPZ-PZ Vacant: 0 Booked: 0 Occupied: 5 Not Monitored…" at bounding box center [572, 101] width 418 height 35
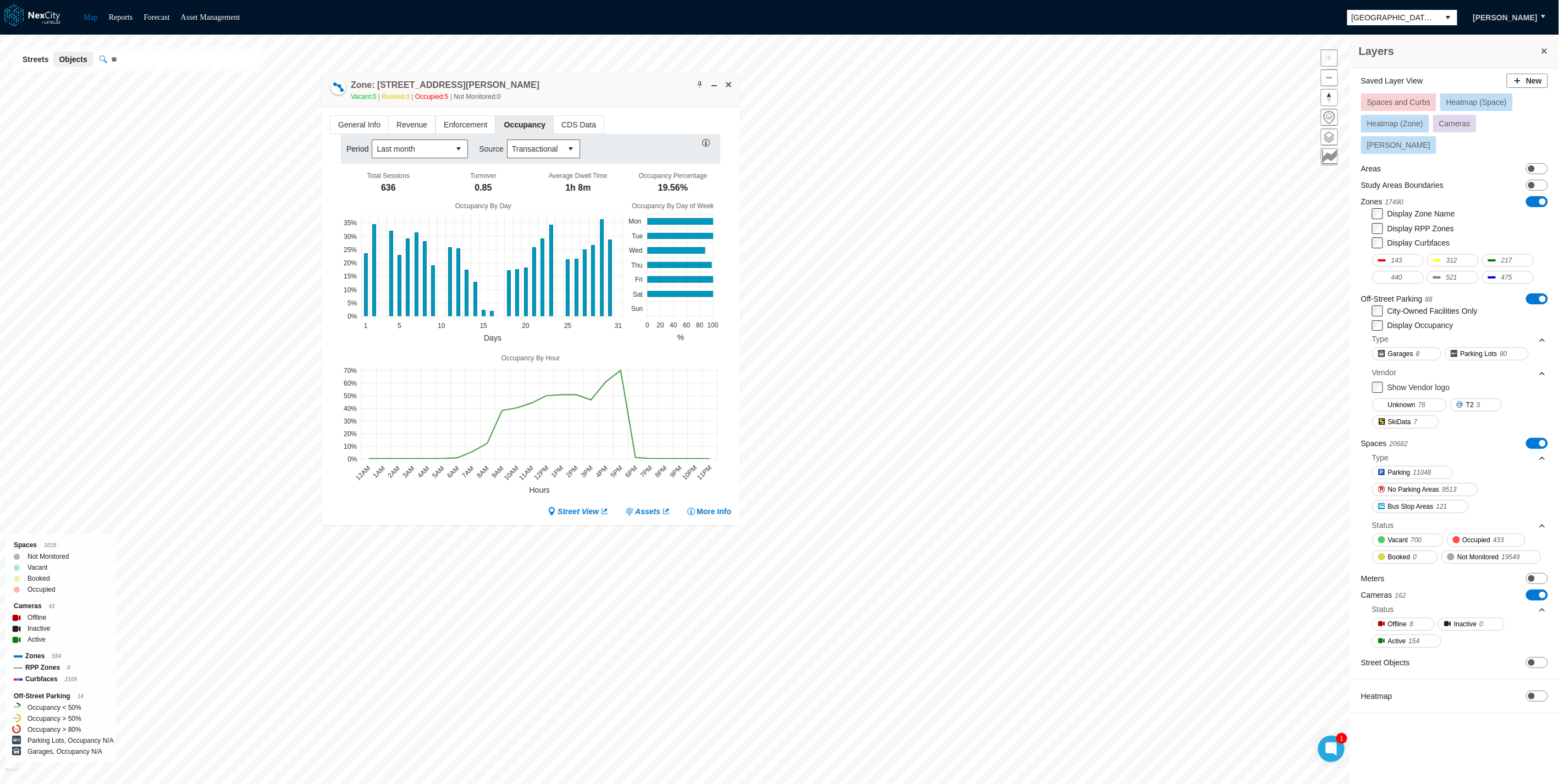
drag, startPoint x: 526, startPoint y: 86, endPoint x: 501, endPoint y: 82, distance: 25.3
click at [501, 82] on div "Zone: 18 E San Fernando St NPZ-PZ Vacant: 0 Booked: 0 Occupied: 5 Not Monitored…" at bounding box center [530, 89] width 418 height 35
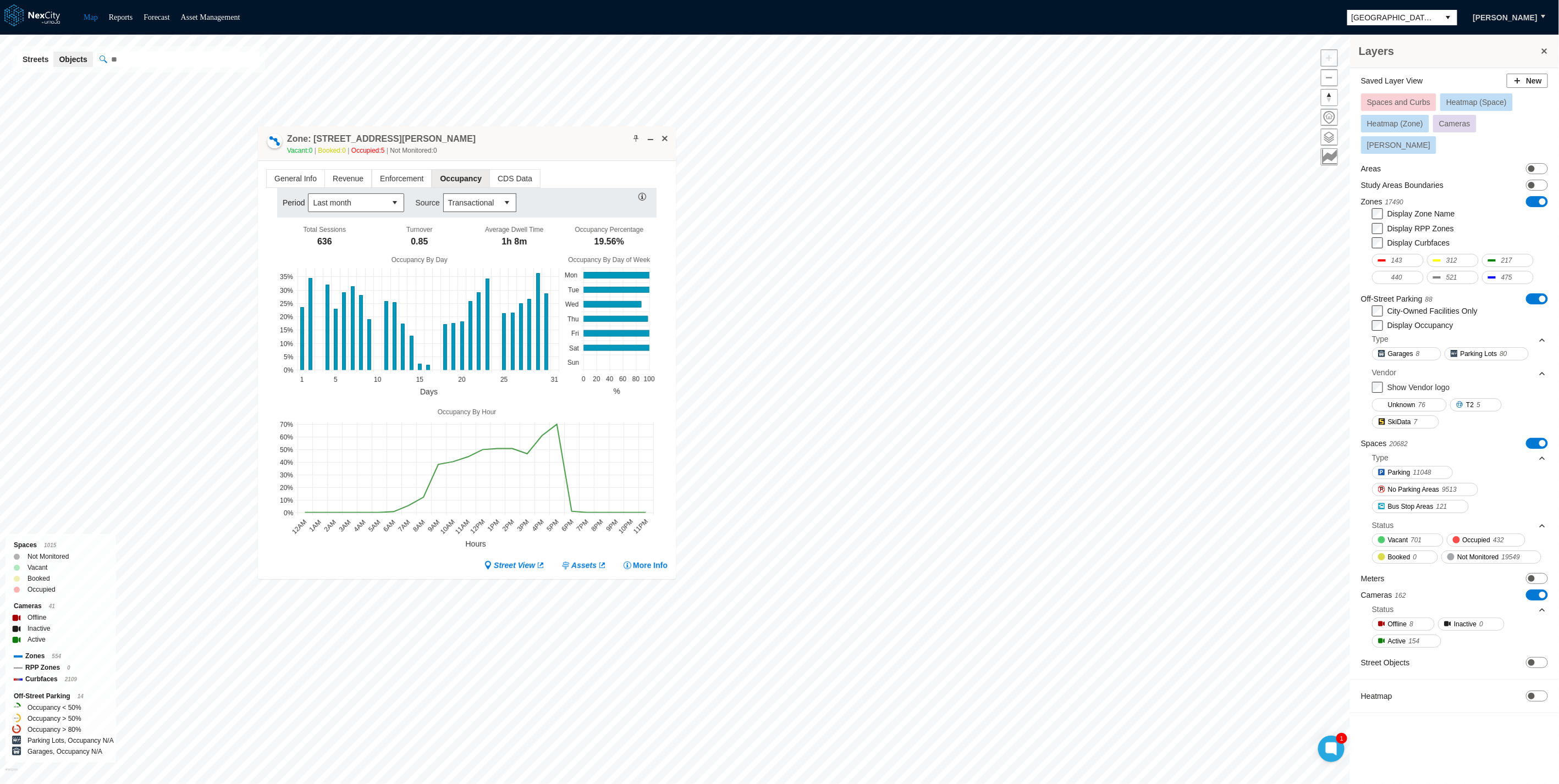
drag, startPoint x: 527, startPoint y: 80, endPoint x: 480, endPoint y: 136, distance: 73.1
click at [480, 136] on div "Zone: 18 E San Fernando St NPZ-PZ Vacant: 0 Booked: 0 Occupied: 5 Not Monitored…" at bounding box center [467, 143] width 418 height 35
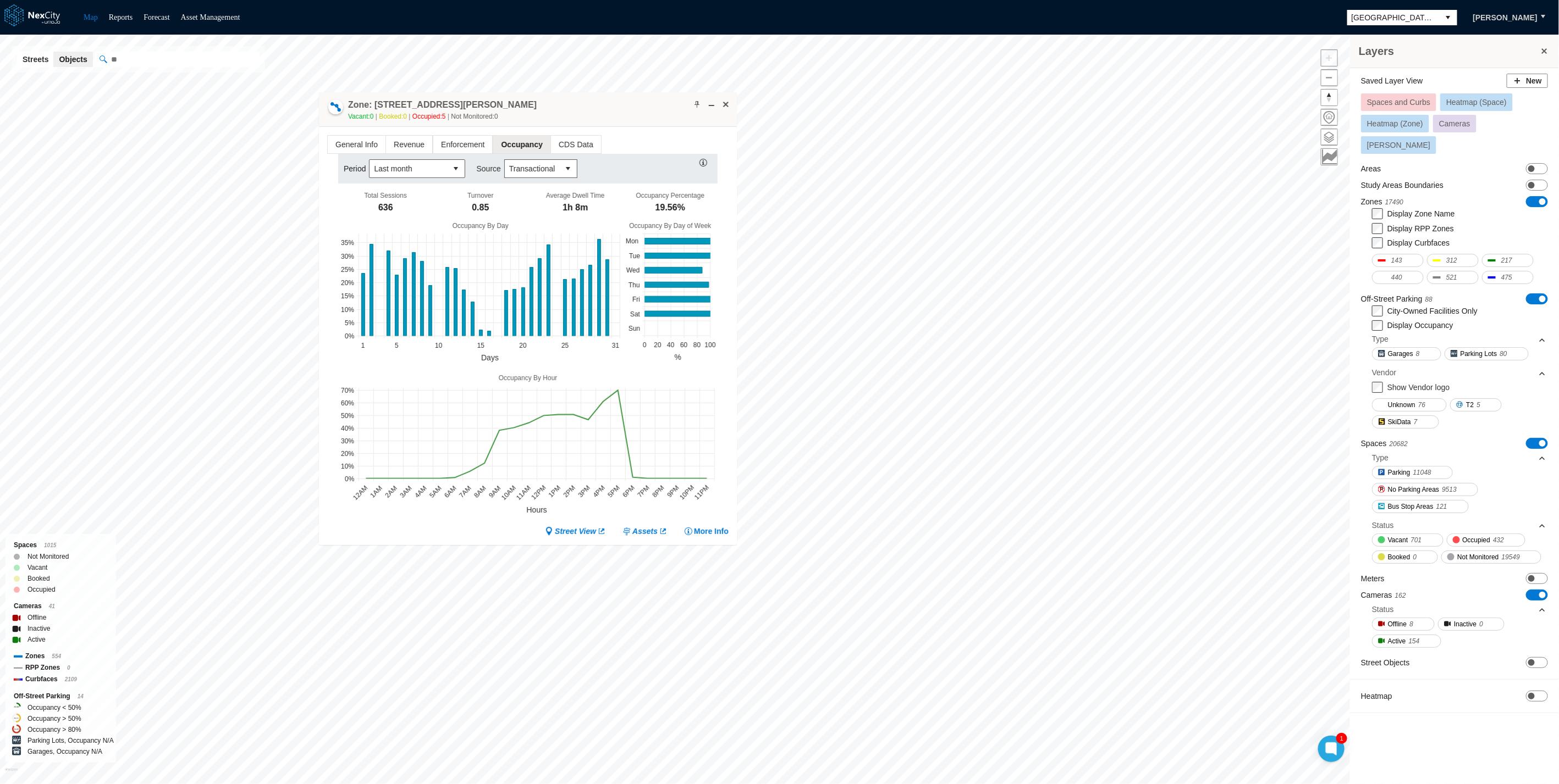
drag, startPoint x: 482, startPoint y: 149, endPoint x: 543, endPoint y: 115, distance: 69.8
click at [543, 115] on div "Zone: 18 E San Fernando St NPZ-PZ Vacant: 0 Booked: 0 Occupied: 5 Not Monitored…" at bounding box center [527, 109] width 418 height 35
click at [393, 356] on div "Street View Assets More Info" at bounding box center [527, 532] width 401 height 11
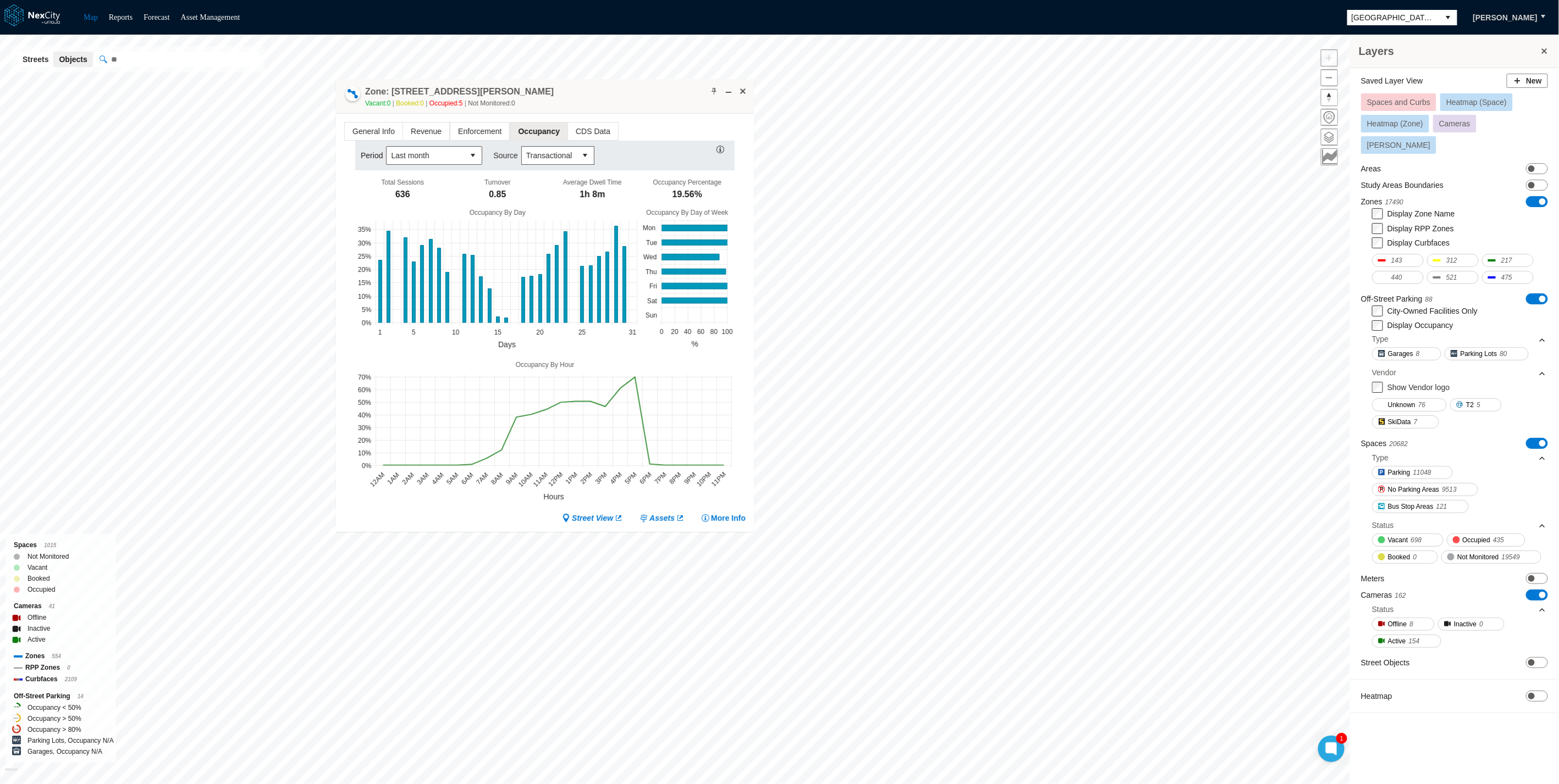
drag, startPoint x: 539, startPoint y: 109, endPoint x: 556, endPoint y: 97, distance: 20.8
click at [556, 97] on div "Zone: 18 E San Fernando St NPZ-PZ Vacant: 0 Booked: 0 Occupied: 5 Not Monitored…" at bounding box center [545, 96] width 418 height 35
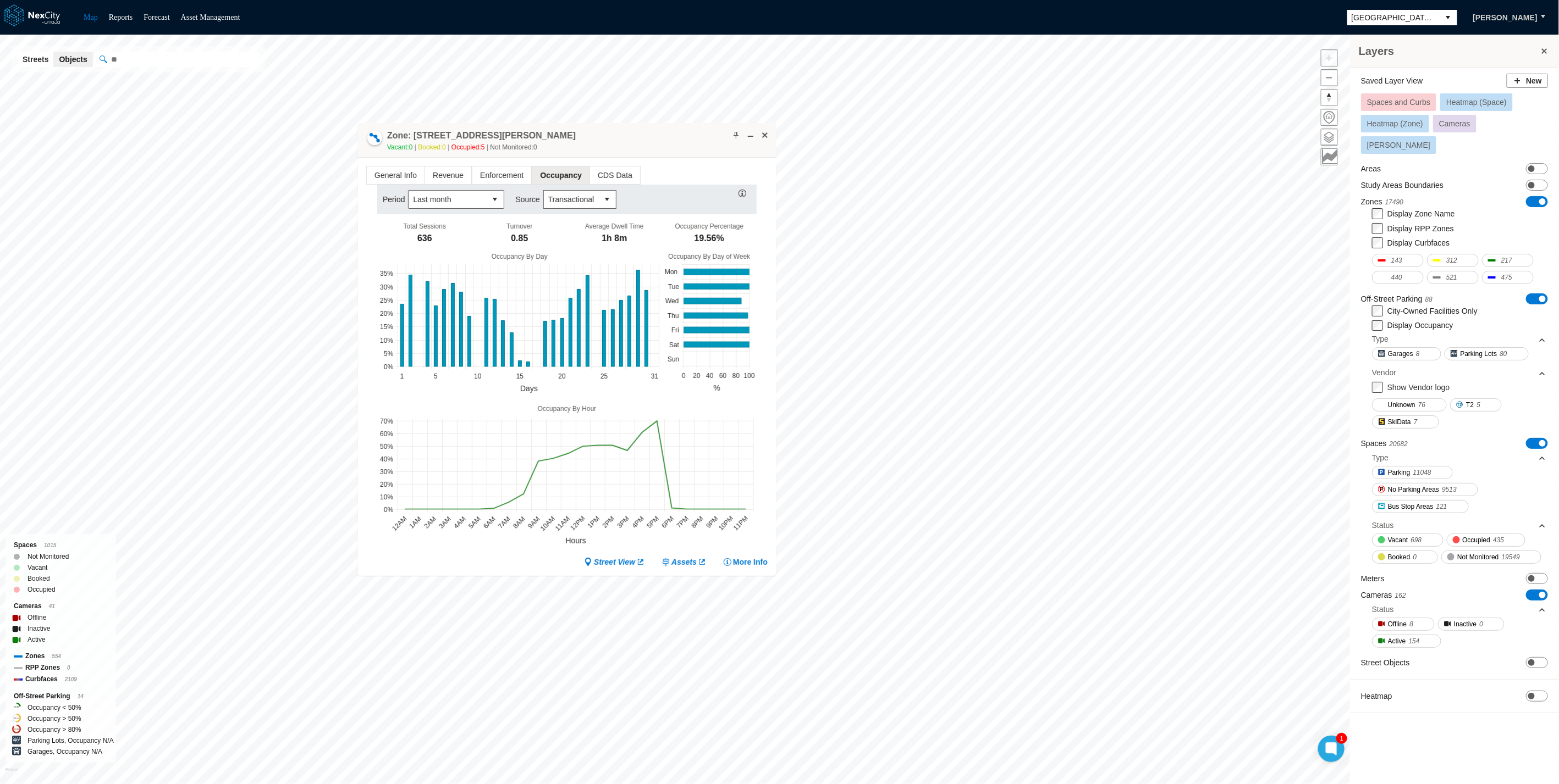
drag, startPoint x: 556, startPoint y: 97, endPoint x: 583, endPoint y: 149, distance: 58.6
click at [583, 149] on div "Zone: 18 E San Fernando St NPZ-PZ Vacant: 0 Booked: 0 Occupied: 5 Not Monitored…" at bounding box center [567, 140] width 418 height 35
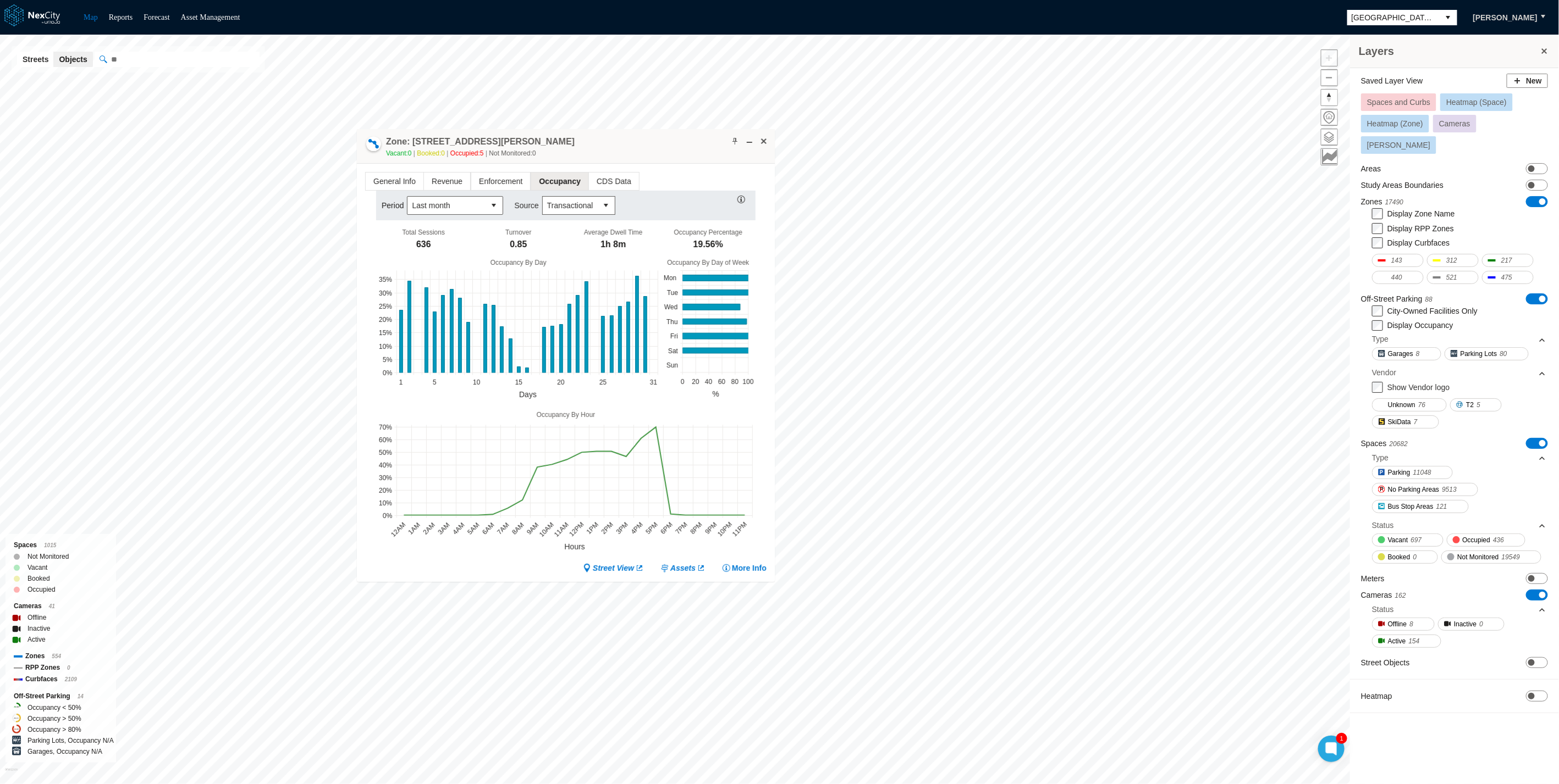
drag, startPoint x: 596, startPoint y: 147, endPoint x: 586, endPoint y: 143, distance: 10.8
click at [589, 144] on div "Zone: 18 E San Fernando St NPZ-PZ Vacant: 0 Booked: 0 Occupied: 5 Not Monitored…" at bounding box center [565, 146] width 418 height 35
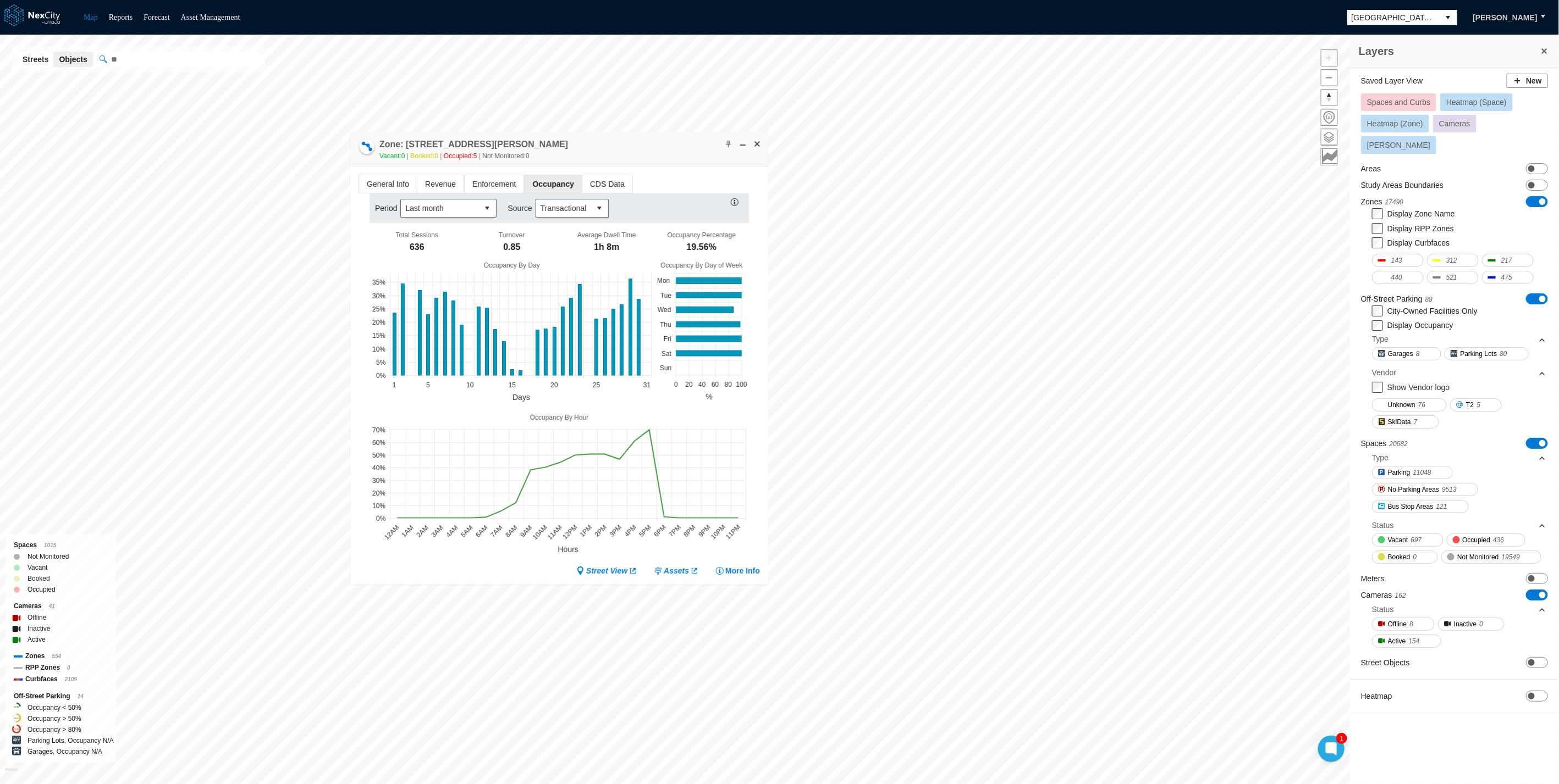
drag, startPoint x: 586, startPoint y: 143, endPoint x: 578, endPoint y: 149, distance: 10.0
click at [578, 149] on div "Zone: 18 E San Fernando St NPZ-PZ Vacant: 0 Booked: 0 Occupied: 5 Not Monitored…" at bounding box center [559, 149] width 418 height 35
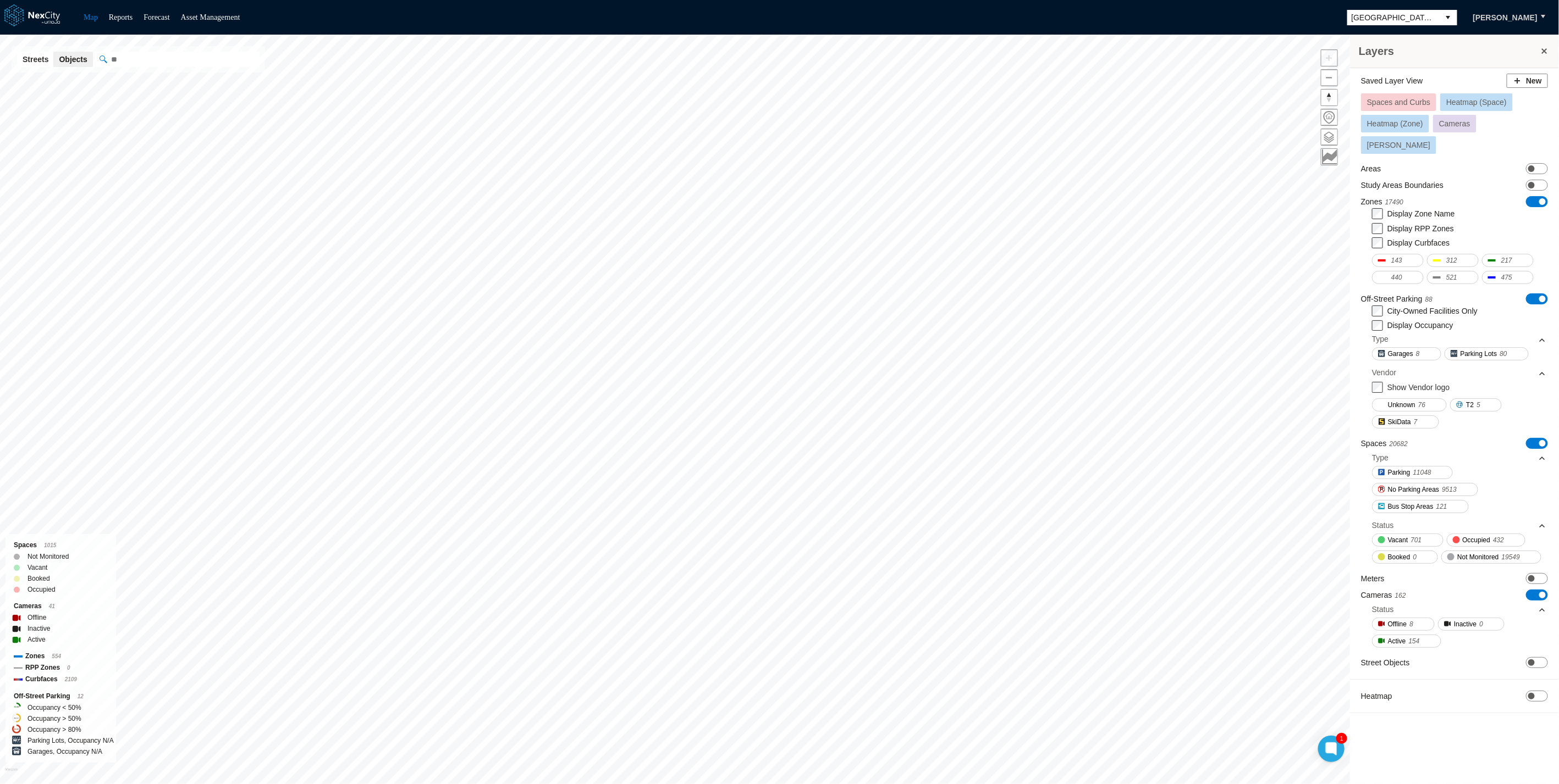
click at [136, 14] on ul "Map Reports Forecast Asset Management" at bounding box center [161, 18] width 167 height 13
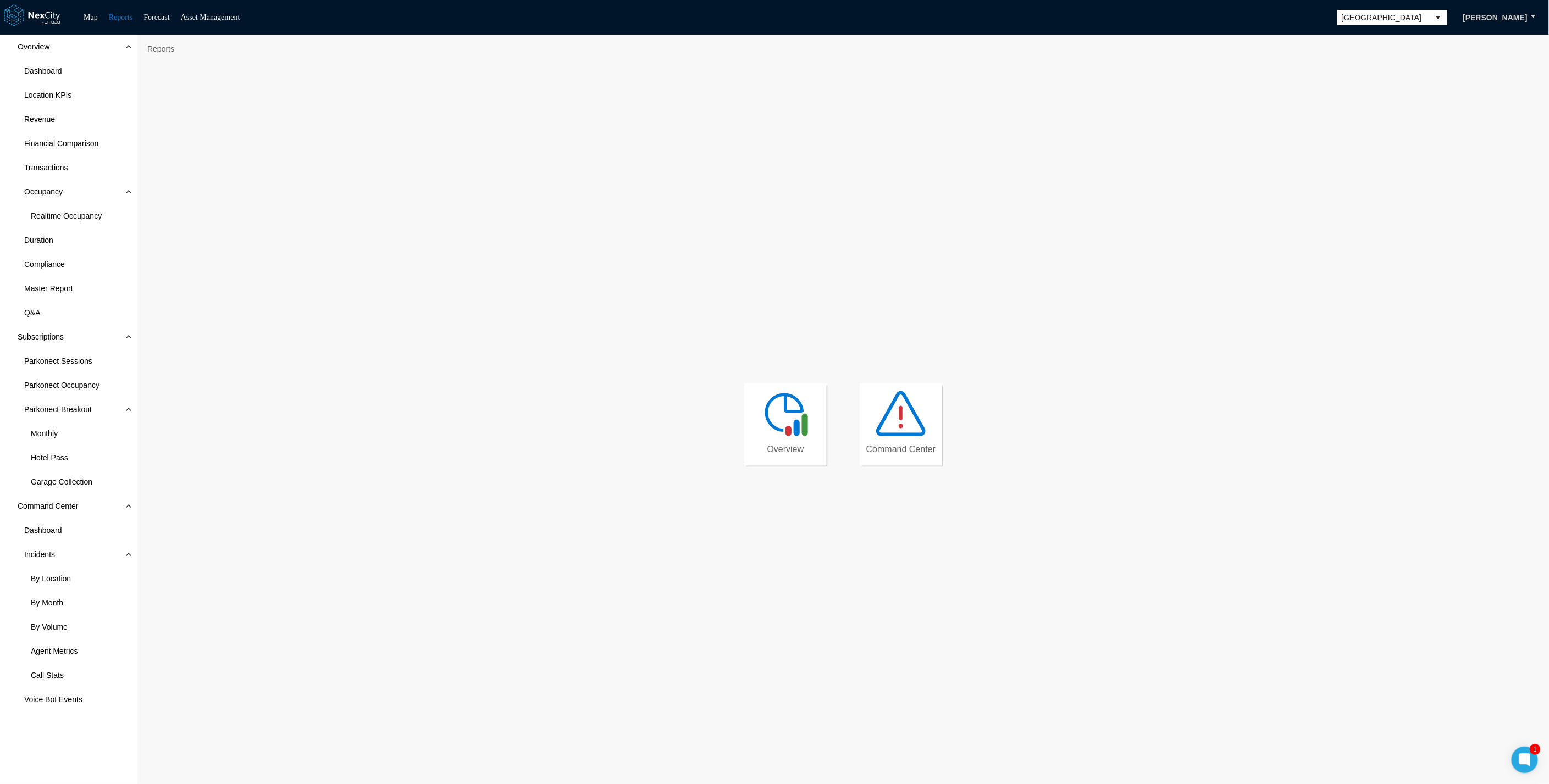
click at [784, 403] on img at bounding box center [786, 413] width 49 height 49
click at [54, 74] on span "Dashboard" at bounding box center [43, 71] width 38 height 11
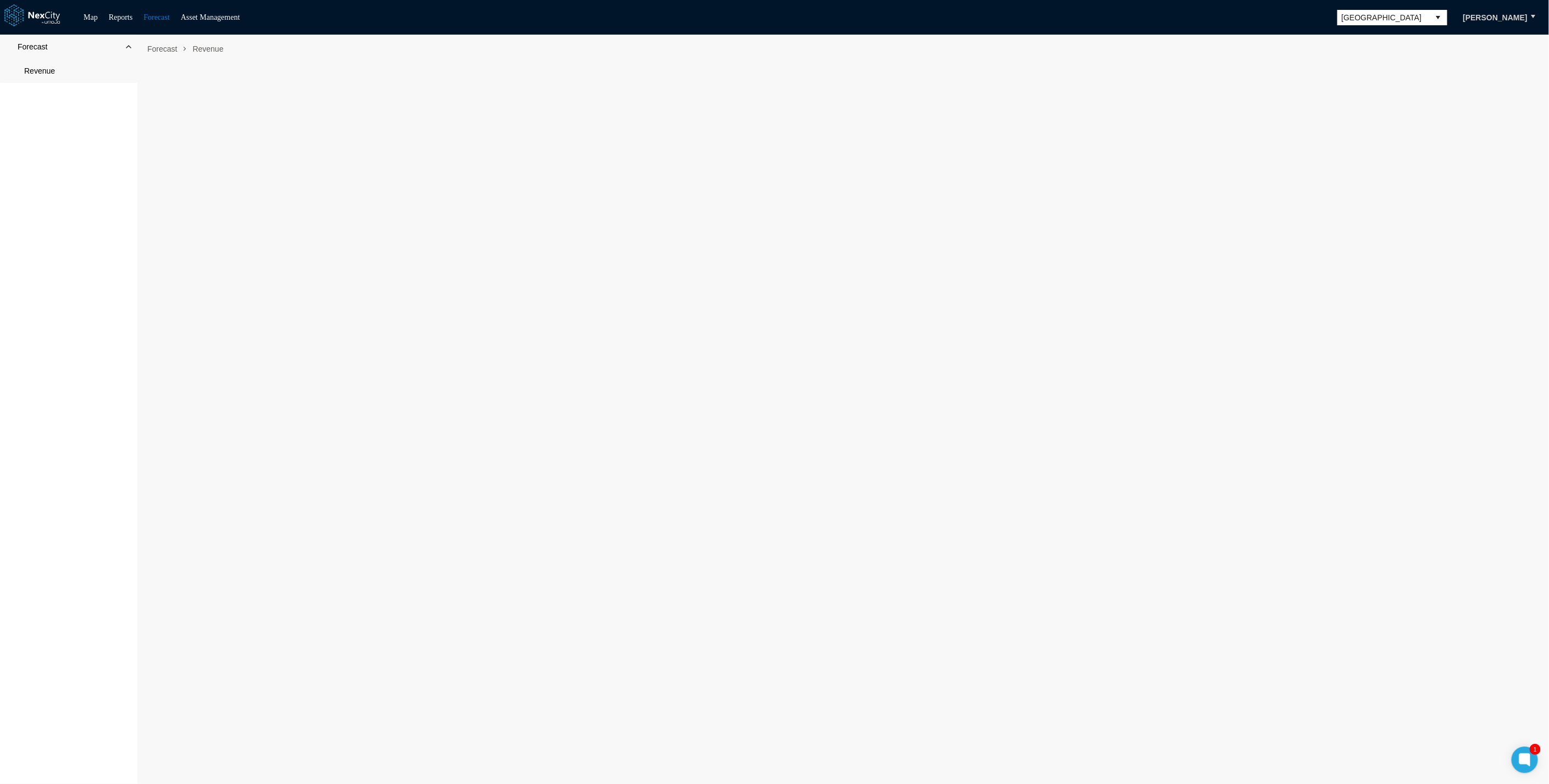
click at [33, 51] on span "Forecast" at bounding box center [32, 47] width 30 height 11
click at [101, 12] on ul "Map Reports Forecast Asset Management" at bounding box center [161, 18] width 167 height 13
click at [121, 11] on li "Reports" at bounding box center [121, 18] width 24 height 13
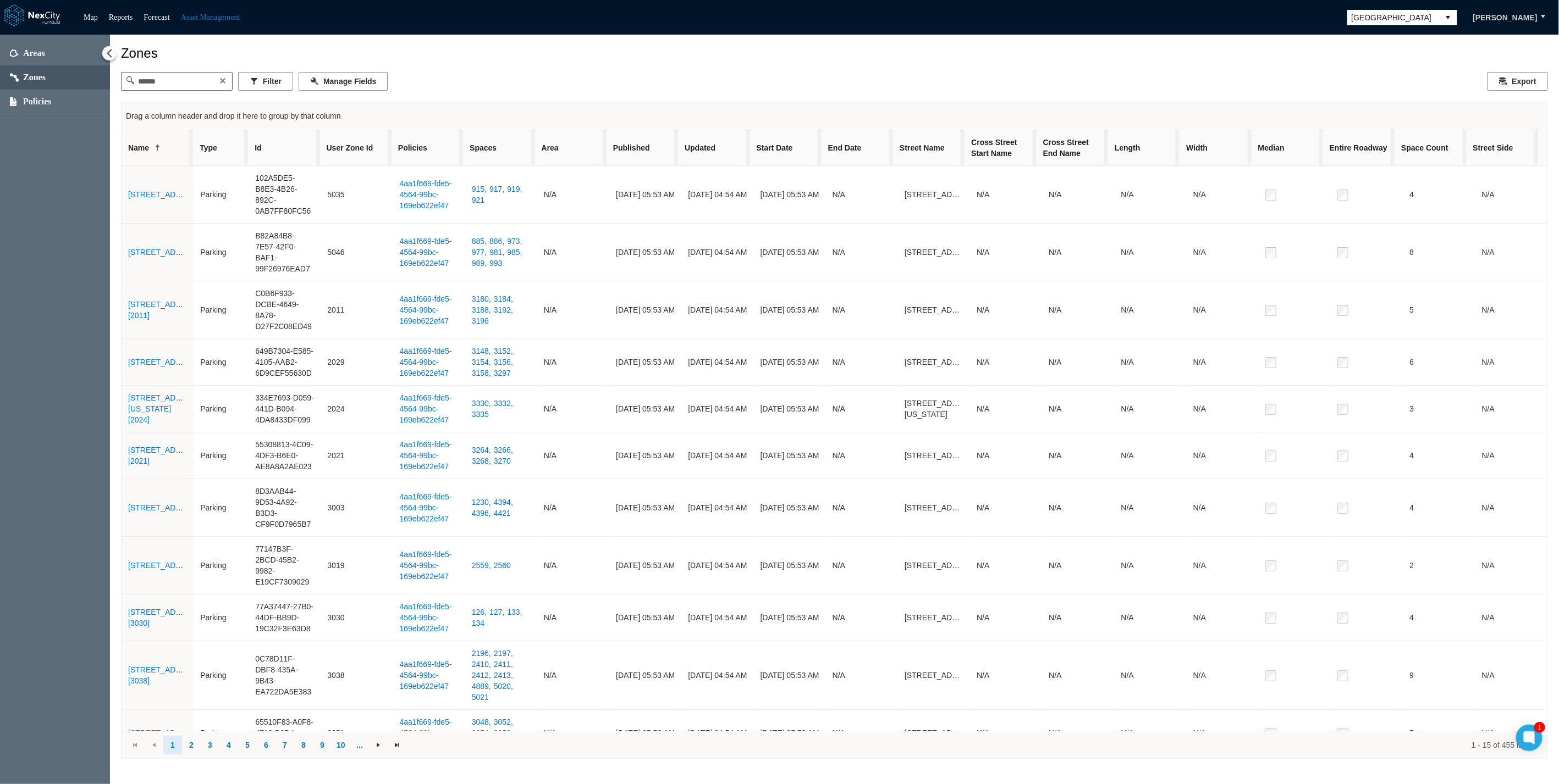
click at [49, 157] on div "Areas Zones Policies" at bounding box center [55, 409] width 110 height 750
click at [31, 49] on span "Areas" at bounding box center [34, 54] width 22 height 11
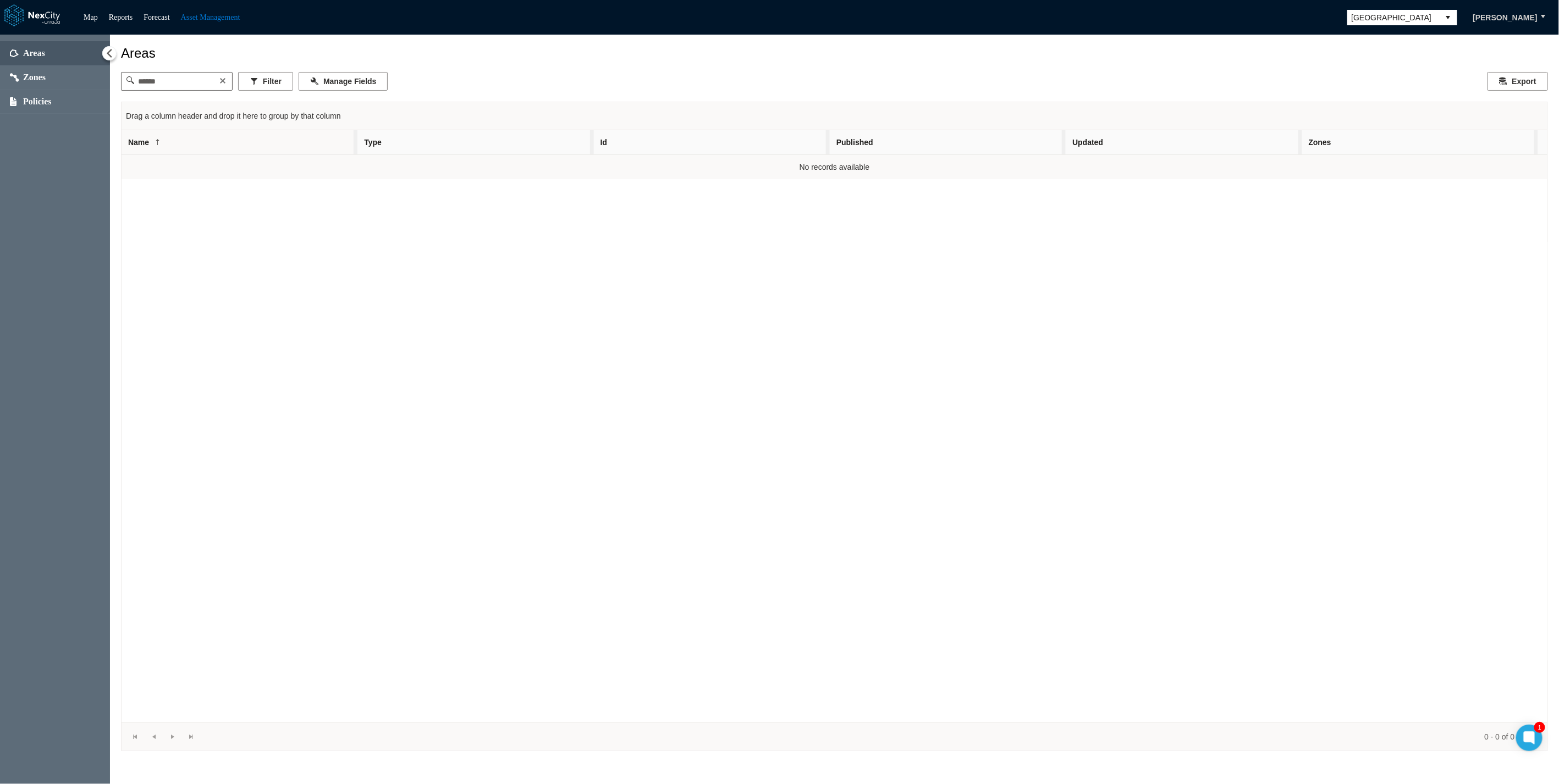
click at [42, 55] on span "Areas" at bounding box center [34, 54] width 22 height 11
click at [44, 87] on span "Zones" at bounding box center [55, 77] width 110 height 24
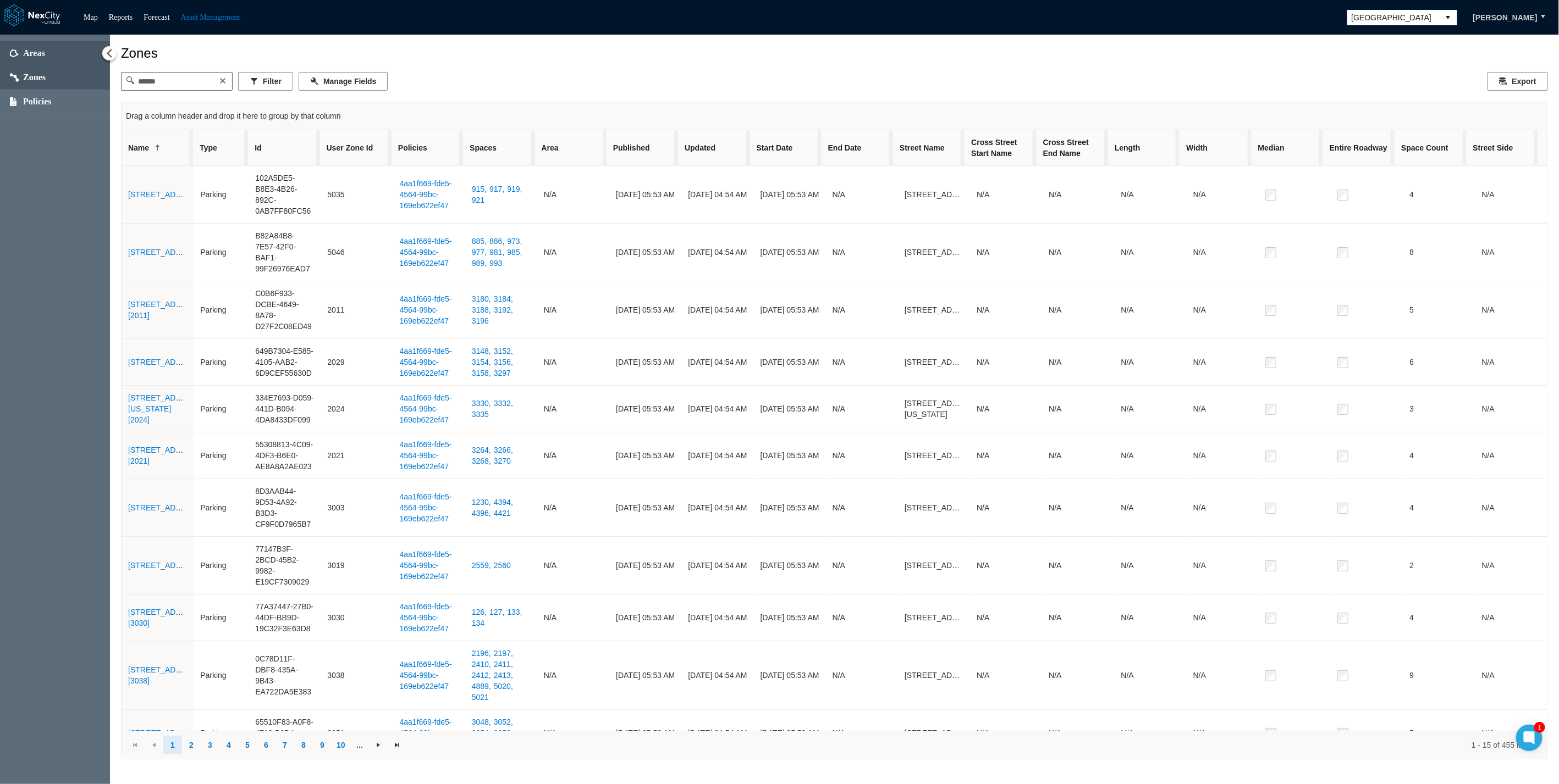
click at [34, 48] on span "Areas" at bounding box center [34, 54] width 22 height 11
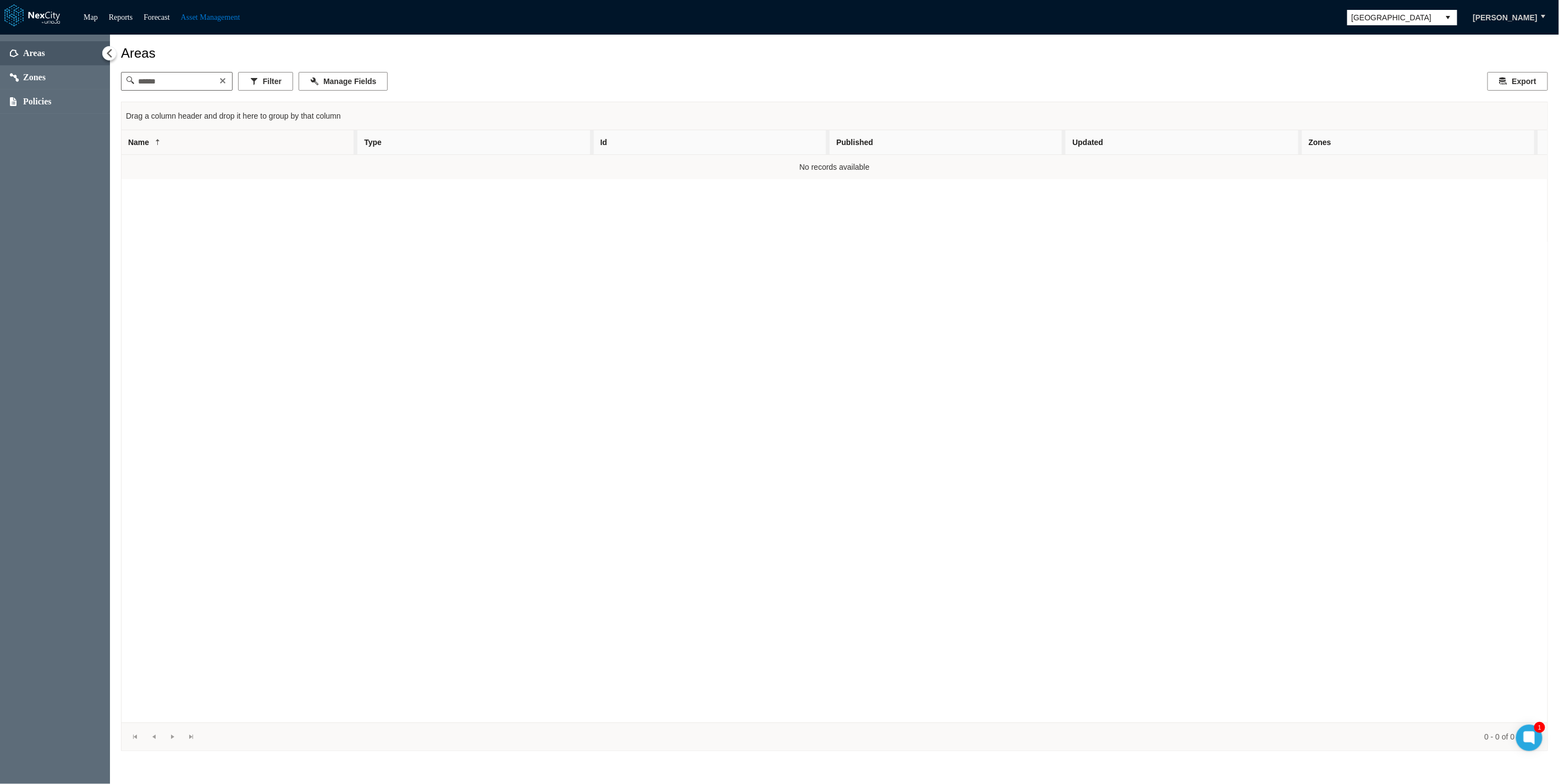
drag, startPoint x: 436, startPoint y: 63, endPoint x: 446, endPoint y: 63, distance: 10.0
click at [436, 62] on div "Areas Filter Manage Fields Export Drag a column header and drop it here to grou…" at bounding box center [834, 404] width 1426 height 716
drag, startPoint x: 175, startPoint y: 573, endPoint x: 190, endPoint y: 587, distance: 20.5
click at [175, 573] on div "No records available" at bounding box center [834, 439] width 1426 height 568
click at [1459, 405] on div "No records available" at bounding box center [834, 439] width 1426 height 568
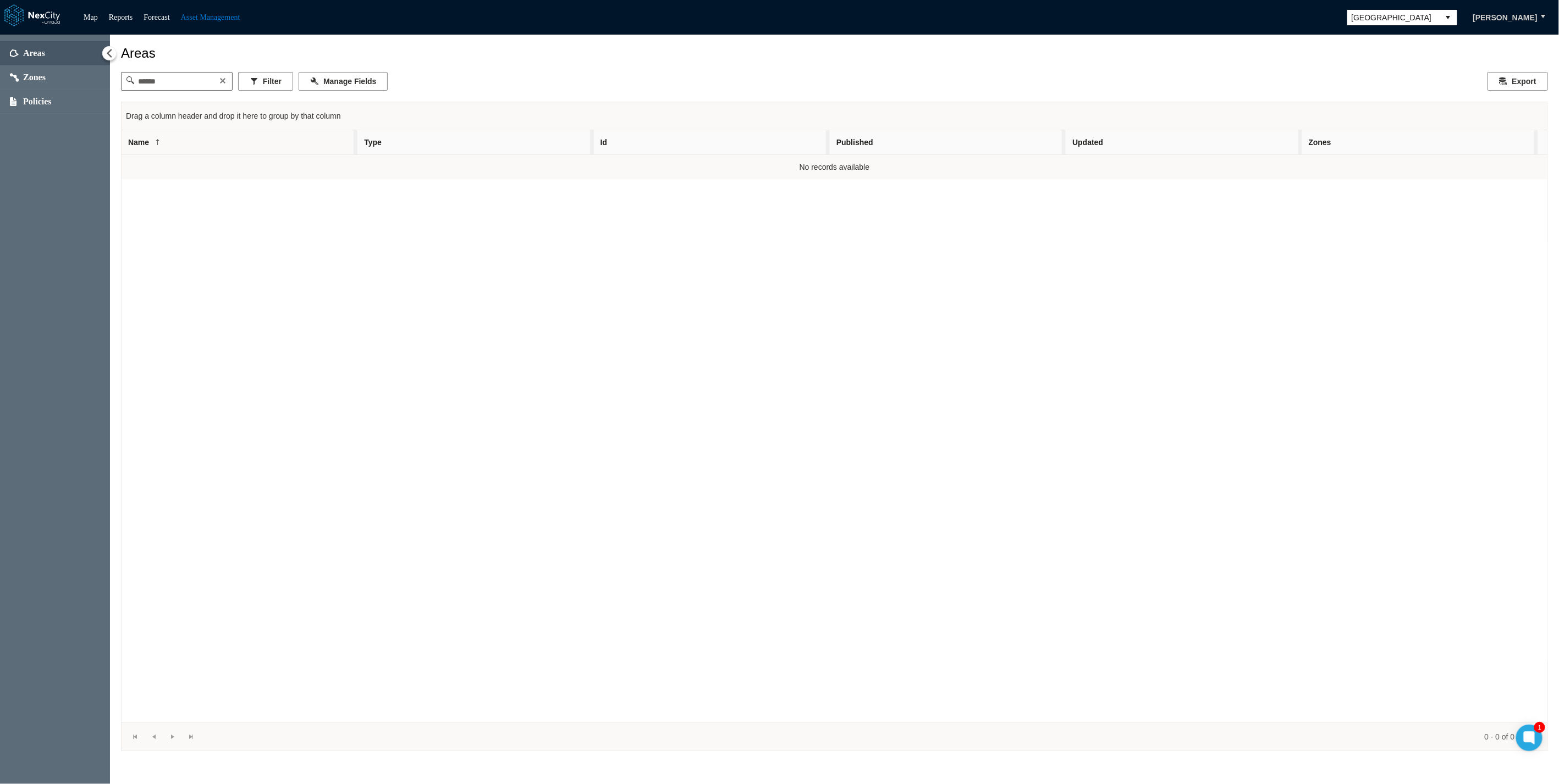
click at [136, 281] on div "No records available" at bounding box center [834, 439] width 1426 height 568
drag, startPoint x: 45, startPoint y: 199, endPoint x: 173, endPoint y: 128, distance: 146.4
click at [49, 197] on div "Areas Zones Policies" at bounding box center [55, 409] width 110 height 749
click at [70, 194] on div "Areas Zones Policies" at bounding box center [55, 409] width 110 height 749
click at [164, 81] on input at bounding box center [177, 81] width 86 height 18
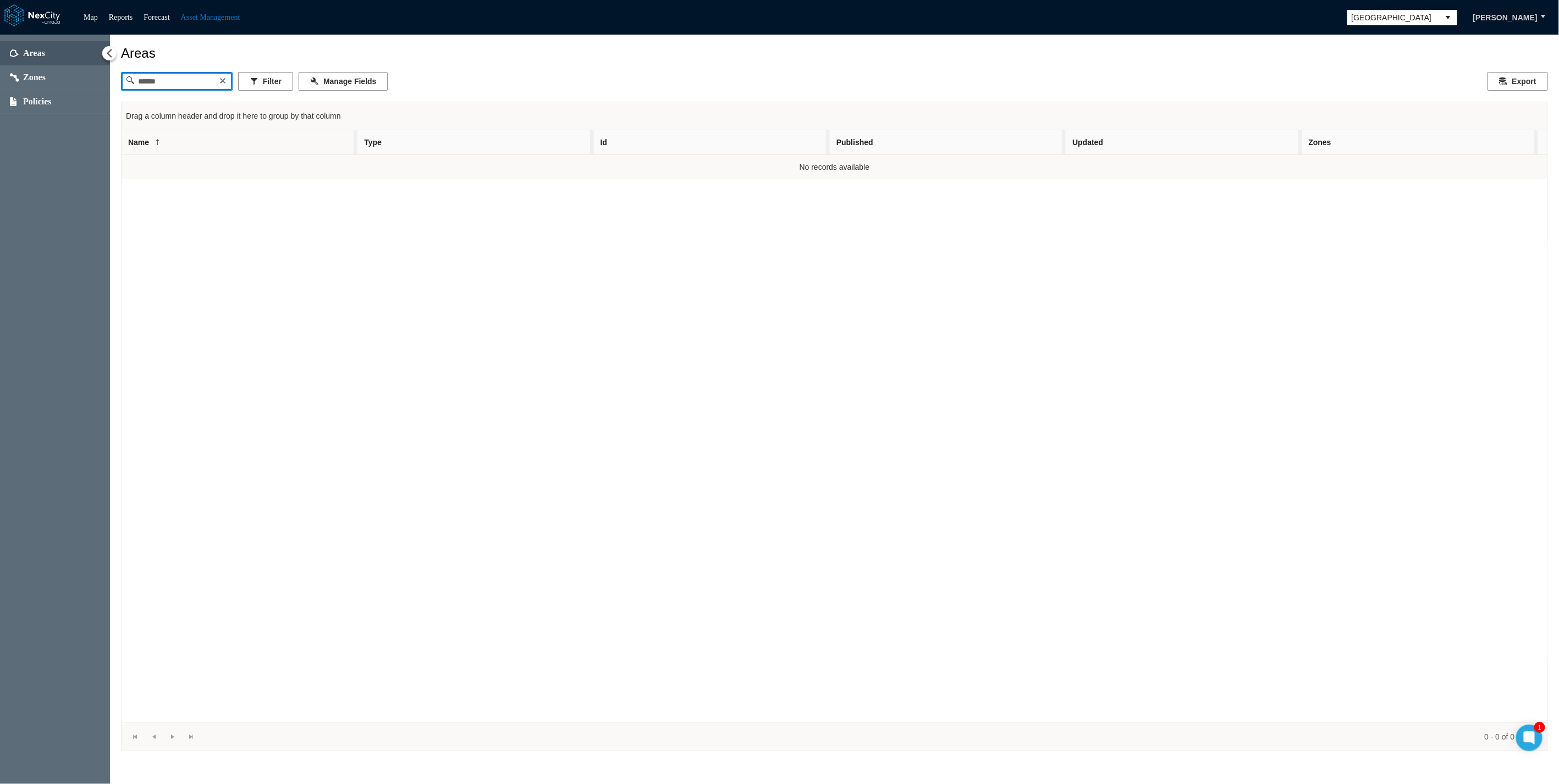
click at [29, 185] on div "Areas Zones Policies" at bounding box center [55, 409] width 110 height 749
click at [46, 72] on span "Zones" at bounding box center [35, 77] width 23 height 11
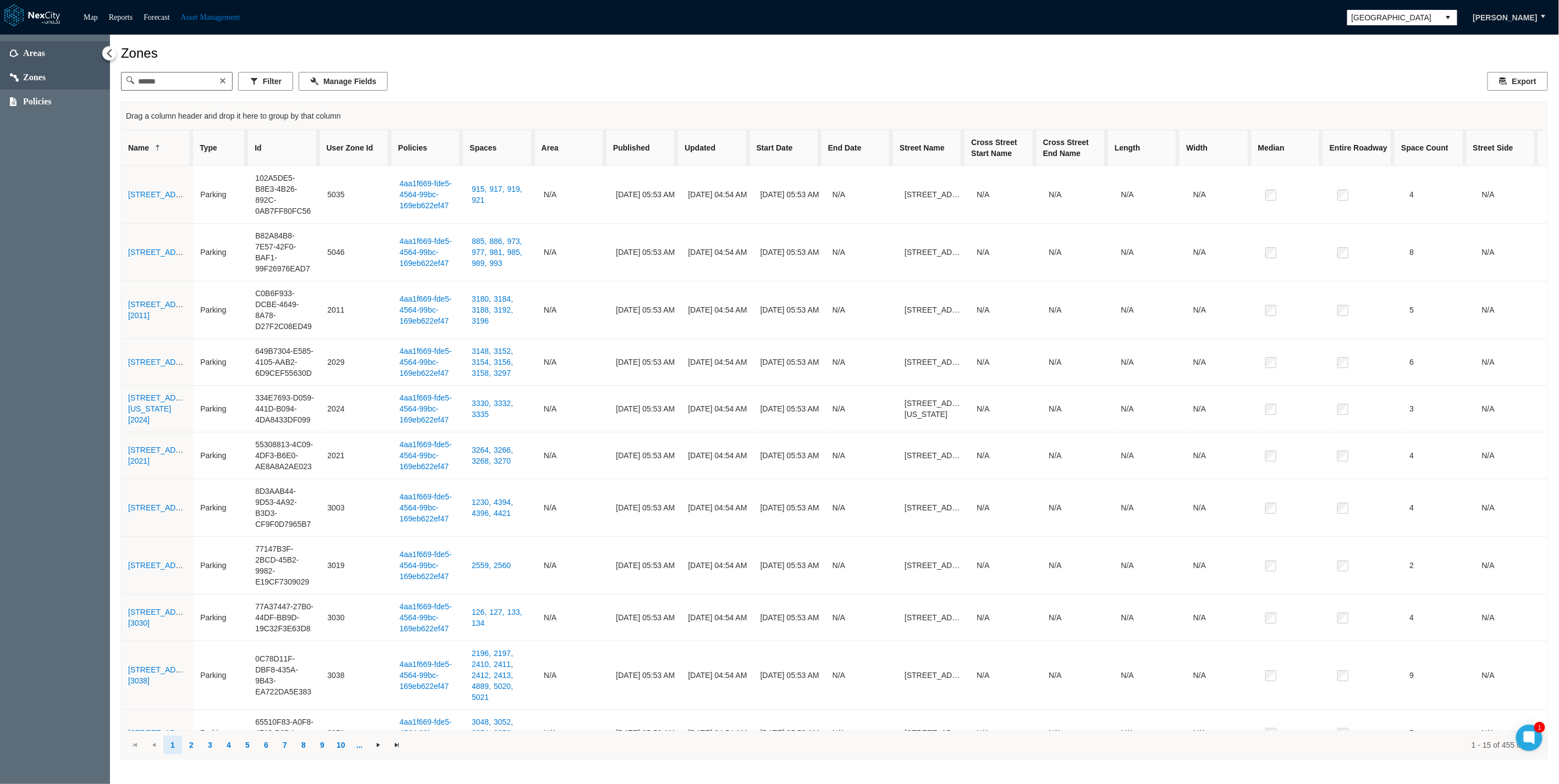
click at [39, 54] on span "Areas" at bounding box center [34, 54] width 22 height 11
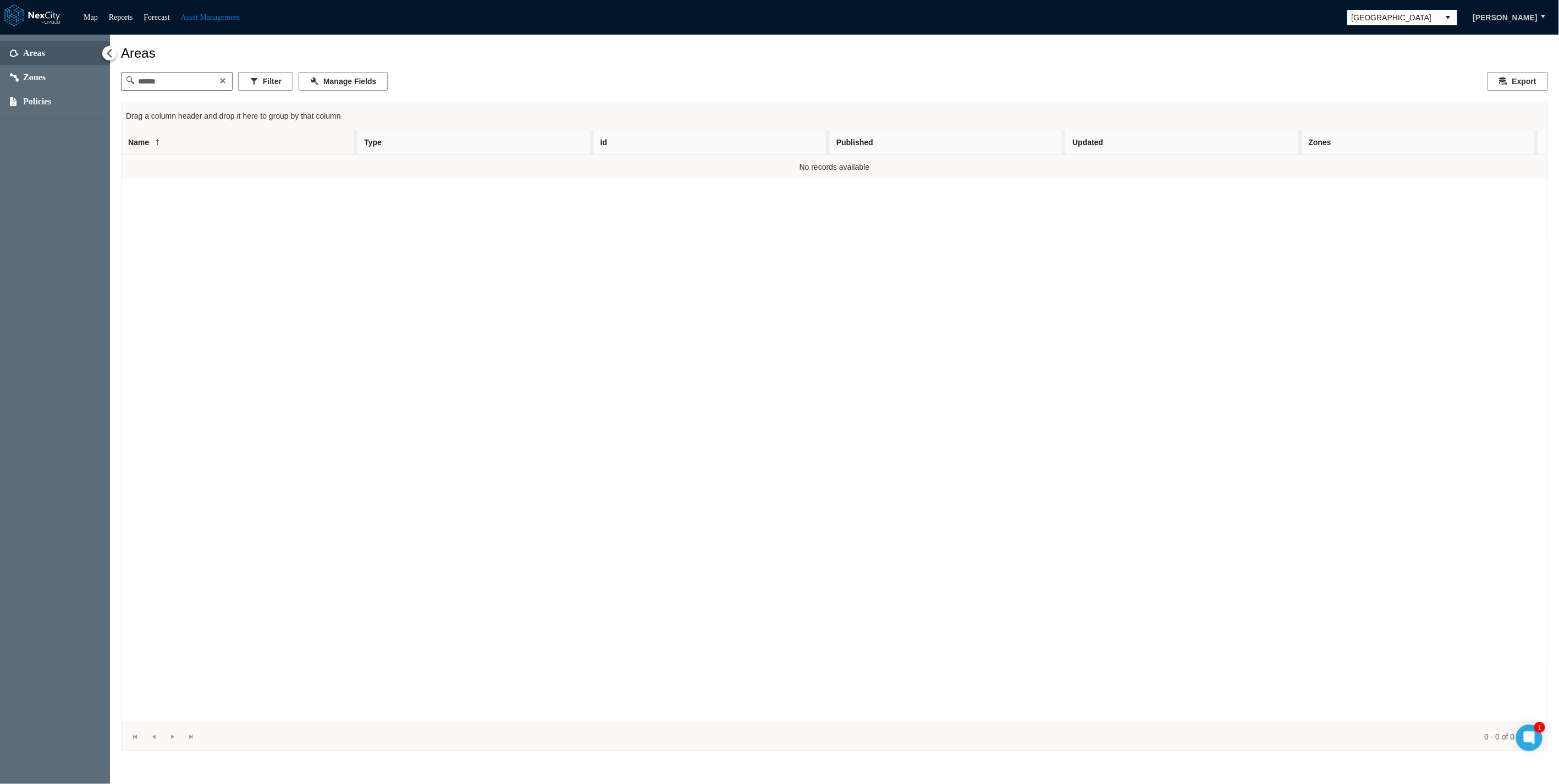
click at [171, 46] on div "Areas" at bounding box center [834, 54] width 1426 height 15
drag, startPoint x: 44, startPoint y: 147, endPoint x: 30, endPoint y: 84, distance: 64.5
click at [44, 144] on div "Areas Zones Policies" at bounding box center [55, 409] width 110 height 749
click at [30, 82] on span "Zones" at bounding box center [55, 77] width 110 height 24
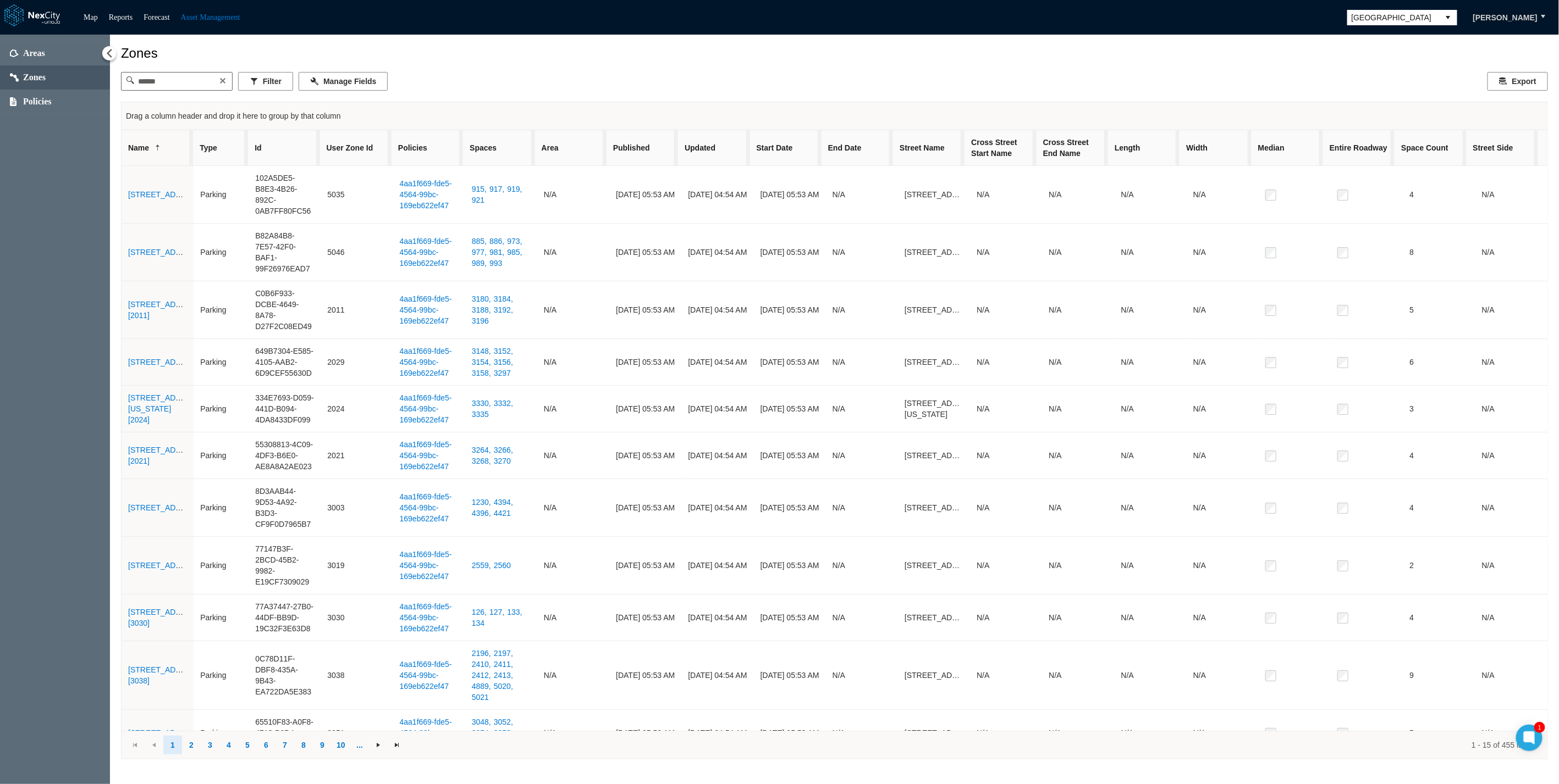
click at [31, 39] on div "Areas Zones Policies" at bounding box center [55, 409] width 110 height 750
click at [31, 69] on span "Zones" at bounding box center [55, 77] width 110 height 24
click at [39, 44] on span "Areas" at bounding box center [55, 54] width 110 height 24
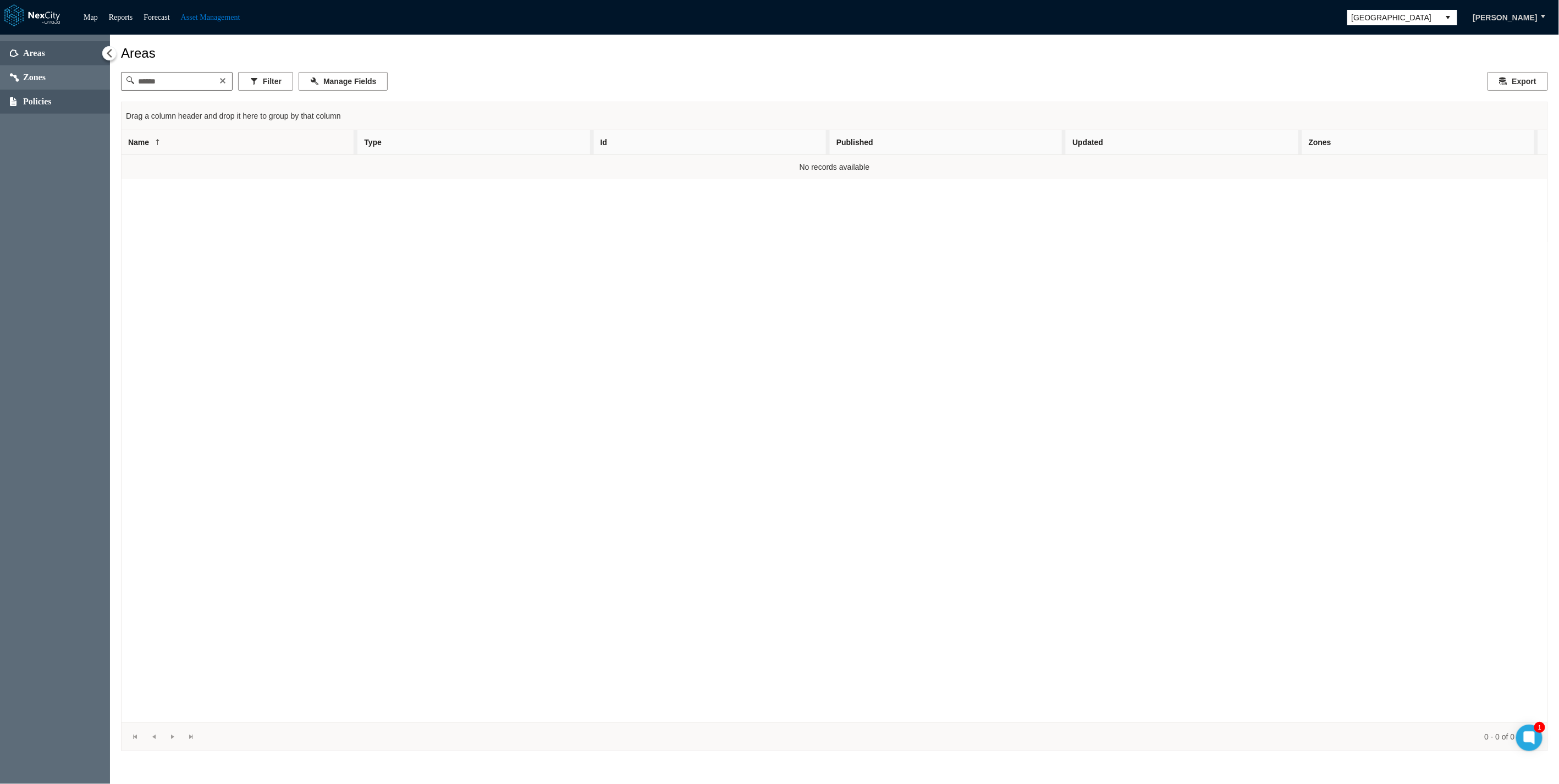
click at [39, 97] on span "Policies" at bounding box center [37, 102] width 29 height 11
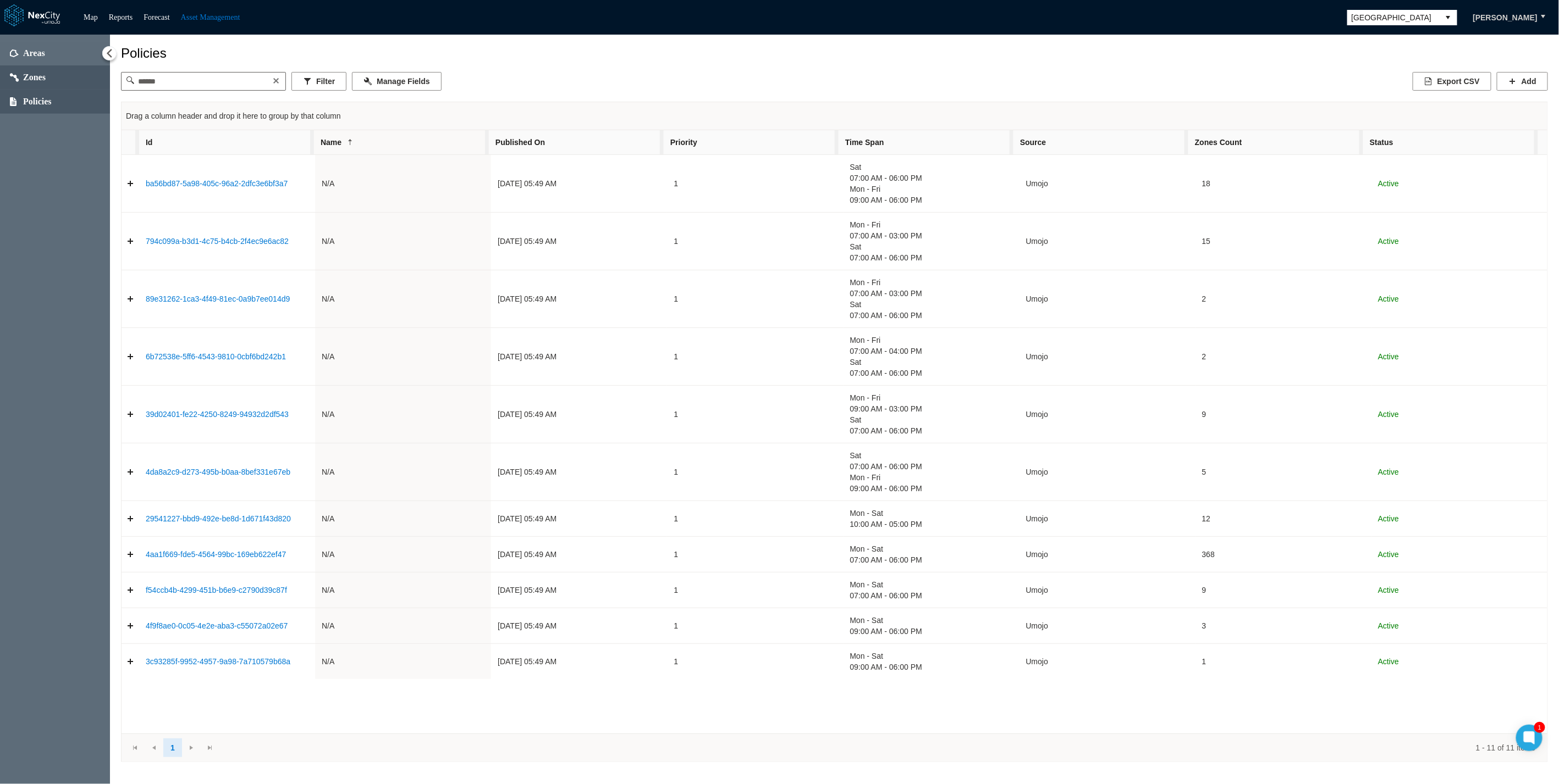
click at [36, 73] on span "Zones" at bounding box center [35, 77] width 23 height 11
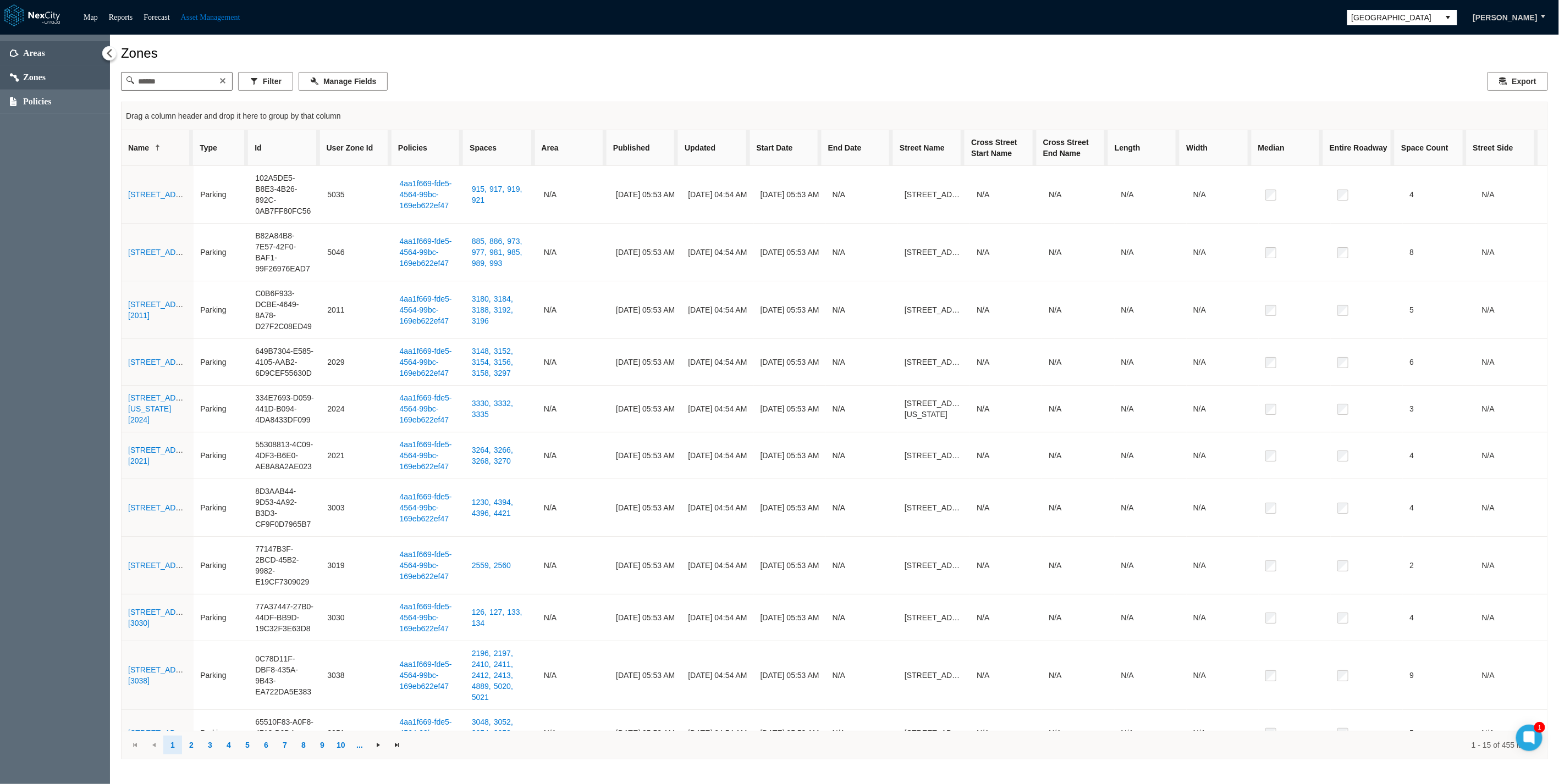
click at [34, 52] on span "Areas" at bounding box center [34, 54] width 22 height 11
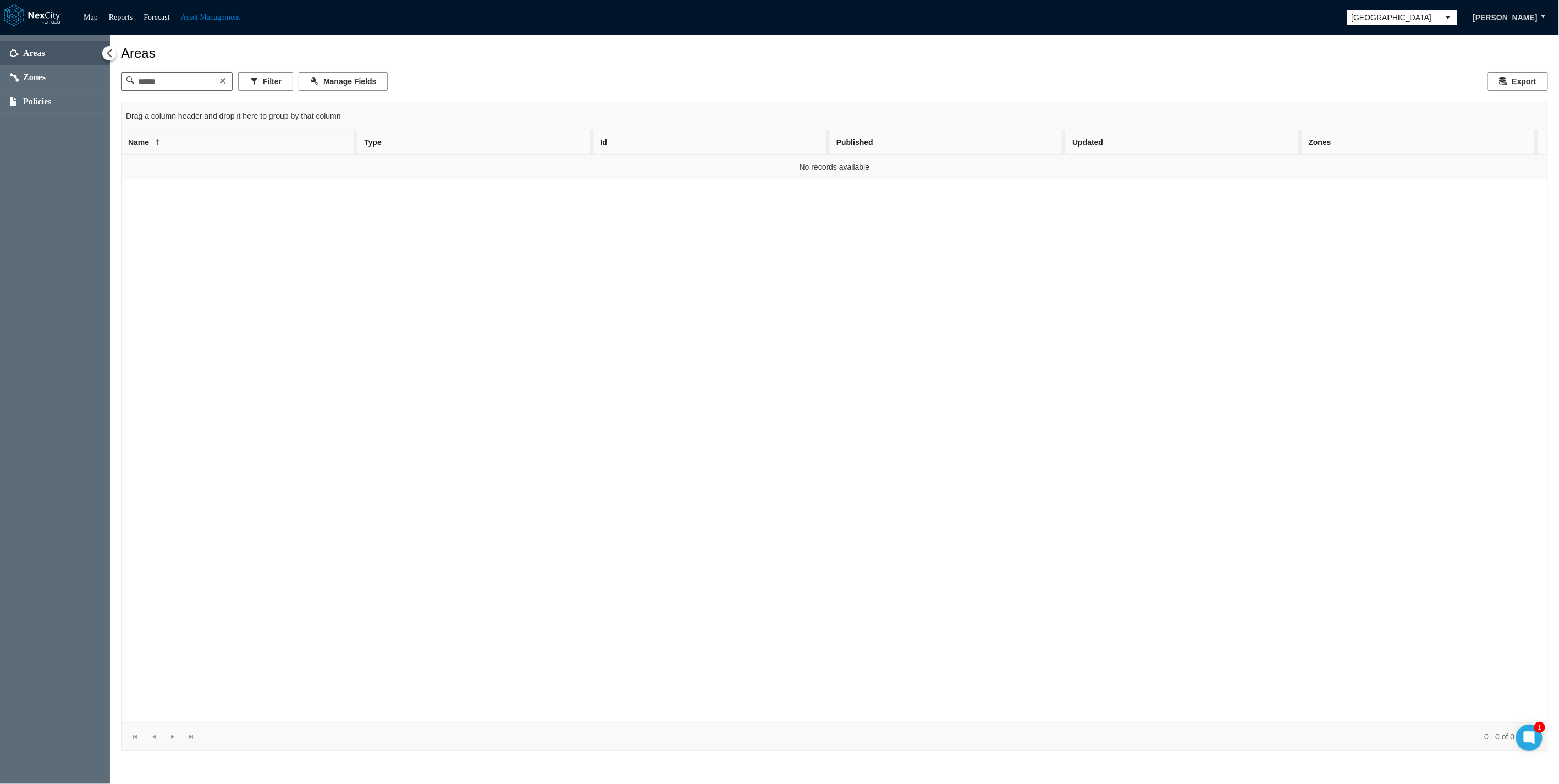
click at [202, 42] on div "Areas Filter Manage Fields Export Drag a column header and drop it here to grou…" at bounding box center [834, 409] width 1449 height 749
drag, startPoint x: 156, startPoint y: 54, endPoint x: 104, endPoint y: 44, distance: 53.0
click at [104, 44] on div "Areas Zones Policies Areas Filter Manage Fields Export Drag a column header and…" at bounding box center [780, 409] width 1559 height 749
click at [43, 187] on div "Areas Zones Policies" at bounding box center [55, 409] width 110 height 749
click at [115, 49] on button at bounding box center [109, 53] width 15 height 15
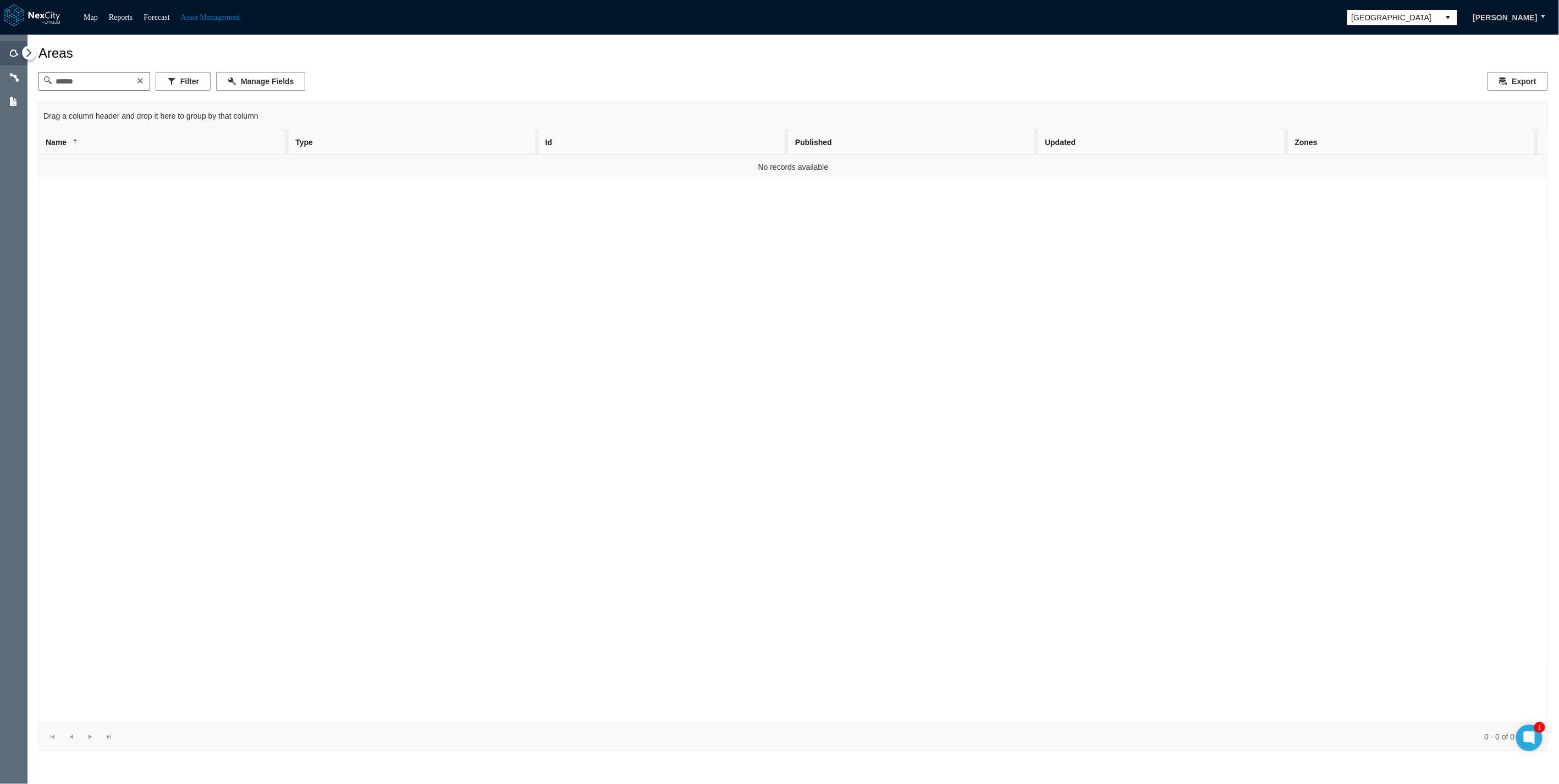
click at [20, 46] on span "Areas" at bounding box center [13, 54] width 27 height 24
drag, startPoint x: 28, startPoint y: 49, endPoint x: 34, endPoint y: 50, distance: 6.1
click at [34, 50] on button at bounding box center [29, 53] width 14 height 14
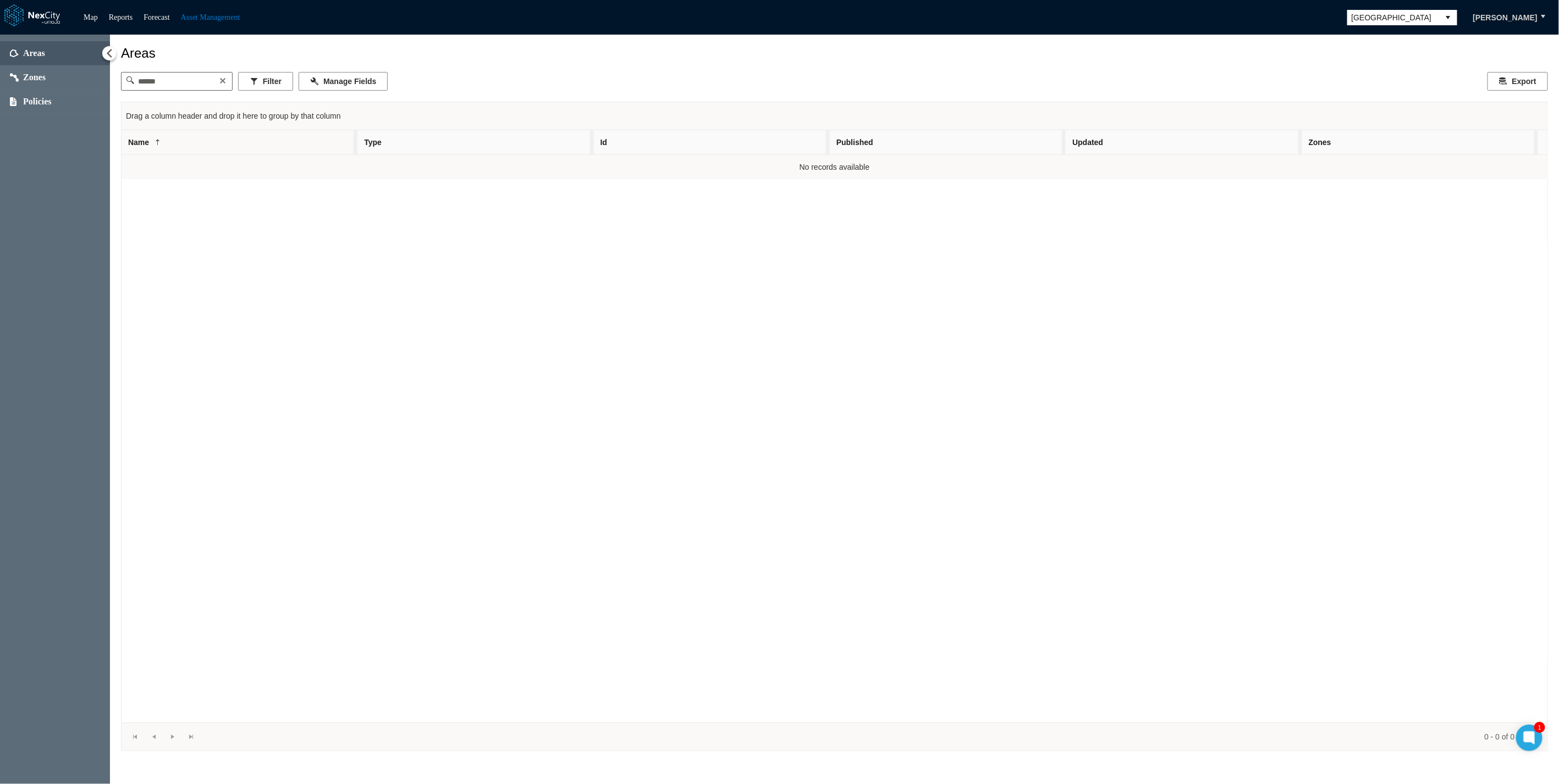
click at [155, 54] on div "Areas" at bounding box center [834, 54] width 1426 height 15
click at [72, 160] on div "Areas Zones Policies" at bounding box center [55, 409] width 110 height 749
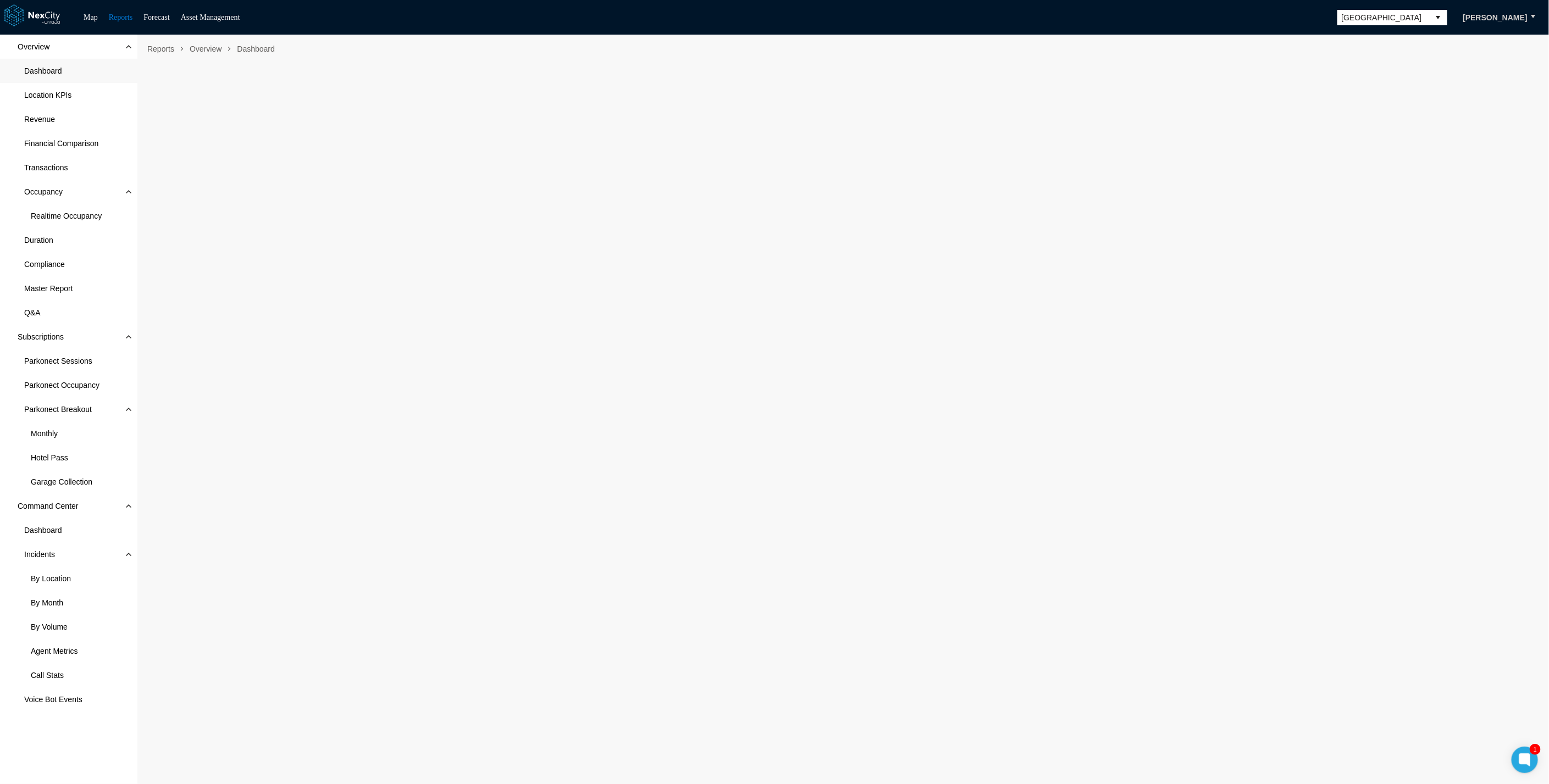
click at [1388, 15] on span "[GEOGRAPHIC_DATA]" at bounding box center [1383, 18] width 84 height 11
click at [1381, 99] on span "[GEOGRAPHIC_DATA][PERSON_NAME]" at bounding box center [1407, 99] width 101 height 22
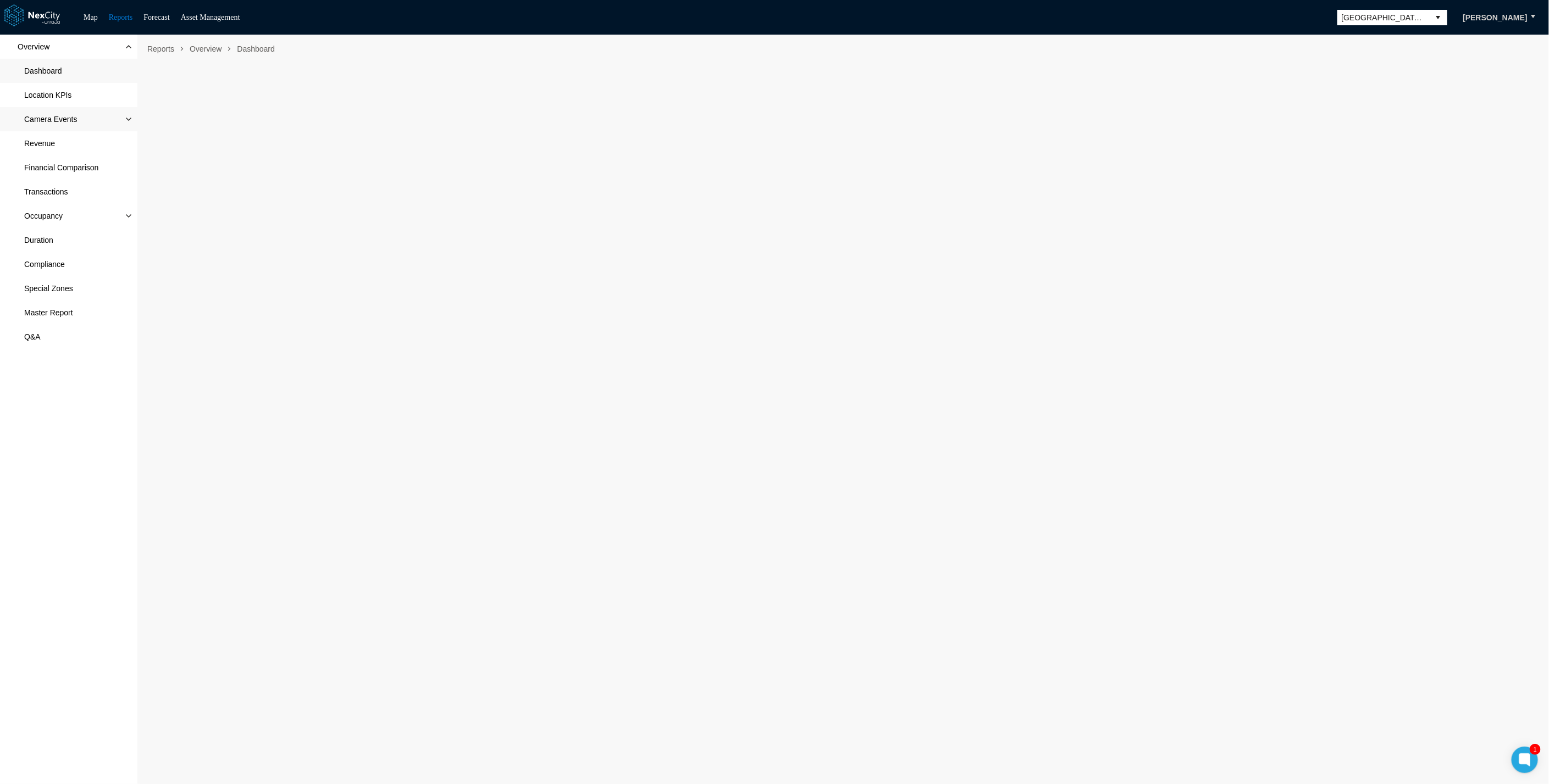
click at [53, 121] on span "Camera Events" at bounding box center [50, 119] width 53 height 11
click at [52, 141] on span "Camera Events" at bounding box center [57, 144] width 53 height 11
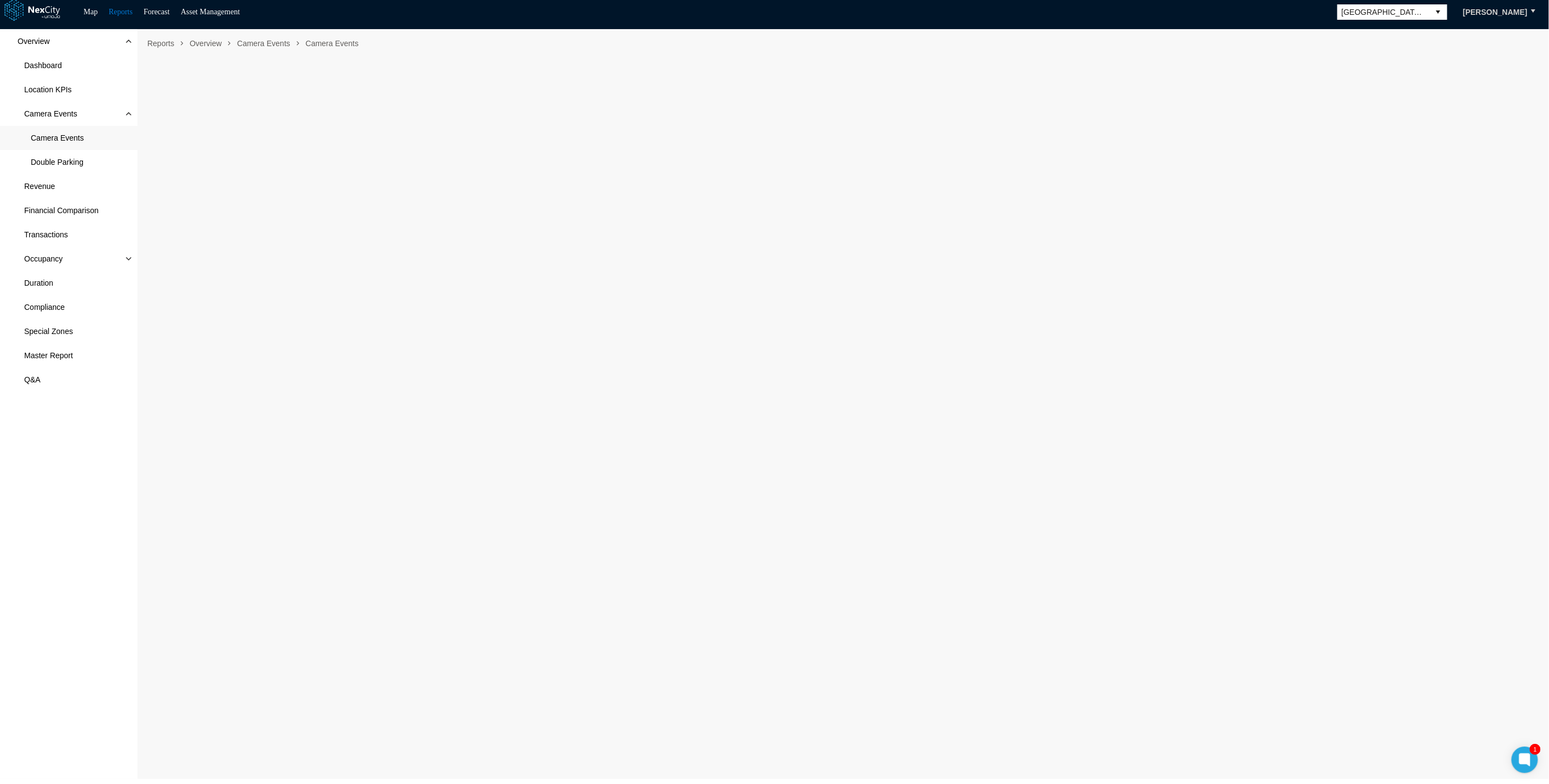
scroll to position [6, 0]
click at [36, 579] on div "Overview Dashboard Location KPIs Camera Events Camera Events Double Parking Rev…" at bounding box center [68, 404] width 137 height 750
click at [64, 508] on div "Overview Dashboard Location KPIs Camera Events Camera Events Double Parking Rev…" at bounding box center [68, 404] width 137 height 750
click at [41, 167] on span "Double Parking" at bounding box center [68, 161] width 137 height 24
click at [107, 469] on div "Overview Dashboard Location KPIs Camera Events Camera Events Double Parking Rev…" at bounding box center [68, 404] width 137 height 750
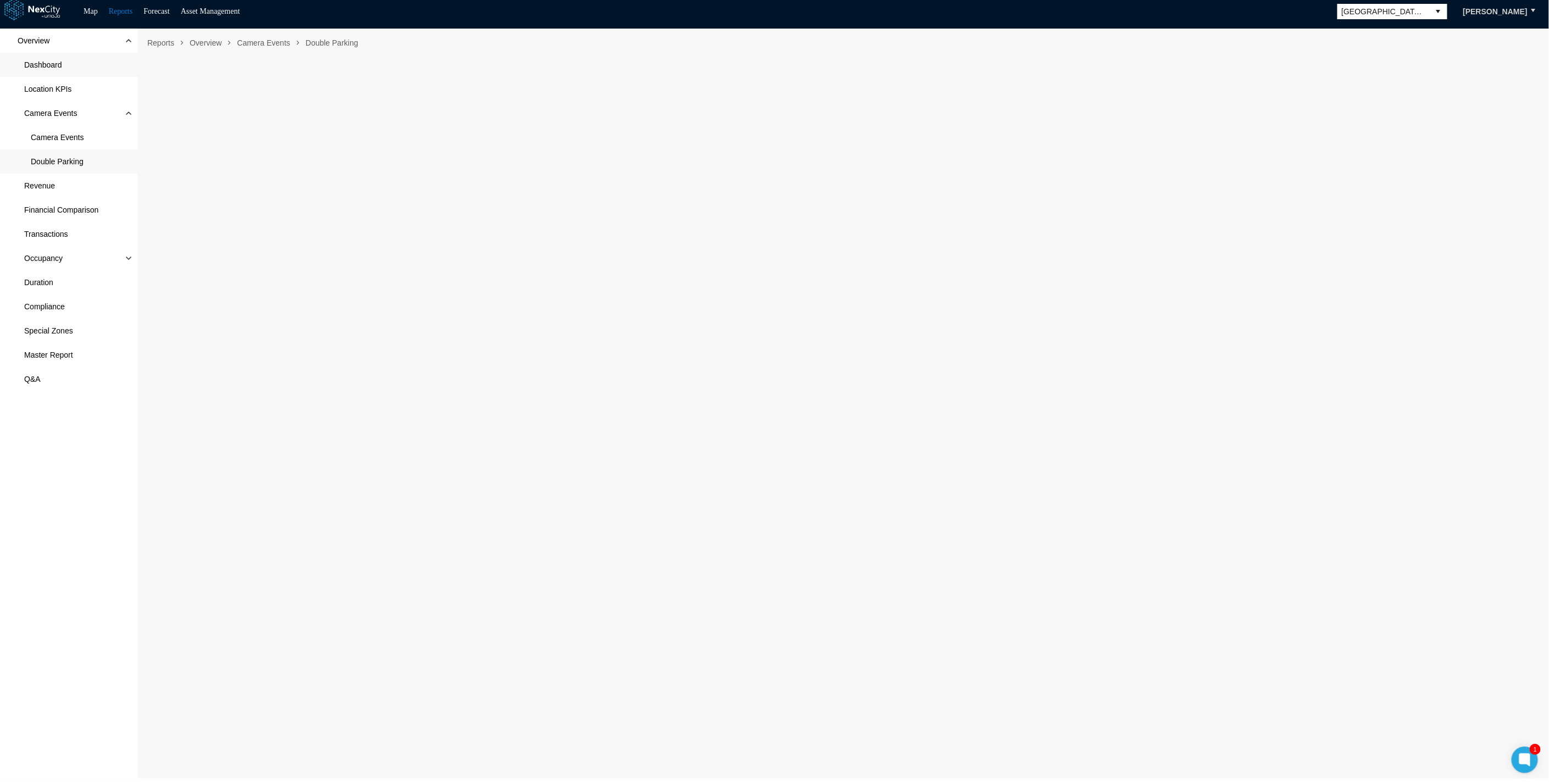
click at [55, 67] on span "Dashboard" at bounding box center [43, 65] width 38 height 11
click at [88, 460] on div "Overview Dashboard Location KPIs Camera Events Camera Events Double Parking Rev…" at bounding box center [68, 404] width 137 height 750
click at [39, 623] on div "Overview Dashboard Location KPIs Camera Events Camera Events Double Parking Rev…" at bounding box center [68, 404] width 137 height 750
click at [17, 576] on div "Overview Dashboard Location KPIs Camera Events Camera Events Double Parking Rev…" at bounding box center [68, 404] width 137 height 750
click at [75, 662] on div "Overview Dashboard Location KPIs Camera Events Camera Events Double Parking Rev…" at bounding box center [68, 404] width 137 height 750
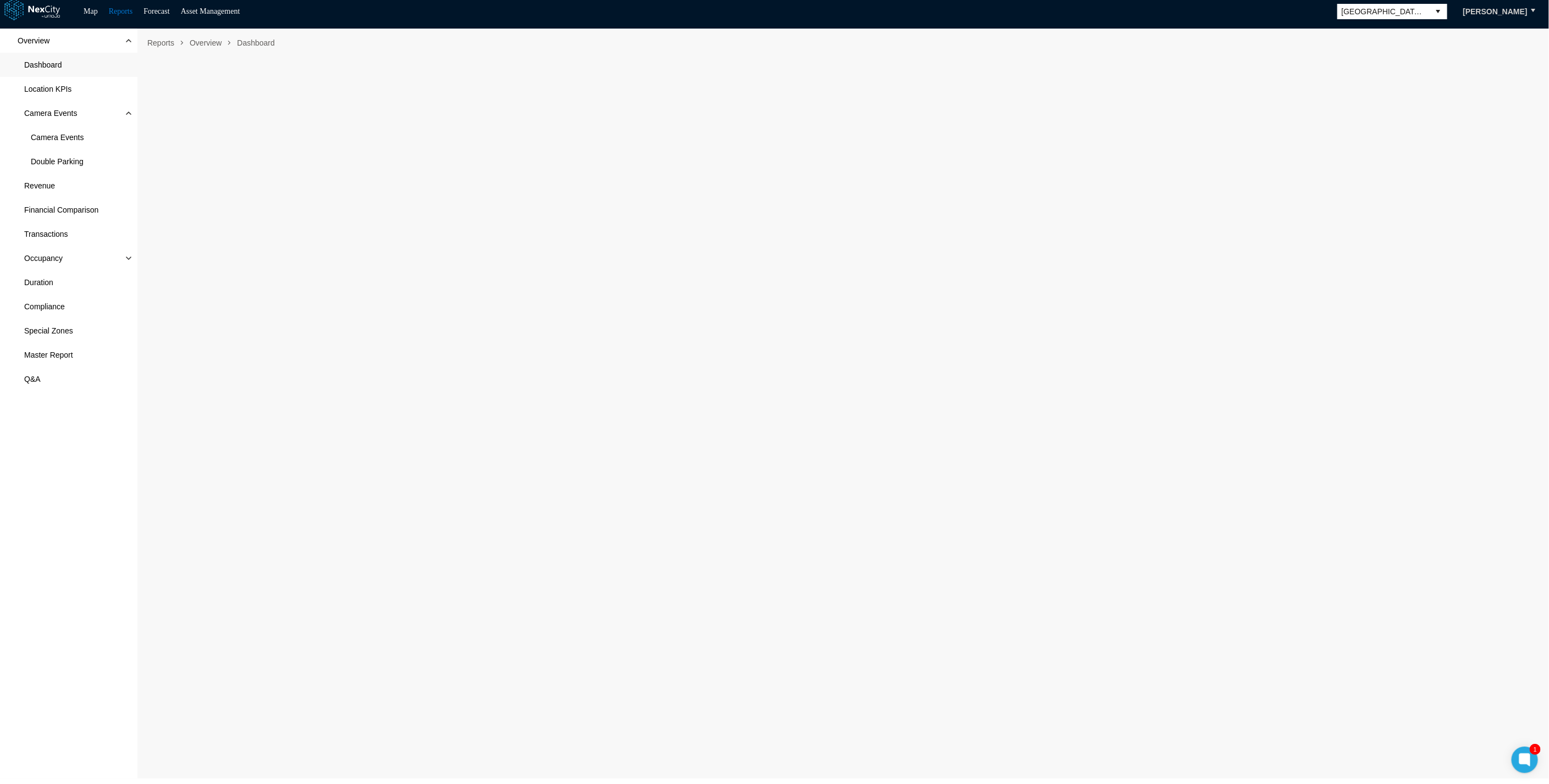
click at [51, 521] on div "Overview Dashboard Location KPIs Camera Events Camera Events Double Parking Rev…" at bounding box center [68, 404] width 137 height 750
click at [49, 546] on div "Overview Dashboard Location KPIs Camera Events Camera Events Double Parking Rev…" at bounding box center [68, 404] width 137 height 750
click at [116, 506] on div "Overview Dashboard Location KPIs Camera Events Camera Events Double Parking Rev…" at bounding box center [68, 404] width 137 height 750
click at [58, 545] on div "Overview Dashboard Location KPIs Camera Events Camera Events Double Parking Rev…" at bounding box center [68, 404] width 137 height 750
drag, startPoint x: 39, startPoint y: 456, endPoint x: 0, endPoint y: 523, distance: 77.5
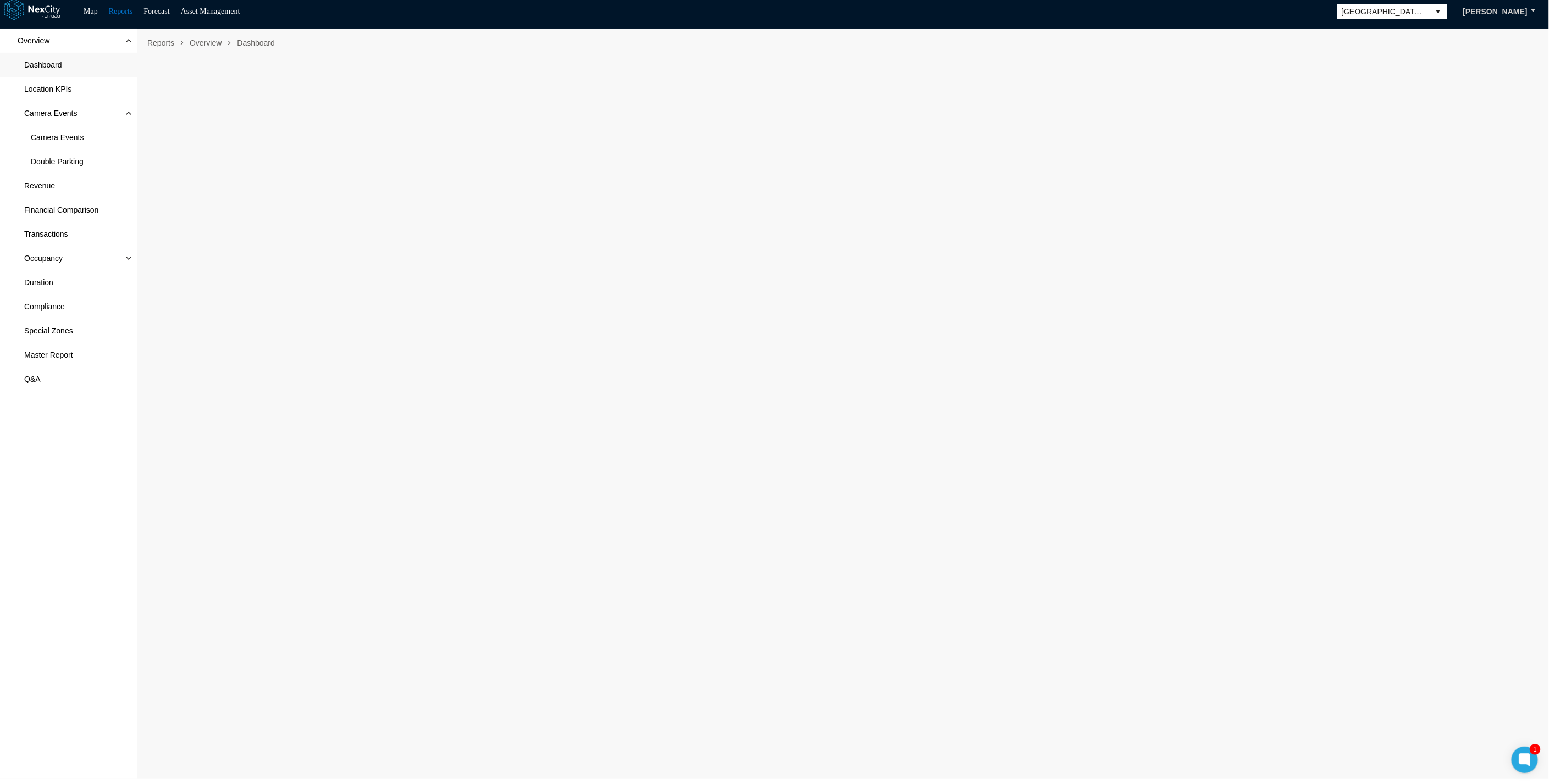
click at [39, 456] on div "Overview Dashboard Location KPIs Camera Events Camera Events Double Parking Rev…" at bounding box center [68, 404] width 137 height 750
click at [26, 601] on div "Overview Dashboard Location KPIs Camera Events Camera Events Double Parking Rev…" at bounding box center [68, 404] width 137 height 750
drag, startPoint x: 80, startPoint y: 561, endPoint x: 61, endPoint y: 576, distance: 24.2
click at [81, 561] on div "Overview Dashboard Location KPIs Camera Events Camera Events Double Parking Rev…" at bounding box center [68, 404] width 137 height 750
drag, startPoint x: 66, startPoint y: 505, endPoint x: 13, endPoint y: 583, distance: 94.3
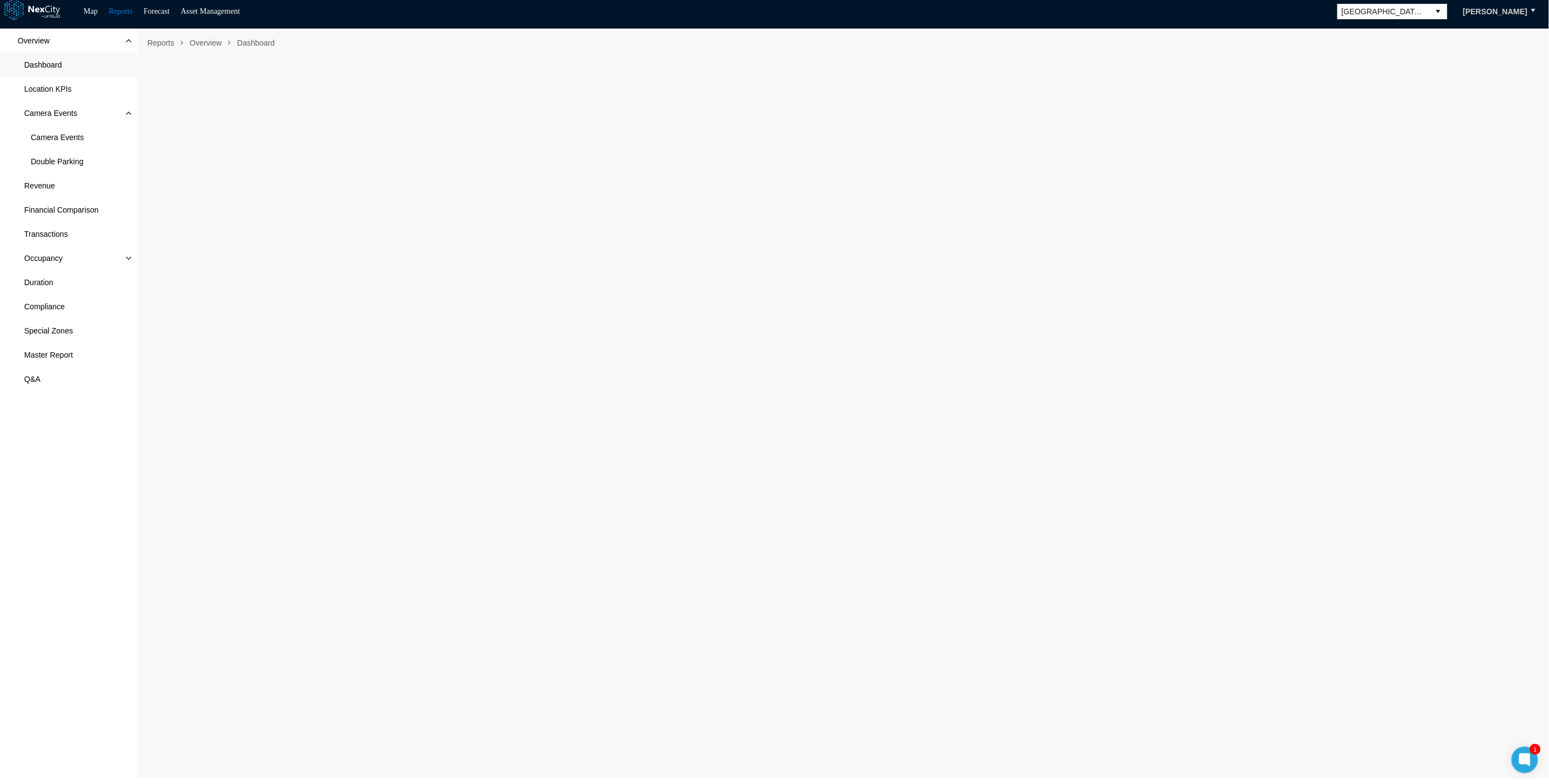
click at [66, 505] on div "Overview Dashboard Location KPIs Camera Events Camera Events Double Parking Rev…" at bounding box center [68, 404] width 137 height 750
click at [32, 463] on div "Overview Dashboard Location KPIs Camera Events Camera Events Double Parking Rev…" at bounding box center [68, 404] width 137 height 750
drag, startPoint x: 89, startPoint y: 483, endPoint x: 63, endPoint y: 499, distance: 30.5
click at [89, 483] on div "Overview Dashboard Location KPIs Camera Events Camera Events Double Parking Rev…" at bounding box center [68, 404] width 137 height 750
click at [49, 516] on div "Overview Dashboard Location KPIs Camera Events Camera Events Double Parking Rev…" at bounding box center [68, 404] width 137 height 750
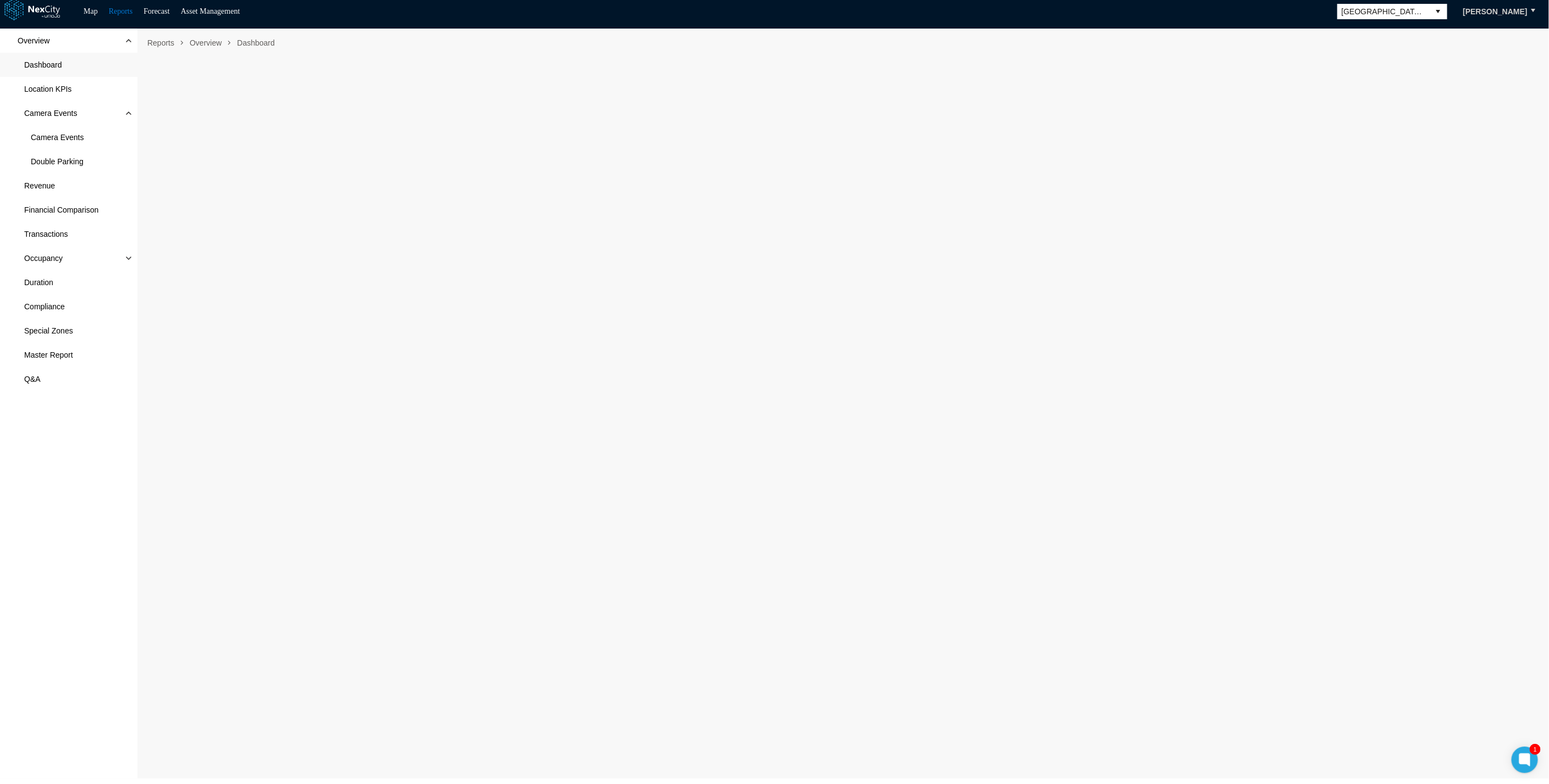
click at [87, 542] on div "Overview Dashboard Location KPIs Camera Events Camera Events Double Parking Rev…" at bounding box center [68, 404] width 137 height 750
click at [46, 580] on div "Overview Dashboard Location KPIs Camera Events Camera Events Double Parking Rev…" at bounding box center [68, 404] width 137 height 750
click at [42, 445] on div "Overview Dashboard Location KPIs Camera Events Camera Events Double Parking Rev…" at bounding box center [68, 404] width 137 height 750
click at [70, 117] on span "Camera Events" at bounding box center [50, 113] width 53 height 11
click at [89, 111] on span "Camera Events" at bounding box center [68, 113] width 137 height 24
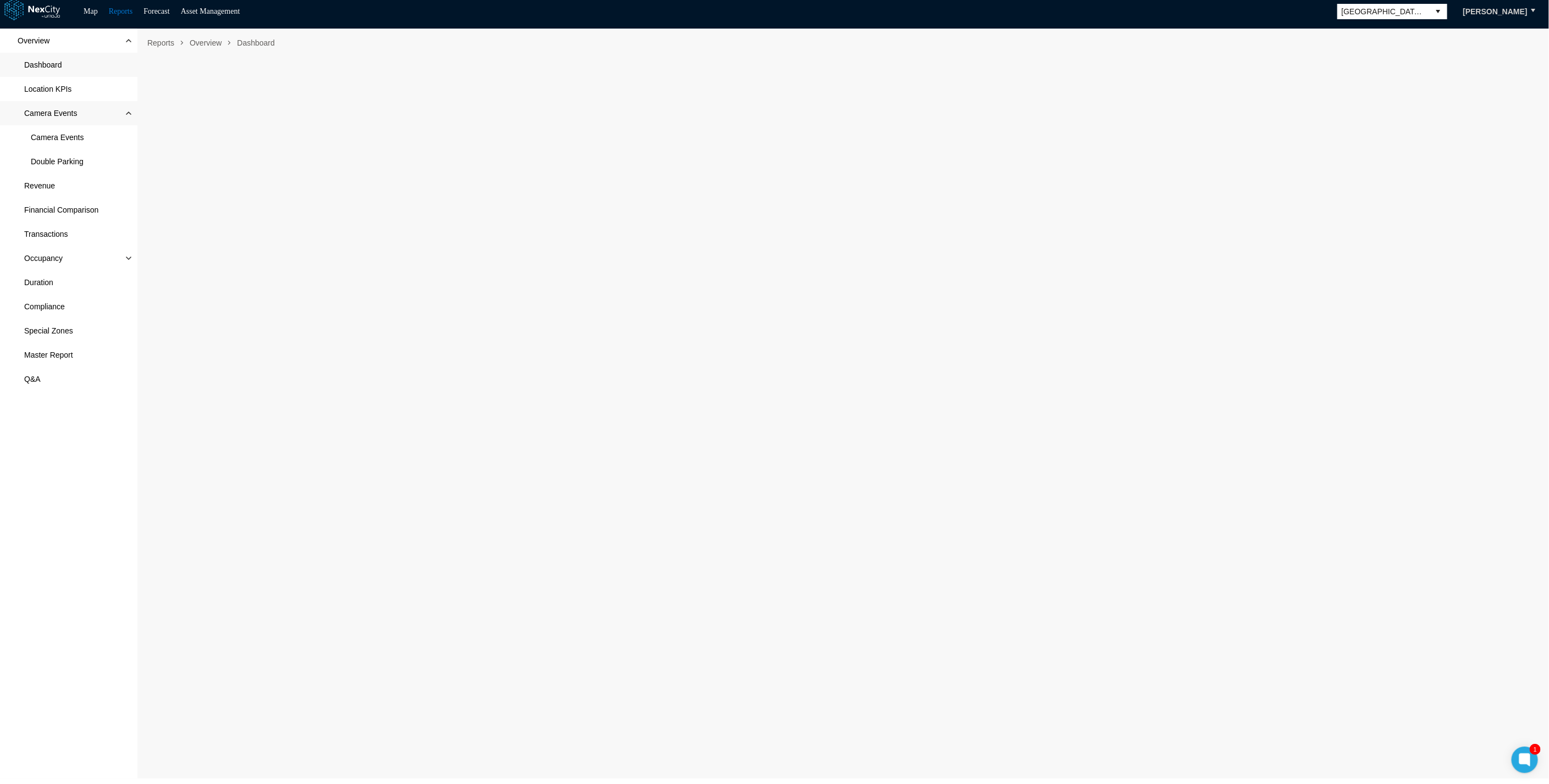
click at [97, 112] on span "Camera Events" at bounding box center [68, 113] width 137 height 24
click at [54, 446] on div "Overview Dashboard Location KPIs Camera Events Camera Events Double Parking Rev…" at bounding box center [68, 404] width 137 height 750
click at [121, 262] on span "Occupancy" at bounding box center [68, 258] width 137 height 24
click at [81, 451] on div "Overview Dashboard Location KPIs Camera Events Camera Events Double Parking Rev…" at bounding box center [68, 404] width 137 height 750
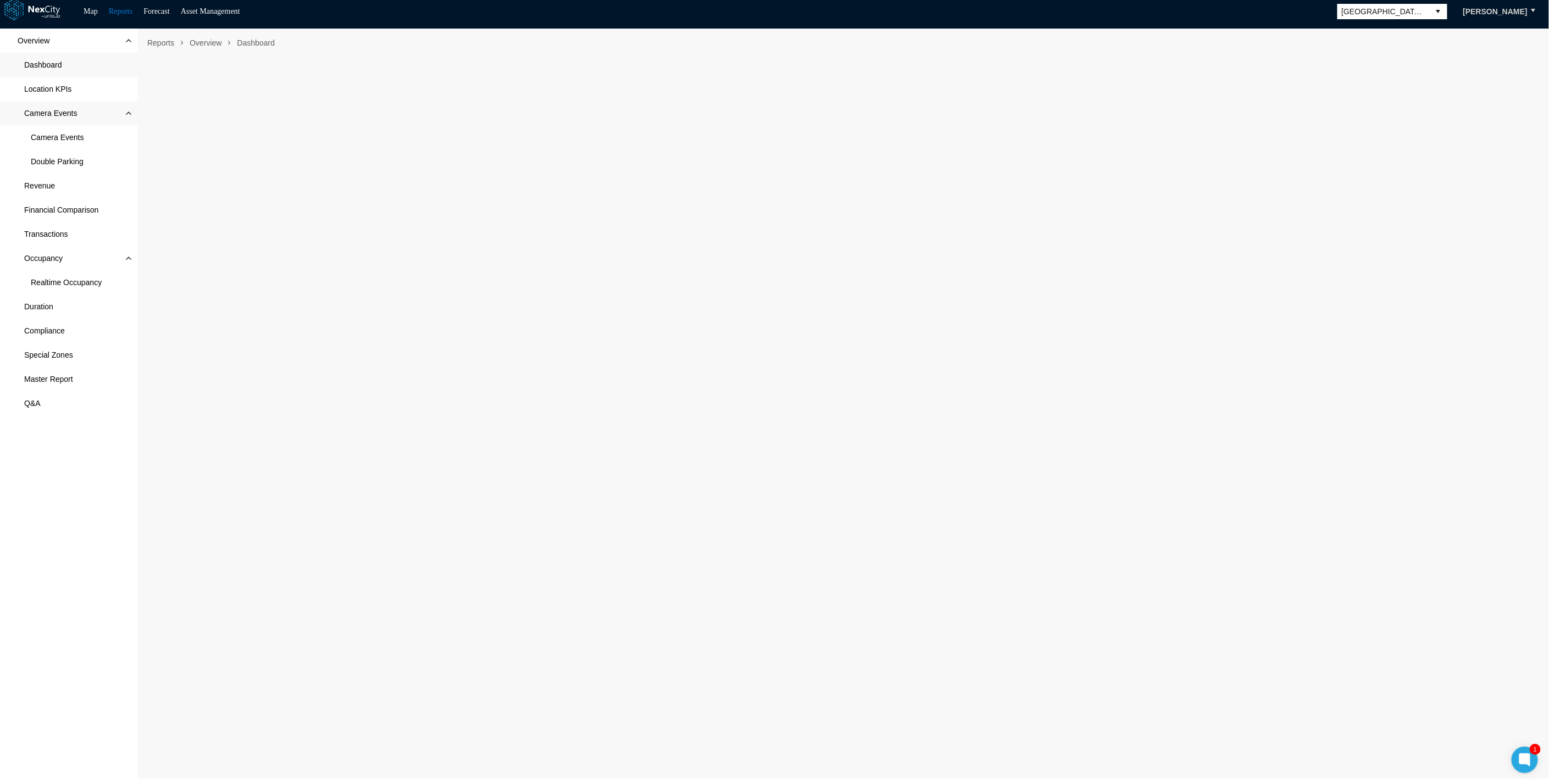
click at [66, 118] on span "Camera Events" at bounding box center [68, 113] width 137 height 24
click at [66, 116] on span "Camera Events" at bounding box center [50, 113] width 53 height 11
click at [51, 475] on div "Overview Dashboard Location KPIs Camera Events Camera Events Double Parking Rev…" at bounding box center [68, 404] width 137 height 750
click at [74, 552] on div "Overview Dashboard Location KPIs Camera Events Camera Events Double Parking Rev…" at bounding box center [68, 404] width 137 height 750
click at [15, 576] on div "Overview Dashboard Location KPIs Camera Events Camera Events Double Parking Rev…" at bounding box center [68, 404] width 137 height 750
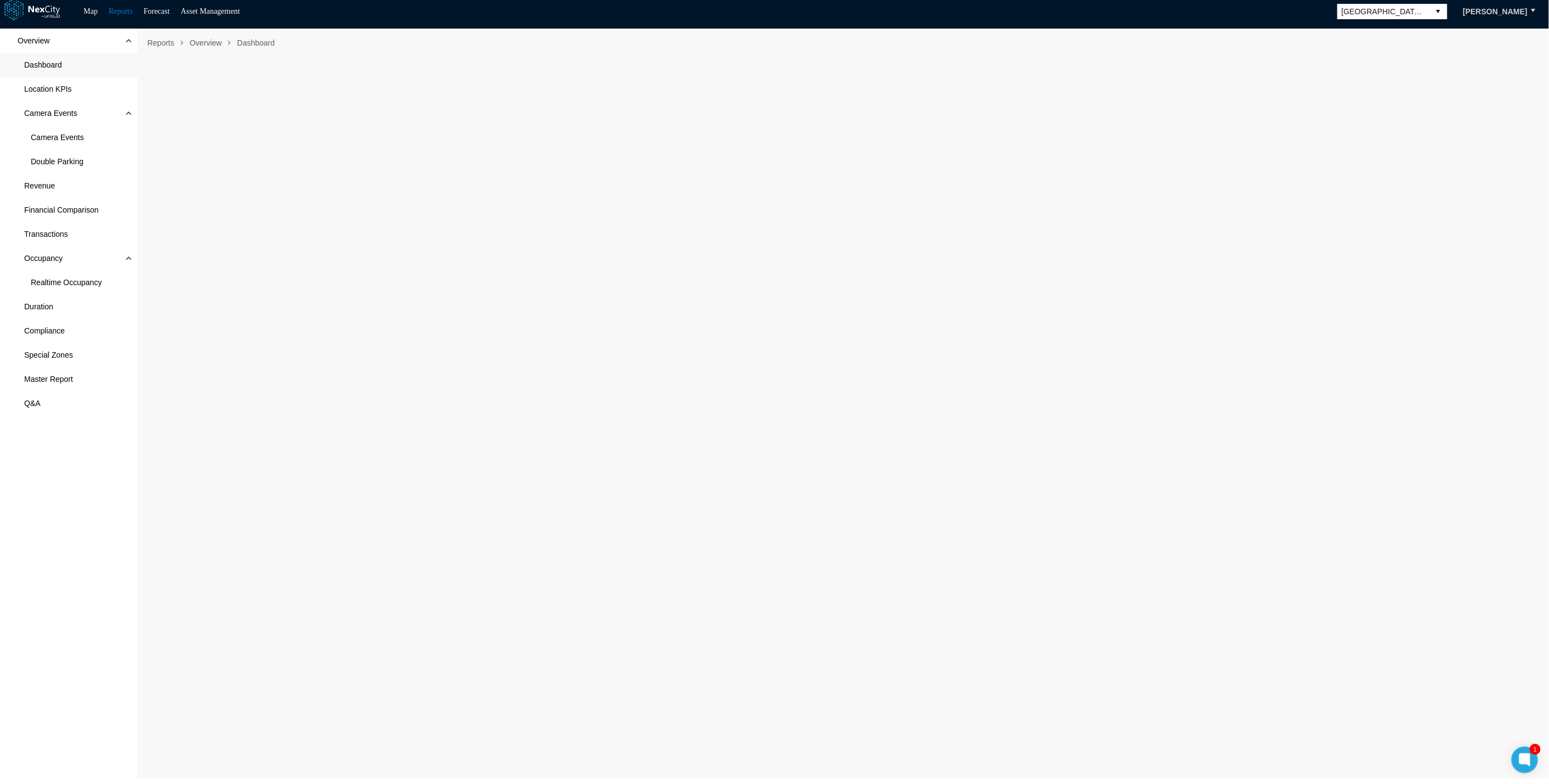
click at [67, 604] on div "Overview Dashboard Location KPIs Camera Events Camera Events Double Parking Rev…" at bounding box center [68, 404] width 137 height 750
click at [104, 546] on div "Overview Dashboard Location KPIs Camera Events Camera Events Double Parking Rev…" at bounding box center [68, 404] width 137 height 750
drag, startPoint x: 26, startPoint y: 576, endPoint x: 78, endPoint y: 584, distance: 52.6
click at [27, 575] on div "Overview Dashboard Location KPIs Camera Events Camera Events Double Parking Rev…" at bounding box center [68, 404] width 137 height 750
drag, startPoint x: 94, startPoint y: 458, endPoint x: 78, endPoint y: 463, distance: 16.8
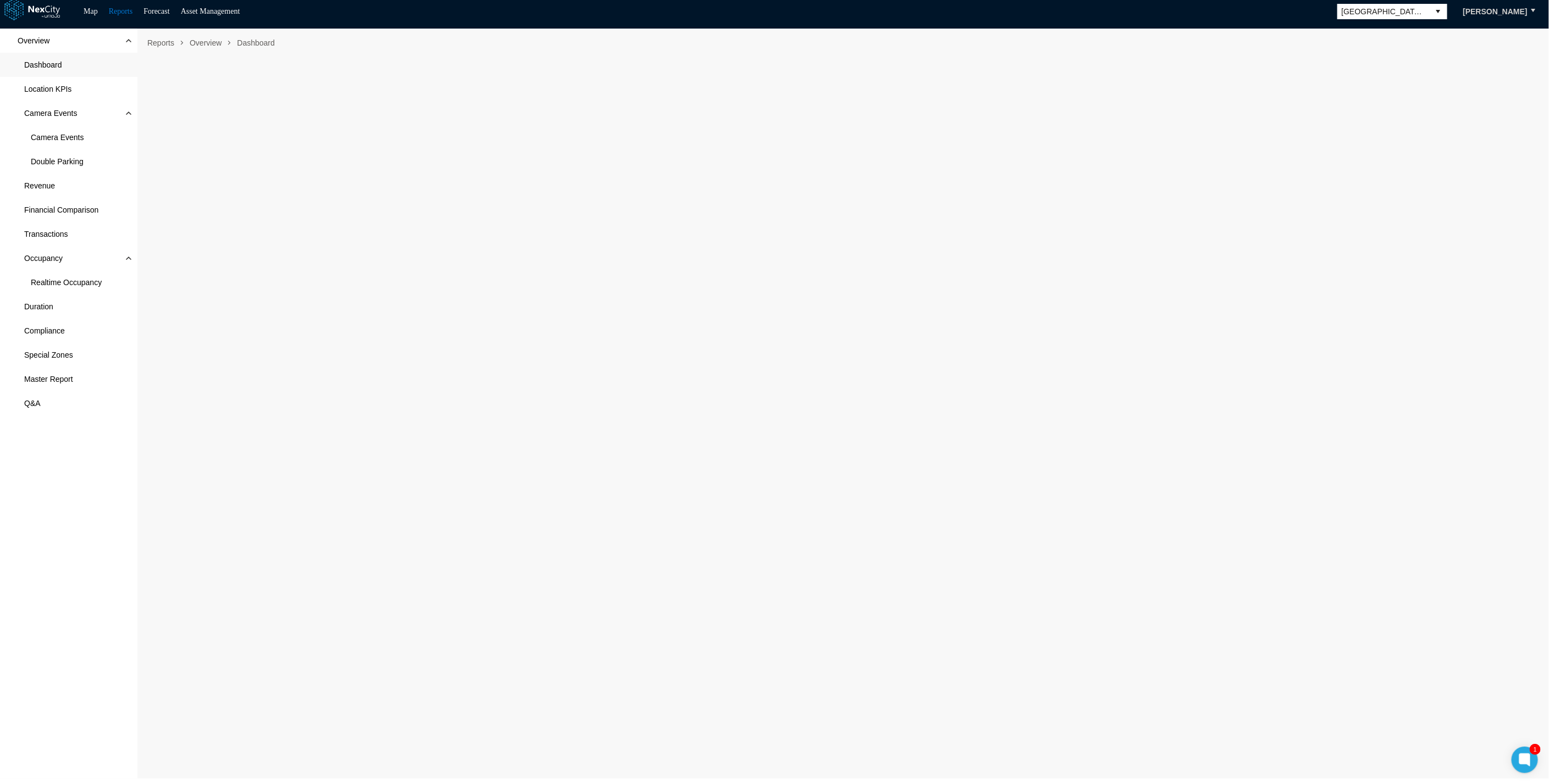
click at [94, 459] on div "Overview Dashboard Location KPIs Camera Events Camera Events Double Parking Rev…" at bounding box center [68, 404] width 137 height 750
